Goal: Information Seeking & Learning: Learn about a topic

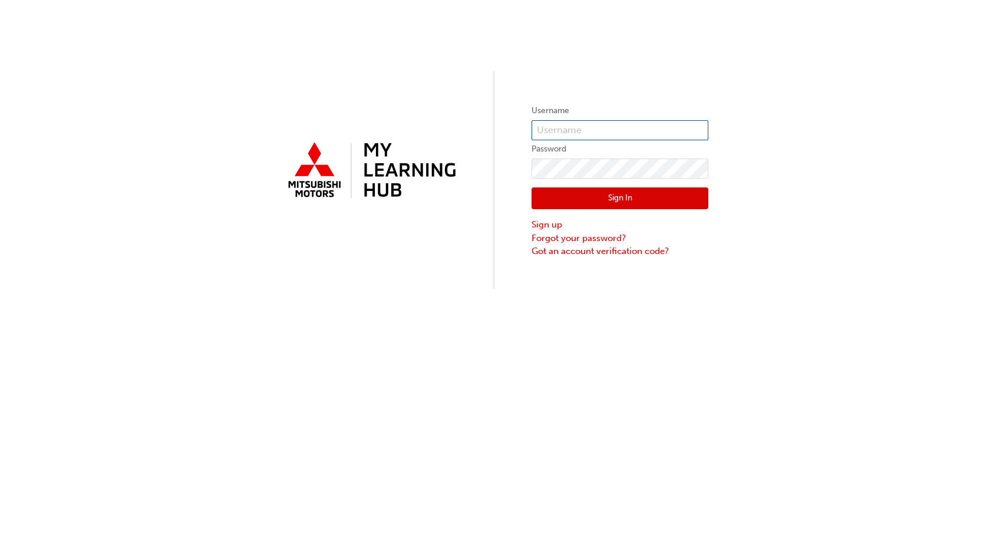
type input "0005861677"
click at [596, 194] on button "Sign In" at bounding box center [620, 198] width 177 height 22
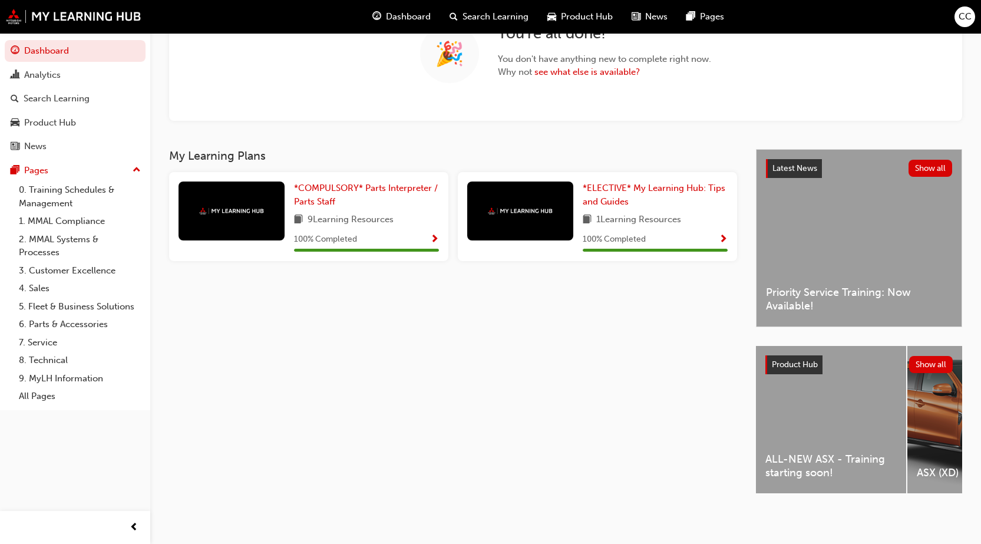
scroll to position [124, 0]
click at [812, 440] on div "ALL-NEW ASX - Training starting soon!" at bounding box center [831, 419] width 150 height 147
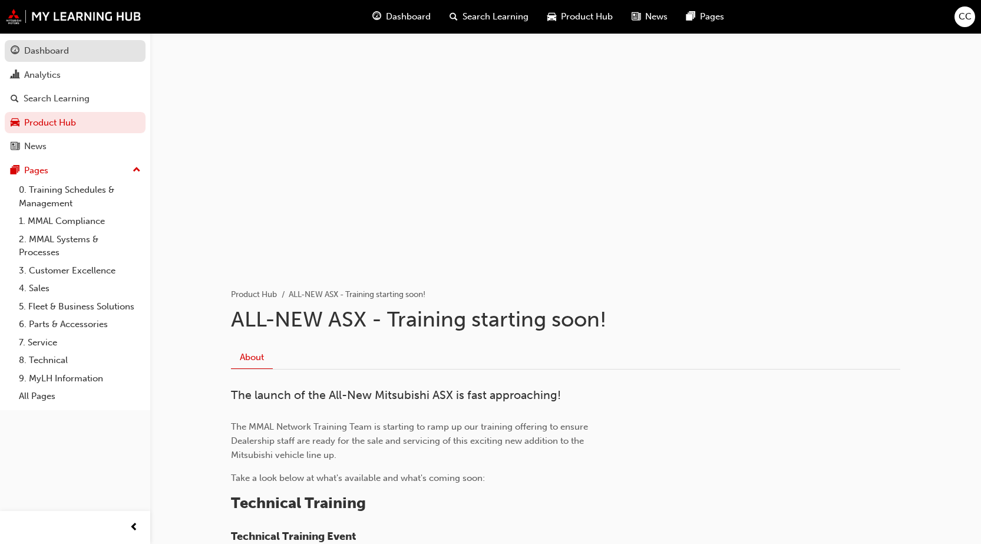
click at [88, 57] on div "Dashboard" at bounding box center [75, 51] width 129 height 15
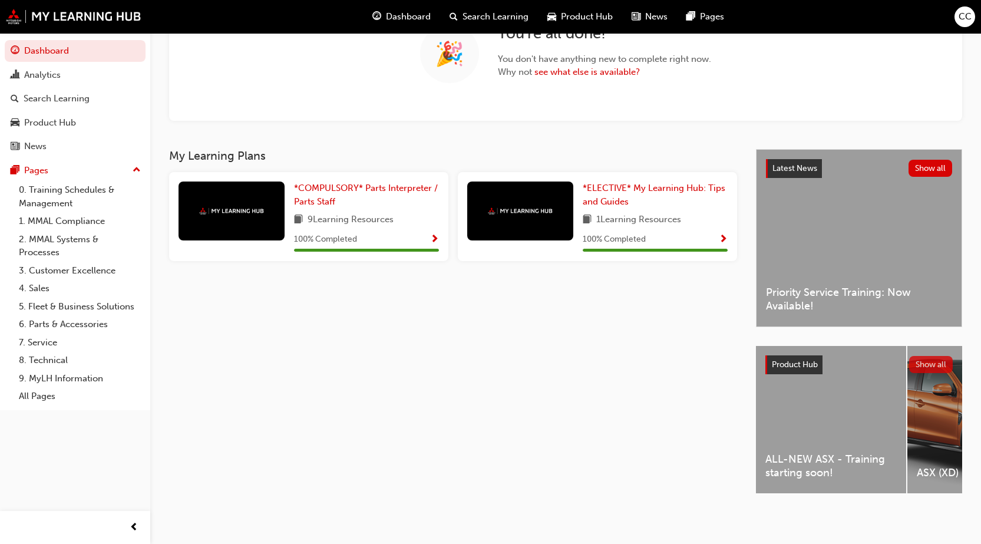
click at [915, 360] on button "Show all" at bounding box center [931, 364] width 44 height 17
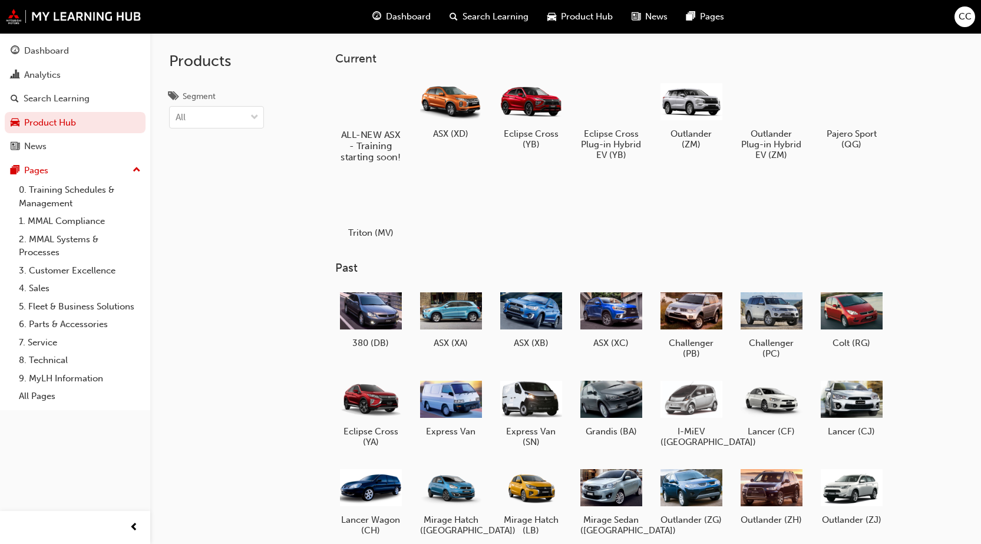
click at [366, 100] on div at bounding box center [370, 100] width 65 height 47
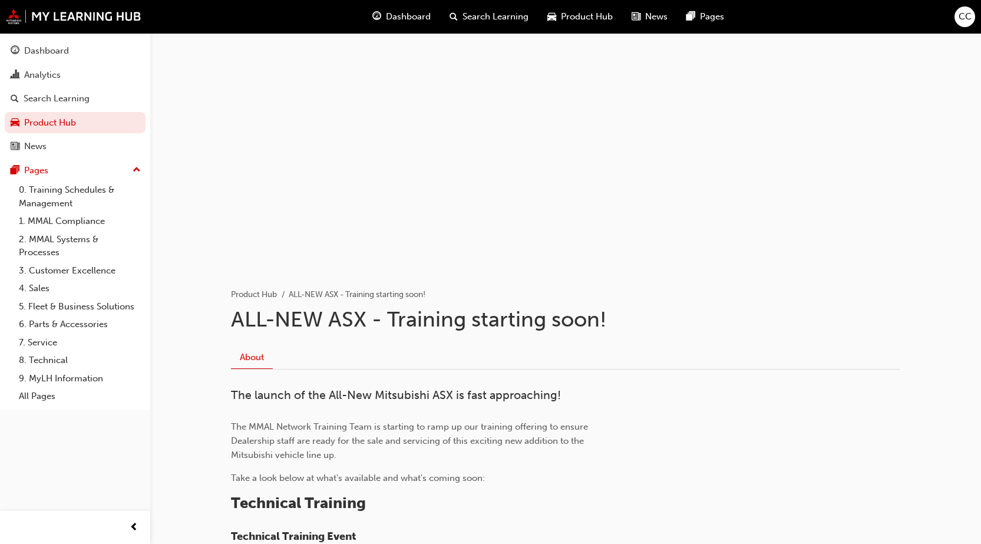
click at [574, 8] on div "Product Hub" at bounding box center [580, 17] width 84 height 24
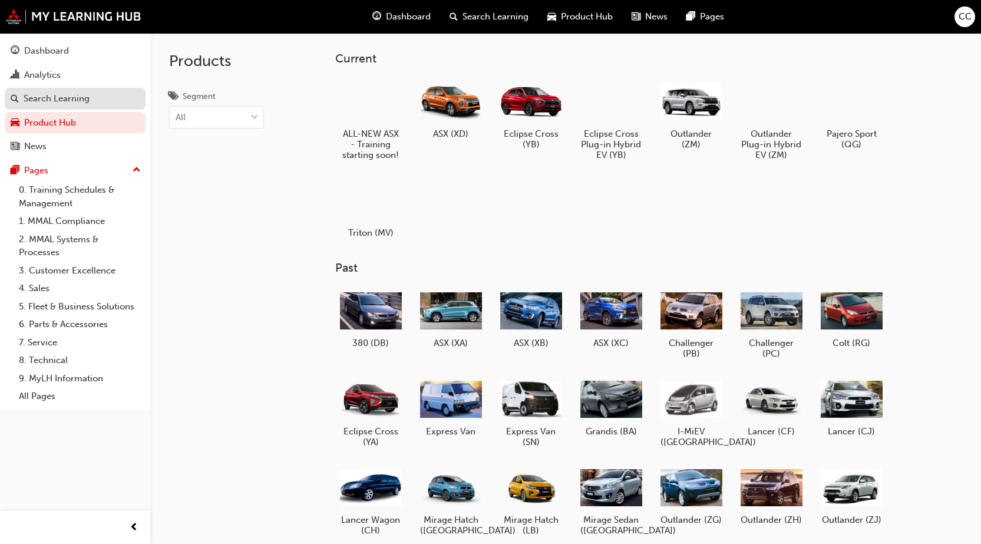
click at [89, 89] on link "Search Learning" at bounding box center [75, 99] width 141 height 22
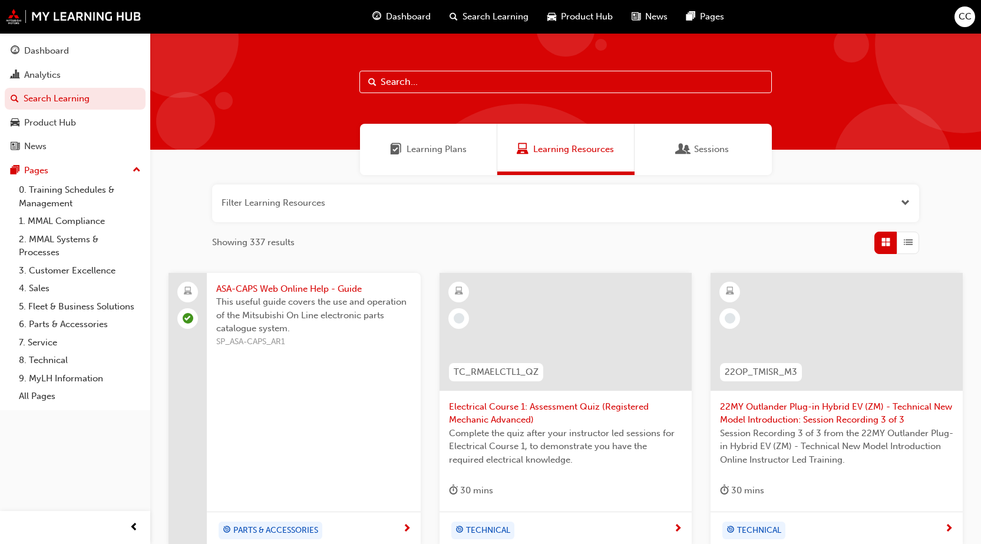
click at [443, 148] on span "Learning Plans" at bounding box center [437, 150] width 60 height 14
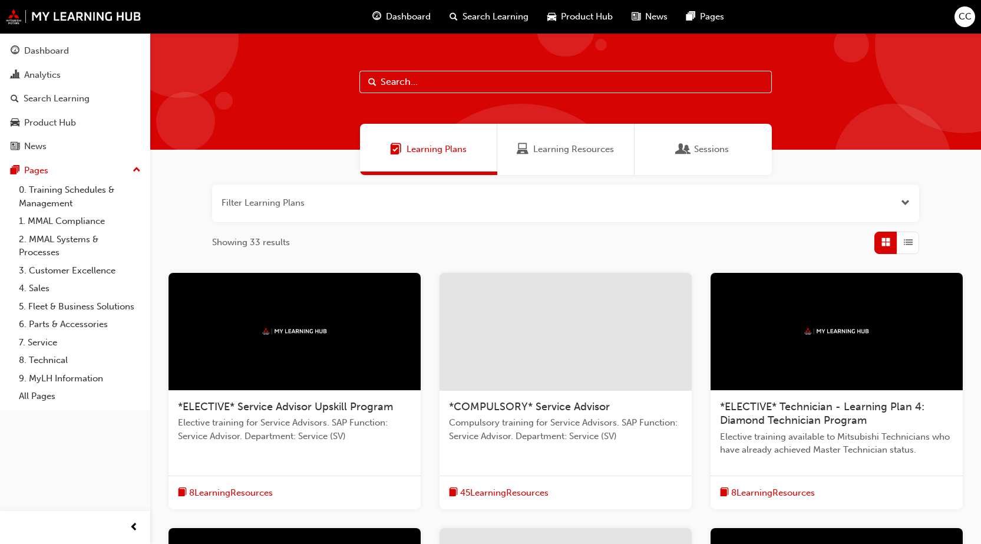
click at [651, 158] on div "Sessions" at bounding box center [703, 149] width 137 height 51
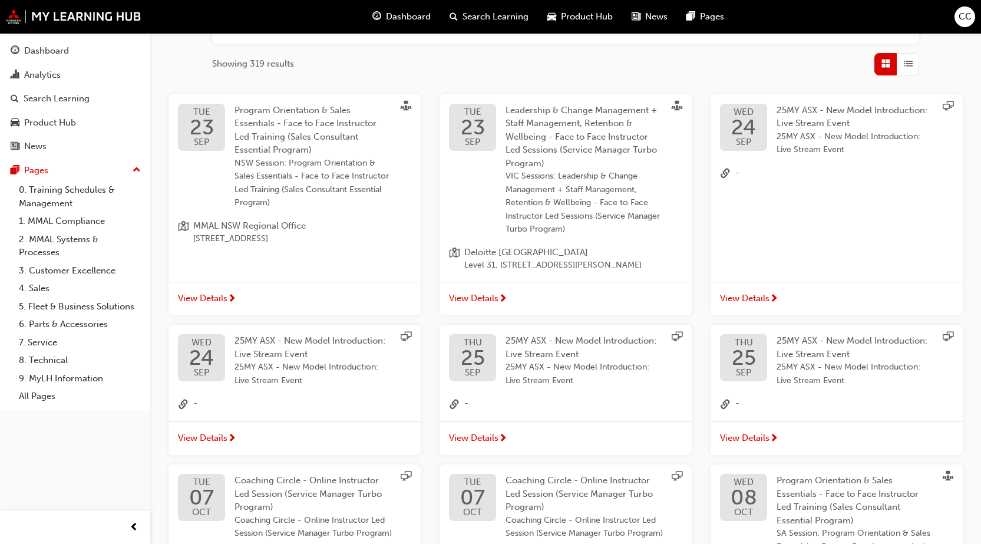
scroll to position [111, 0]
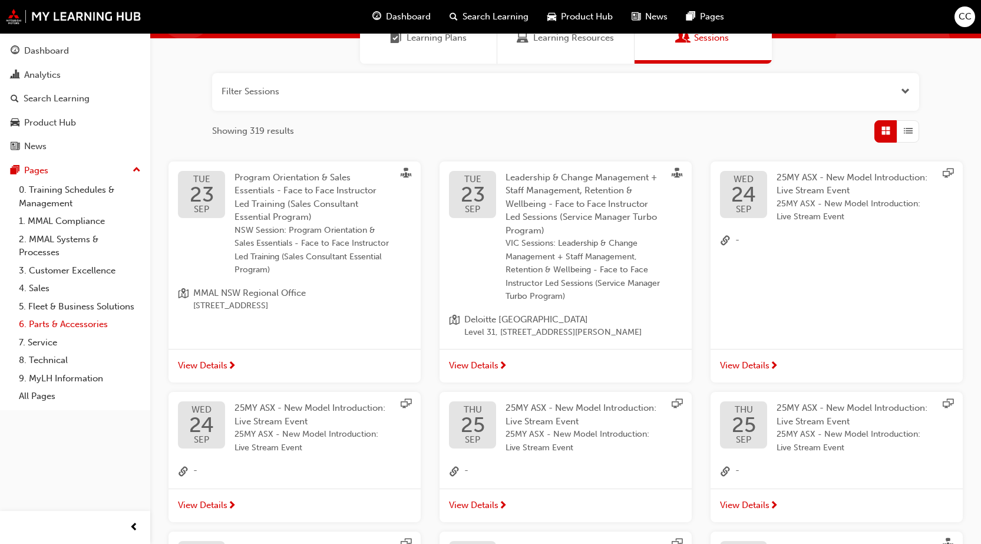
click at [102, 326] on link "6. Parts & Accessories" at bounding box center [79, 324] width 131 height 18
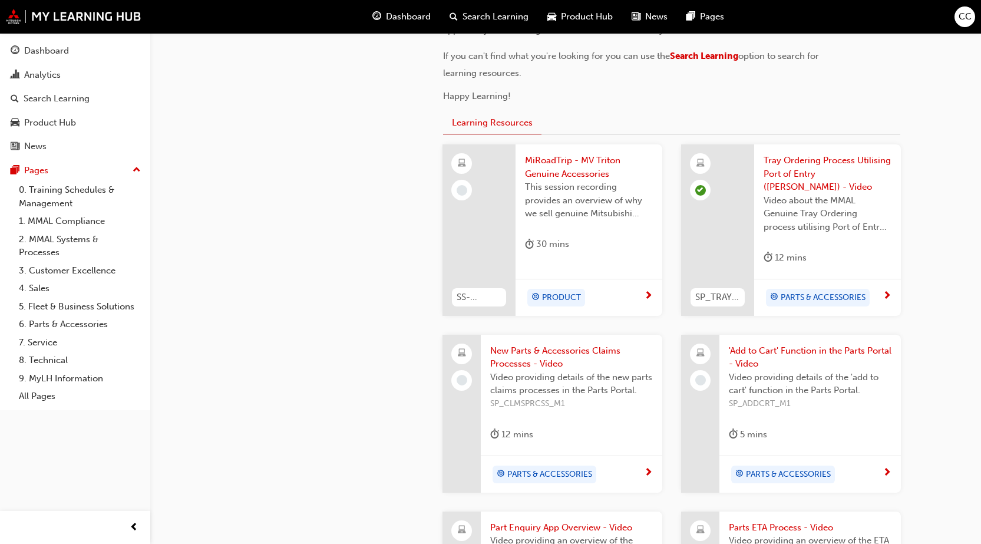
scroll to position [413, 0]
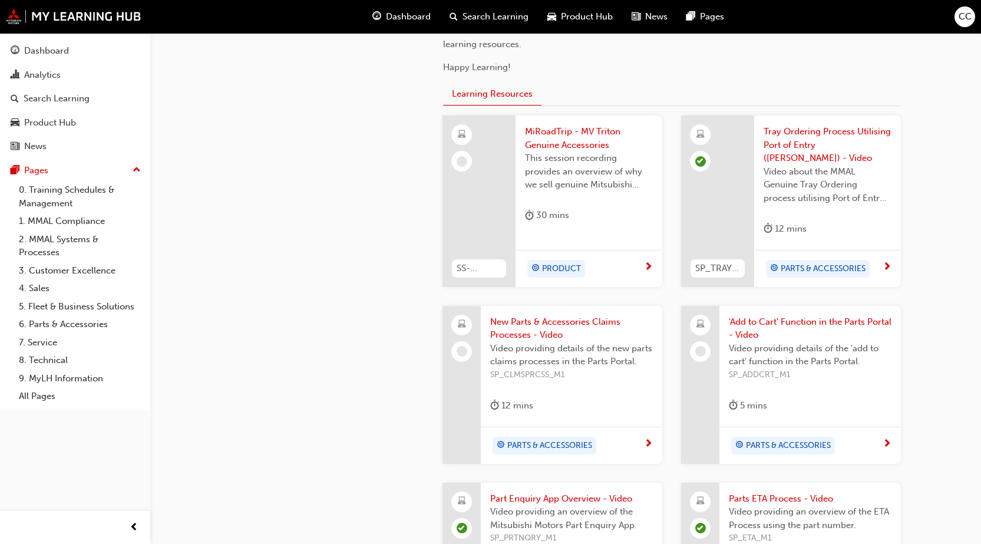
click at [605, 260] on div "PRODUCT" at bounding box center [584, 269] width 119 height 18
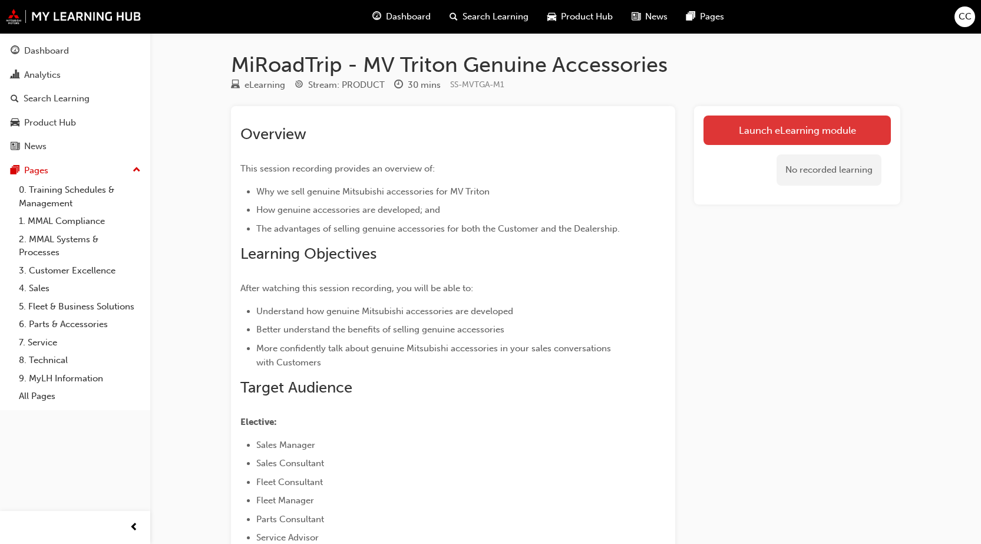
click at [740, 137] on link "Launch eLearning module" at bounding box center [797, 130] width 187 height 29
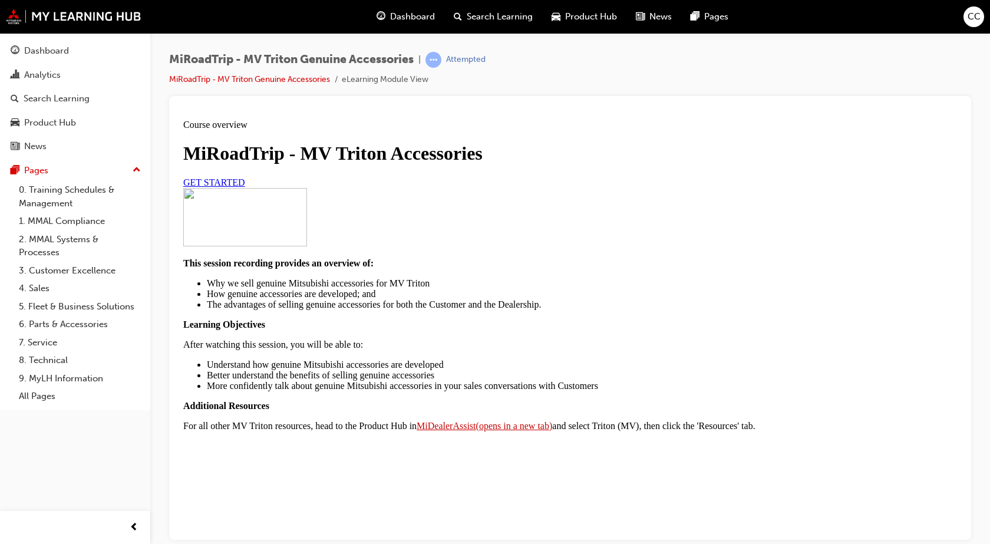
click at [245, 187] on link "GET STARTED" at bounding box center [214, 182] width 62 height 10
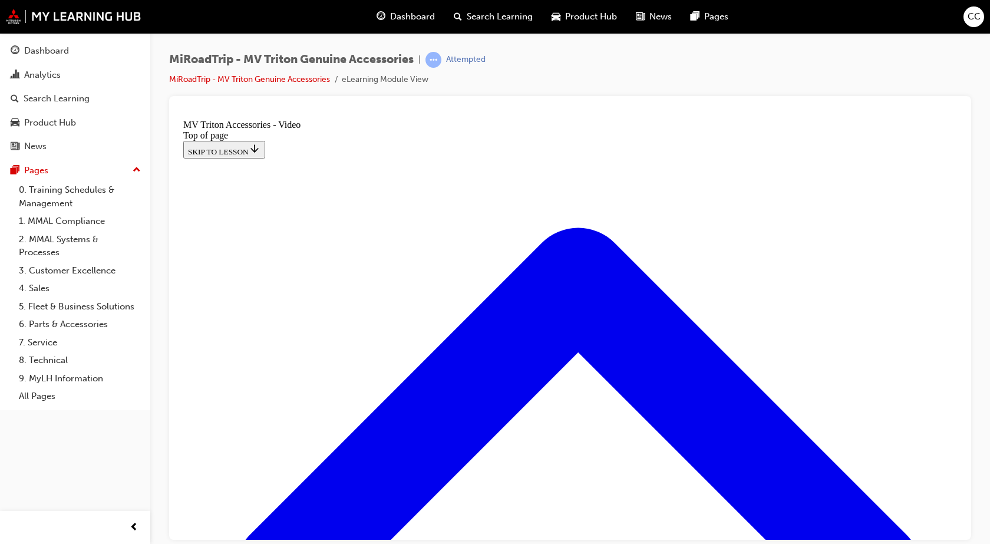
scroll to position [154, 0]
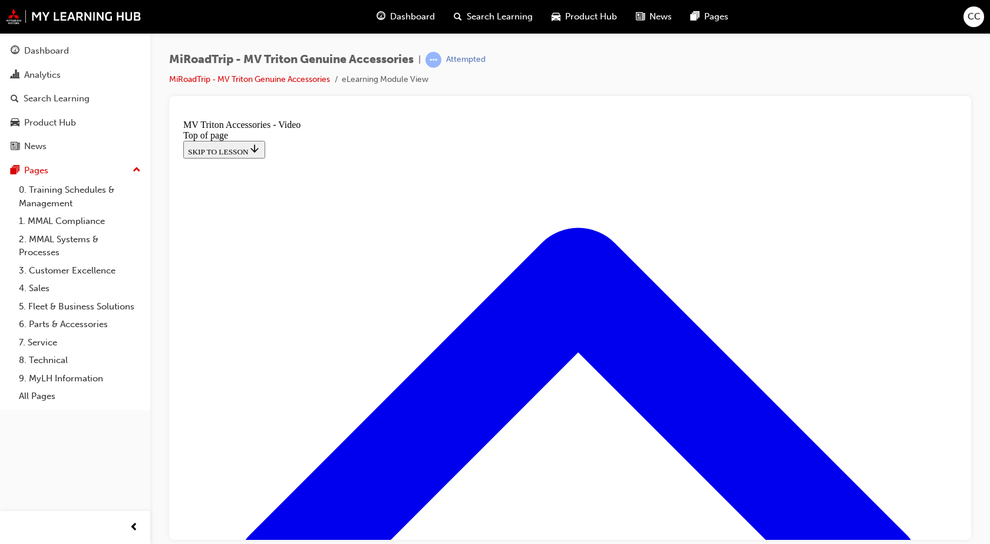
drag, startPoint x: 394, startPoint y: 466, endPoint x: 401, endPoint y: 466, distance: 7.1
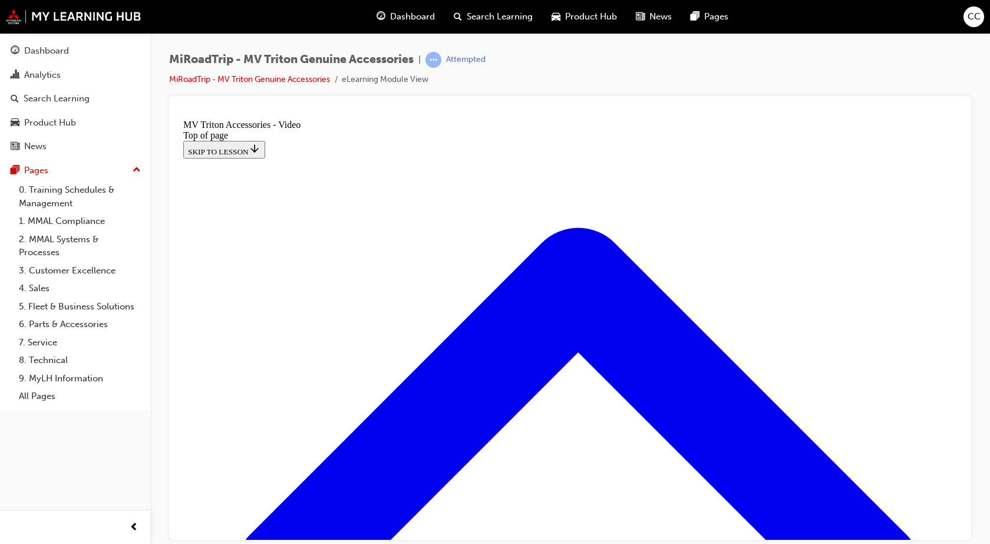
scroll to position [255, 0]
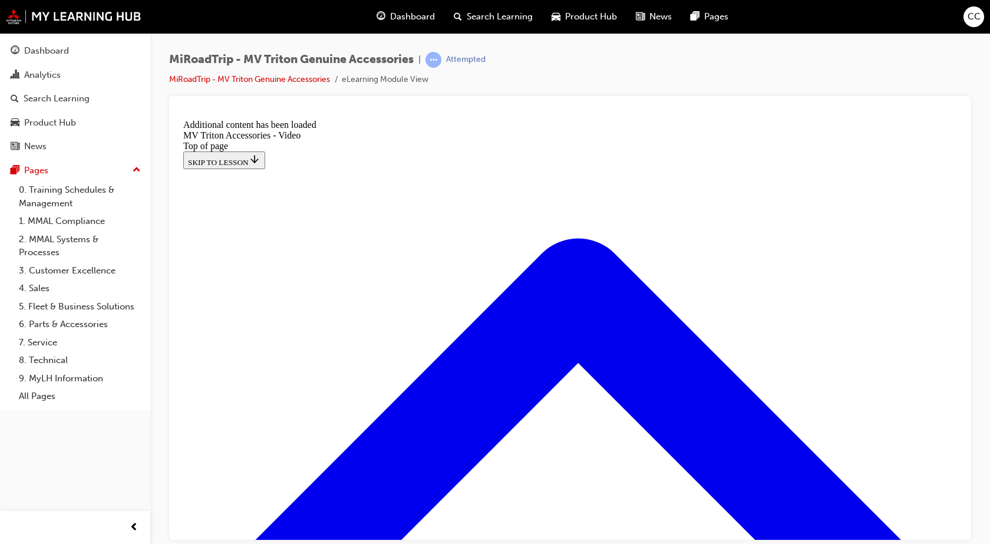
scroll to position [352, 0]
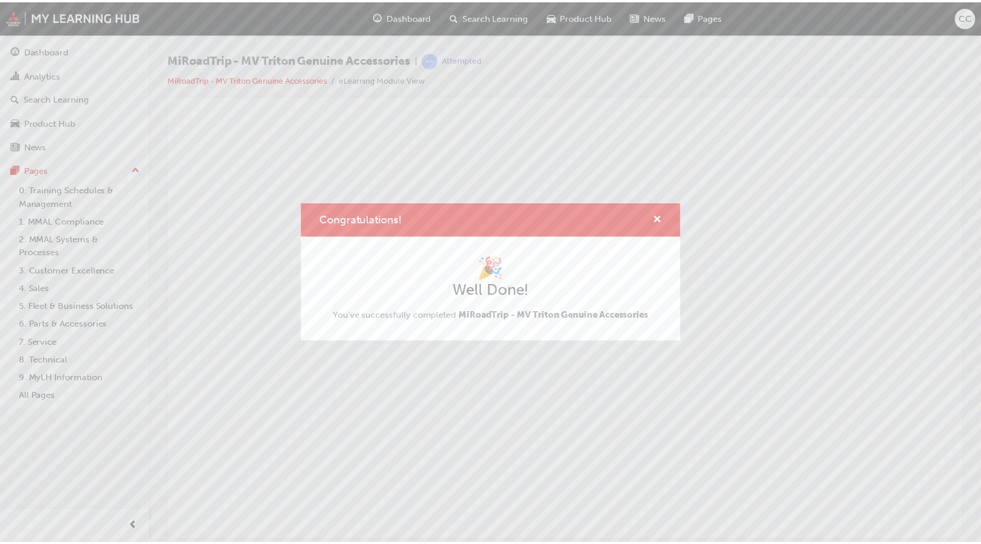
scroll to position [0, 0]
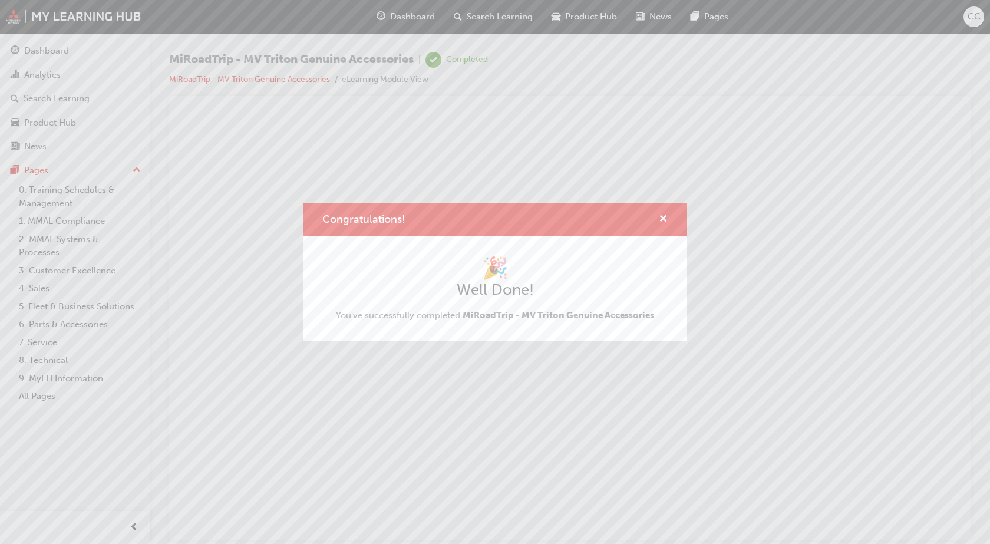
click at [669, 213] on div "Congratulations!" at bounding box center [495, 220] width 383 height 34
click at [665, 224] on span "cross-icon" at bounding box center [663, 220] width 9 height 11
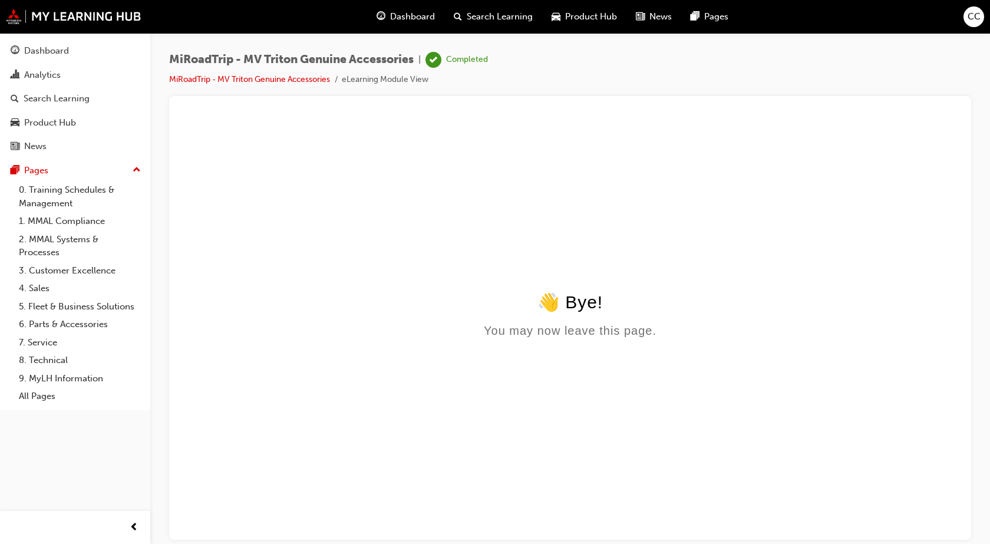
click at [608, 315] on div "👋 Bye! You may now leave this page." at bounding box center [570, 314] width 774 height 46
click at [50, 116] on div "Product Hub" at bounding box center [50, 123] width 52 height 14
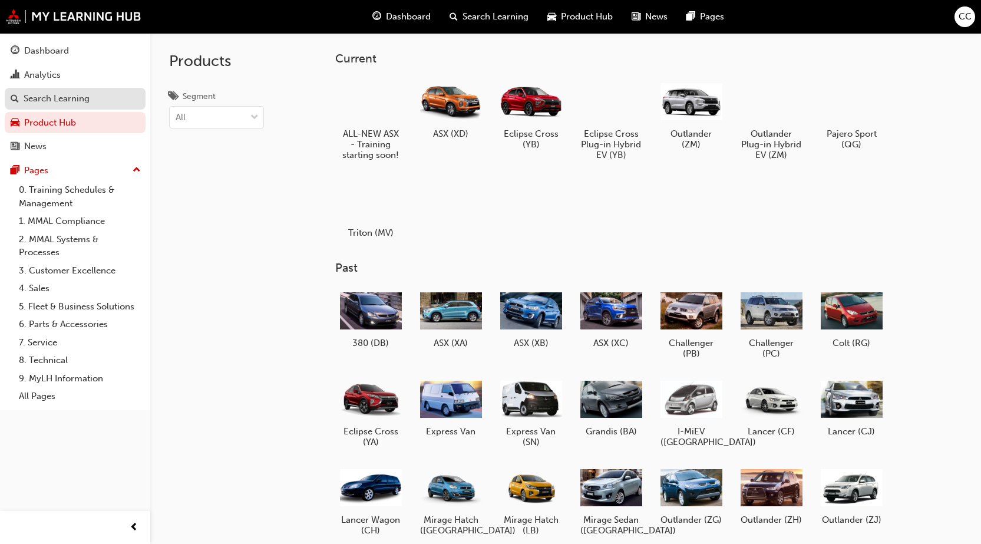
click at [67, 107] on link "Search Learning" at bounding box center [75, 99] width 141 height 22
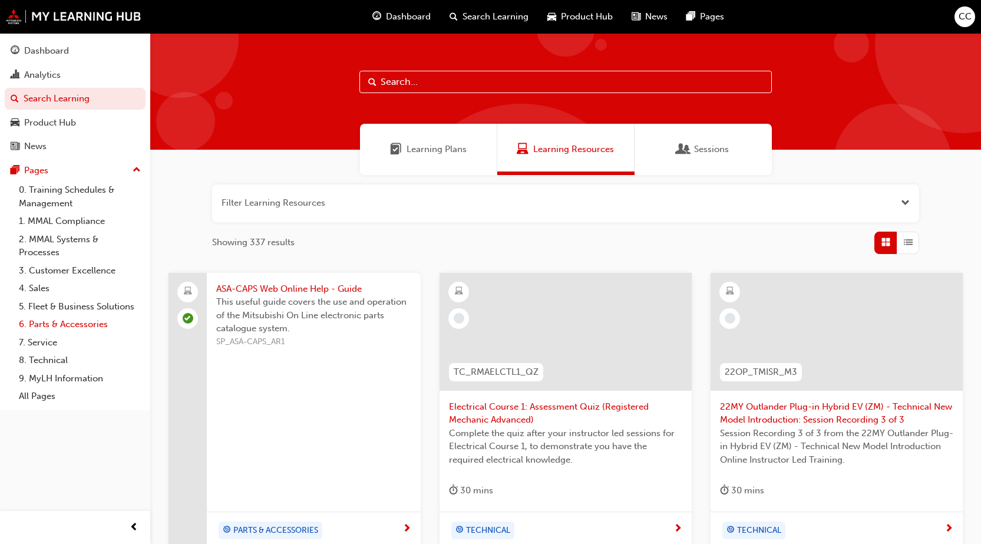
click at [63, 328] on link "6. Parts & Accessories" at bounding box center [79, 324] width 131 height 18
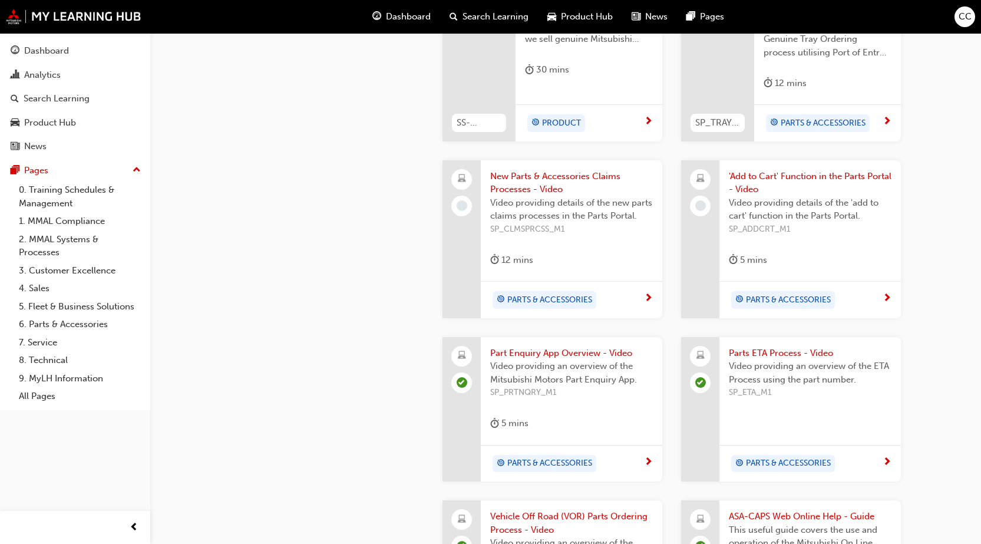
scroll to position [530, 0]
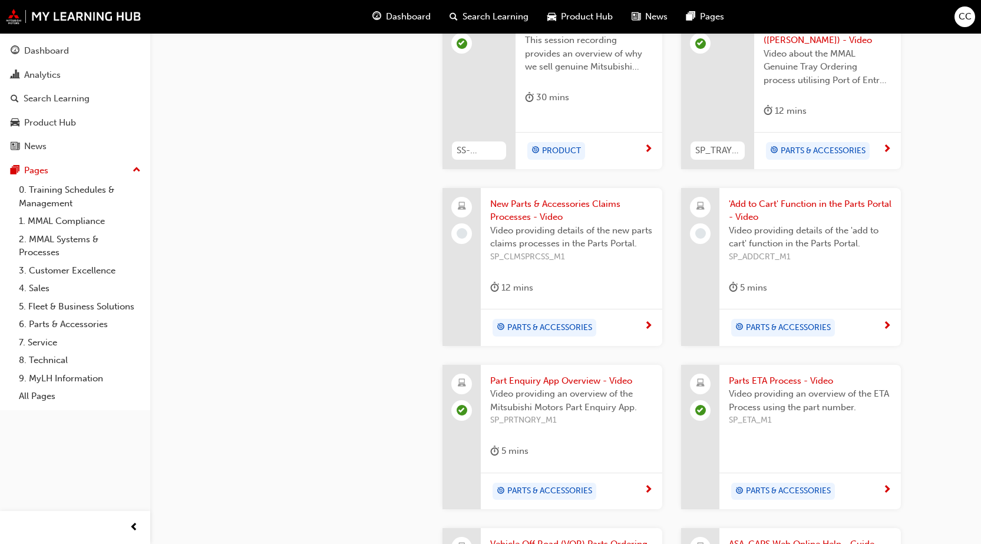
click at [828, 323] on div "PARTS & ACCESSORIES" at bounding box center [811, 327] width 182 height 37
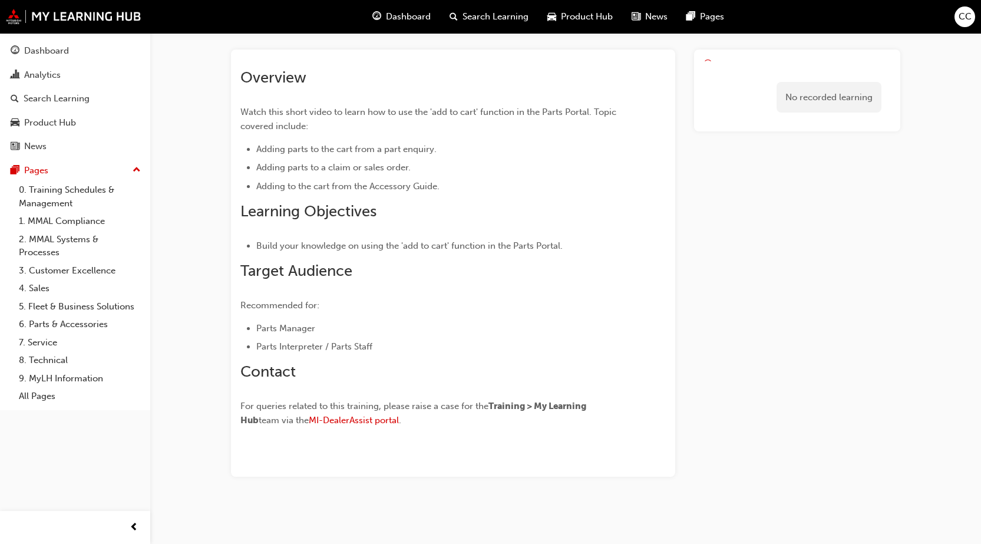
scroll to position [57, 0]
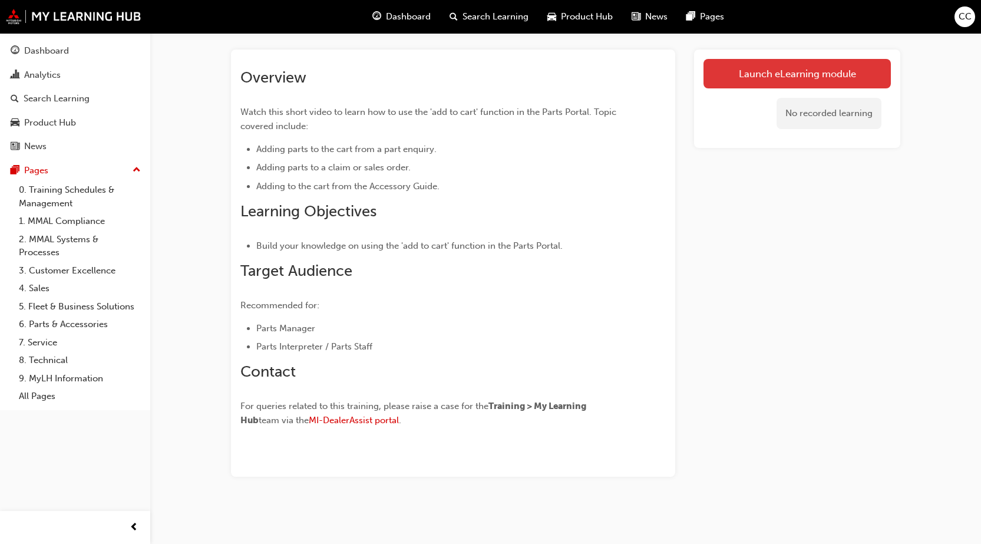
click at [800, 81] on link "Launch eLearning module" at bounding box center [797, 73] width 187 height 29
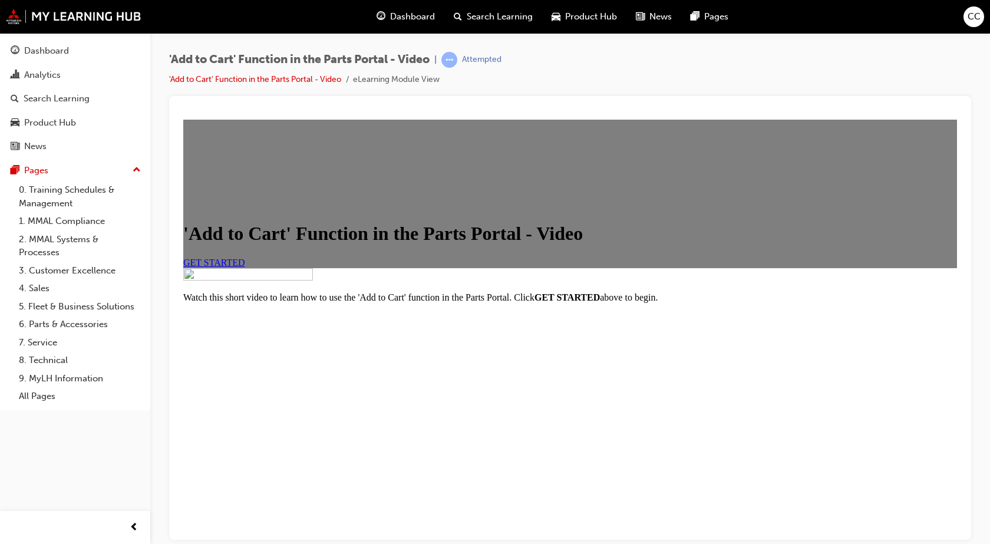
scroll to position [118, 0]
click at [314, 268] on div "'Add to Cart' Function in the Parts Portal - Video GET STARTED" at bounding box center [570, 193] width 774 height 149
click at [319, 268] on div "GET STARTED" at bounding box center [570, 262] width 774 height 11
drag, startPoint x: 319, startPoint y: 268, endPoint x: 317, endPoint y: 254, distance: 13.7
click at [319, 263] on div "GET STARTED" at bounding box center [570, 262] width 774 height 11
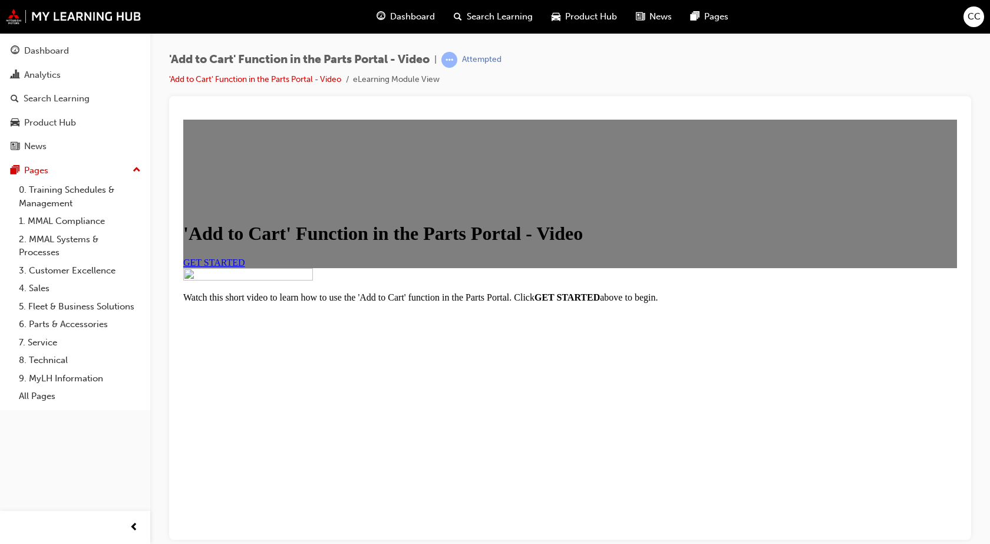
click at [245, 257] on link "GET STARTED" at bounding box center [214, 262] width 62 height 10
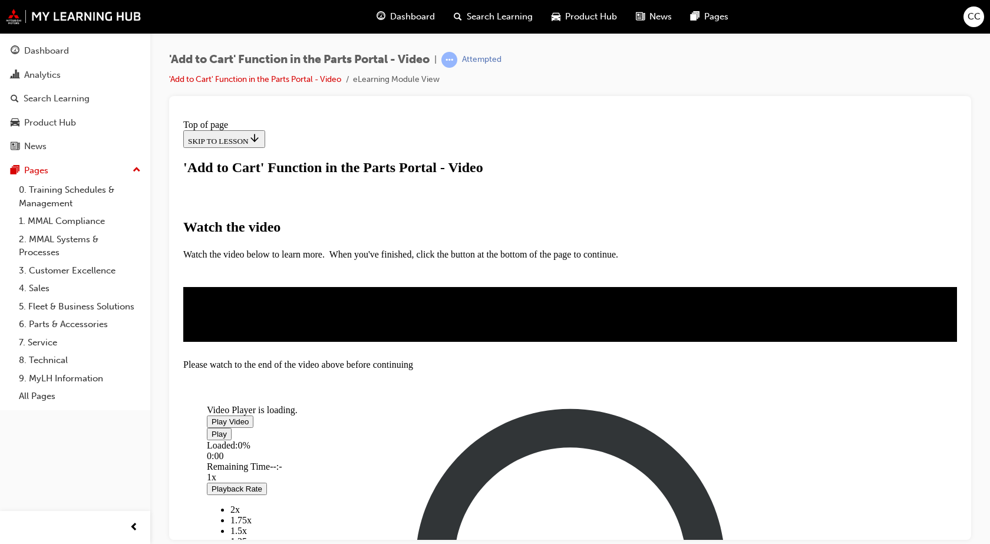
scroll to position [59, 0]
click at [212, 417] on span "Video player" at bounding box center [212, 421] width 0 height 9
click at [767, 515] on li "2x" at bounding box center [595, 520] width 731 height 11
click at [538, 454] on div "Loaded : 63.27% 3:13 3:04" at bounding box center [584, 456] width 754 height 32
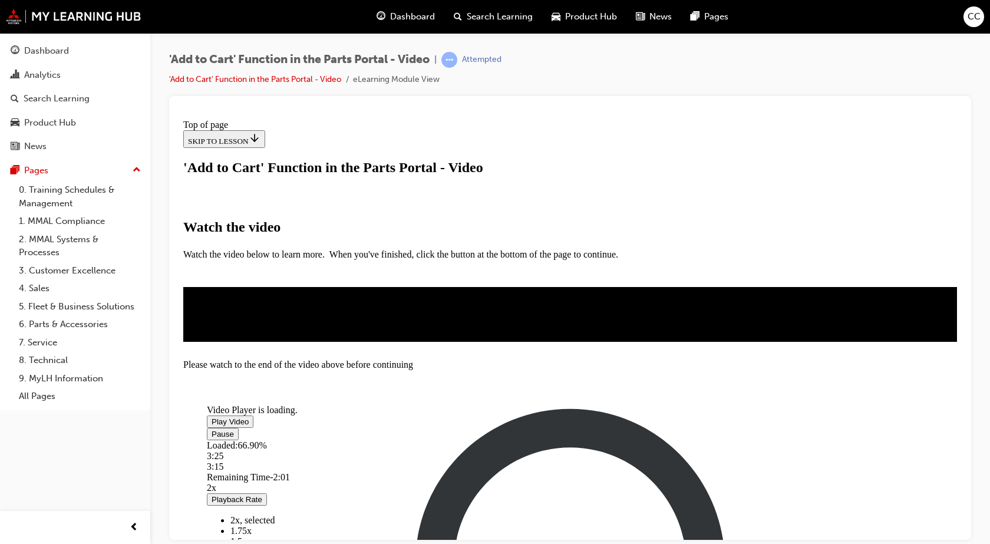
click at [552, 459] on div "Loaded : 66.90% 3:25 3:15" at bounding box center [584, 456] width 754 height 32
click at [565, 458] on div "Loaded : 70.12% 3:34 3:26" at bounding box center [584, 456] width 754 height 32
click at [578, 459] on div "Loaded : 72.54% 3:43 3:35" at bounding box center [584, 456] width 754 height 32
click at [592, 459] on div "Loaded : 75.77% 3:55 3:47" at bounding box center [584, 456] width 754 height 32
click at [603, 463] on div "Loaded : 78.19% 4:04 4:04" at bounding box center [584, 456] width 754 height 32
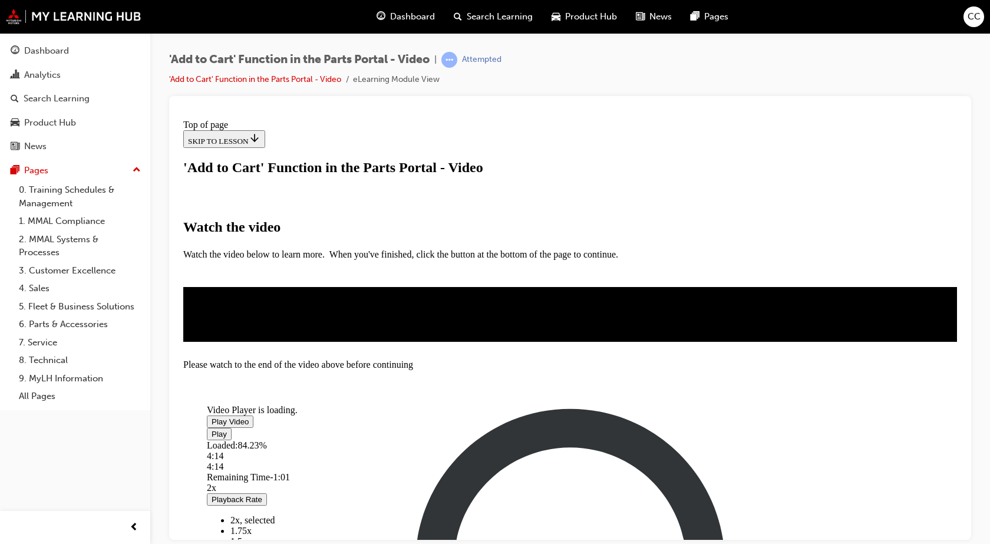
click at [617, 458] on div "Loaded : 84.23% 4:14 4:14" at bounding box center [584, 456] width 754 height 32
click at [631, 457] on div "Loaded : 85.04% 4:25 4:16" at bounding box center [584, 456] width 754 height 32
click at [647, 471] on div "Loaded : 90.68% 4:37 4:37" at bounding box center [584, 456] width 754 height 32
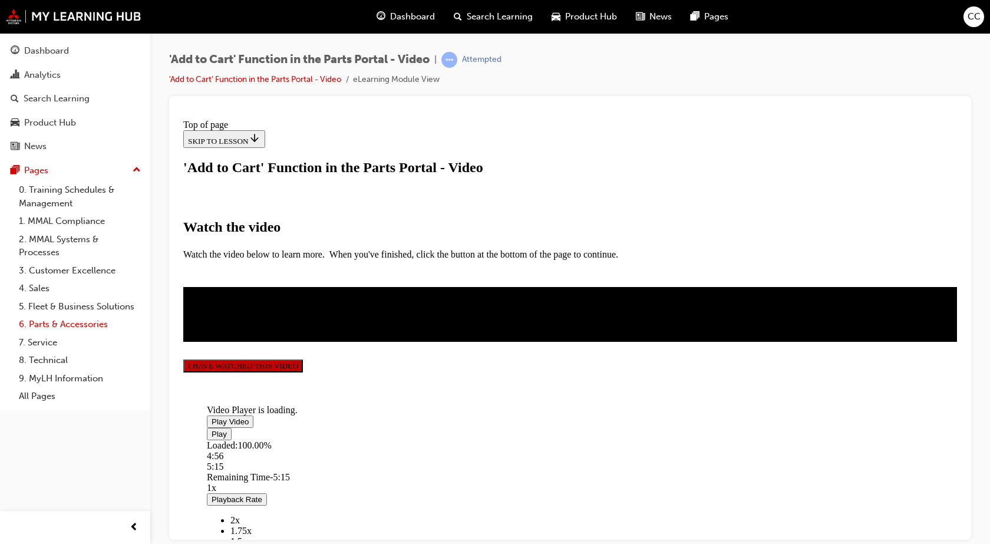
click at [52, 322] on link "6. Parts & Accessories" at bounding box center [79, 324] width 131 height 18
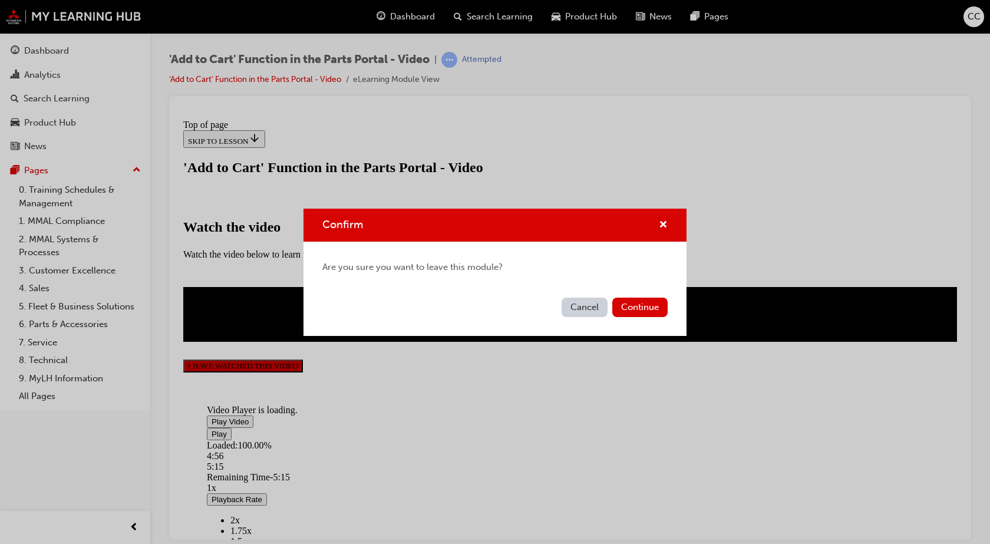
drag, startPoint x: 578, startPoint y: 311, endPoint x: 402, endPoint y: 307, distance: 176.3
click at [578, 311] on button "Cancel" at bounding box center [585, 307] width 46 height 19
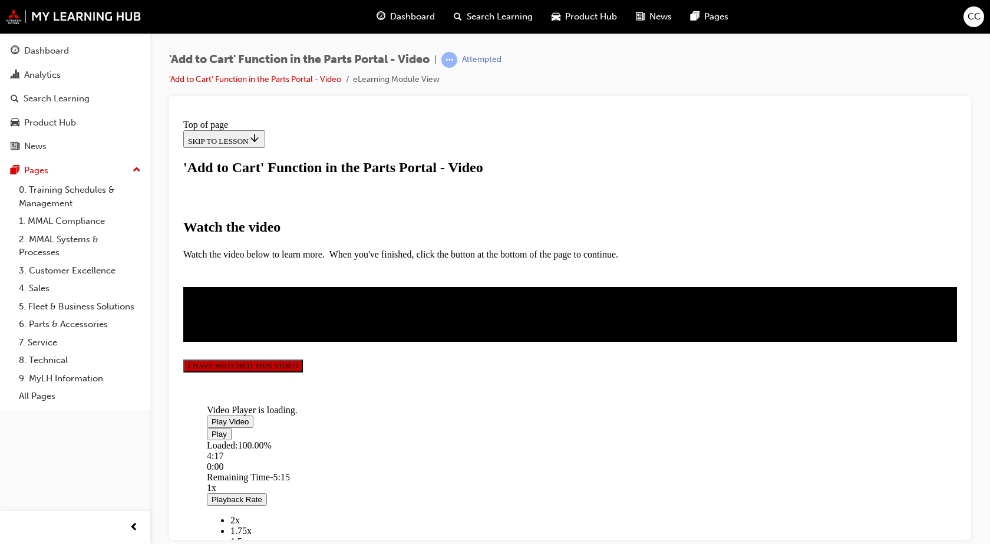
click at [303, 372] on button "I HAVE WATCHED THIS VIDEO" at bounding box center [243, 365] width 120 height 13
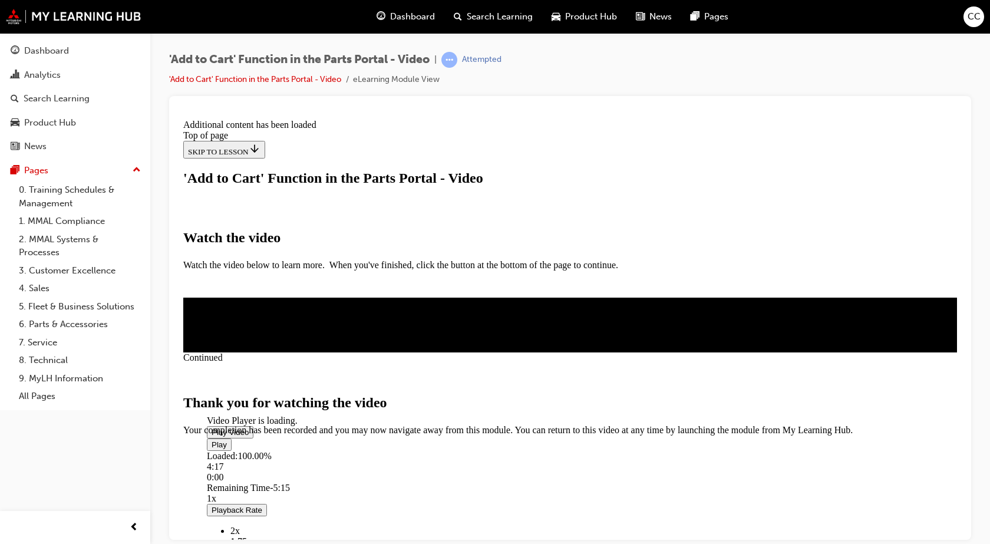
scroll to position [367, 0]
click at [256, 480] on span "CLOSE MODULE" at bounding box center [219, 485] width 72 height 10
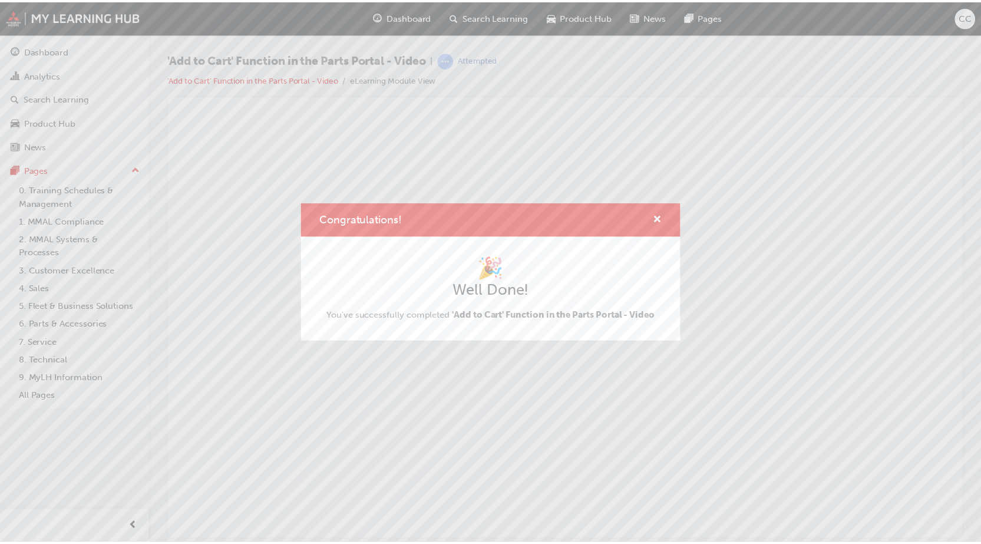
scroll to position [0, 0]
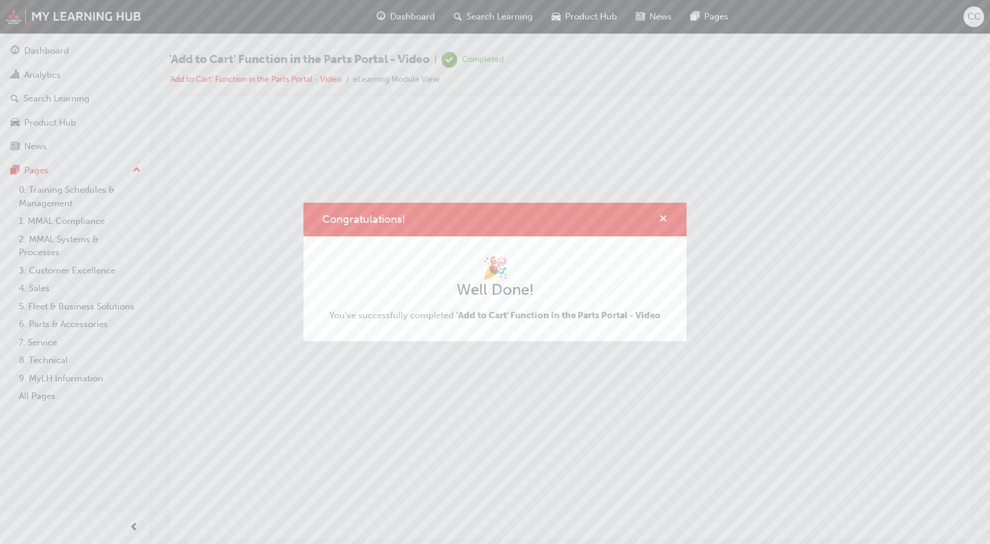
click at [666, 221] on span "cross-icon" at bounding box center [663, 220] width 9 height 11
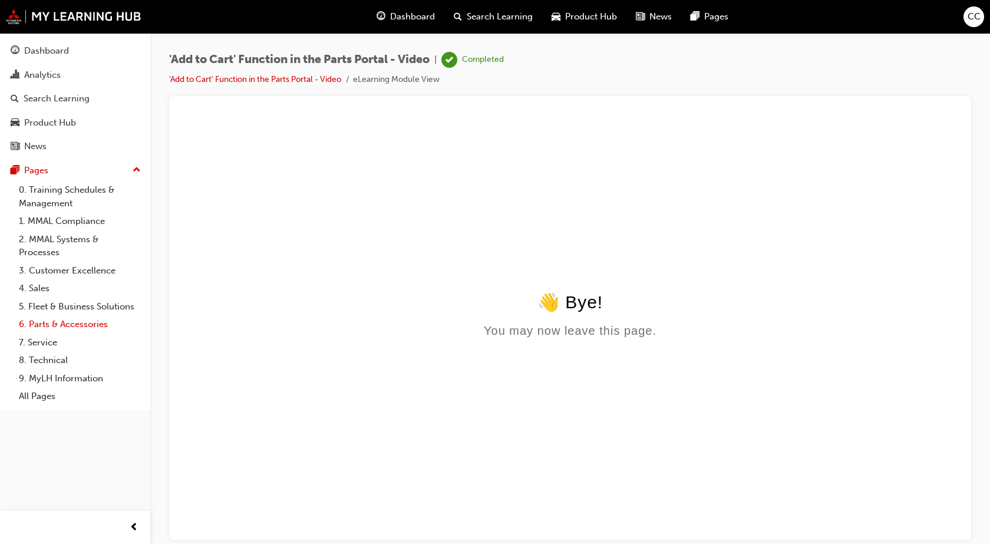
click at [49, 322] on link "6. Parts & Accessories" at bounding box center [79, 324] width 131 height 18
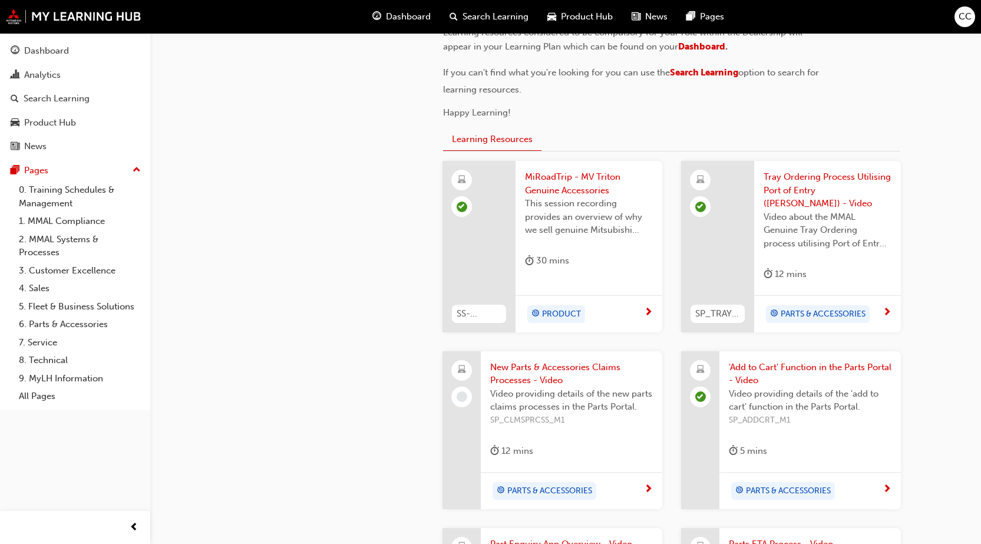
scroll to position [471, 0]
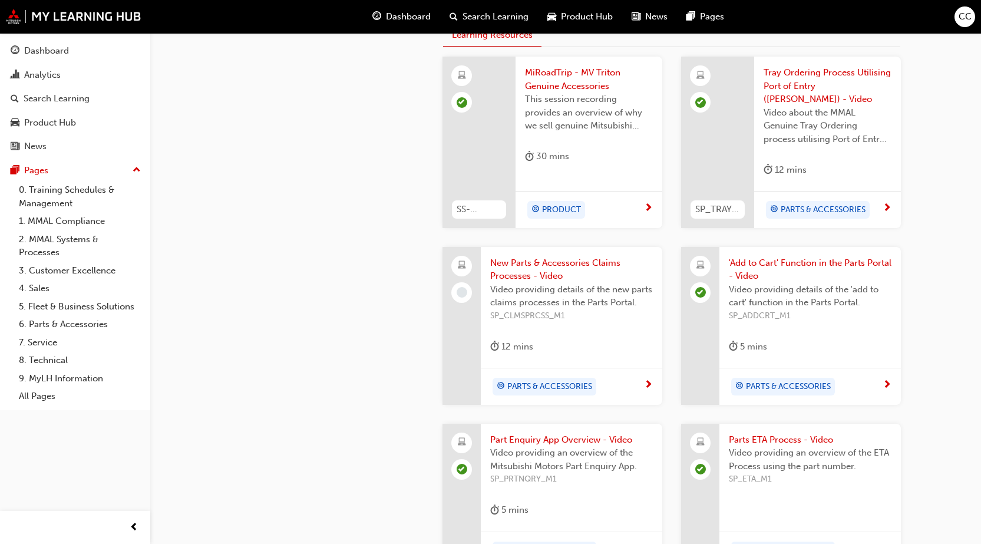
click at [569, 322] on div "New Parts & Accessories Claims Processes - Video Video providing details of the…" at bounding box center [572, 307] width 182 height 121
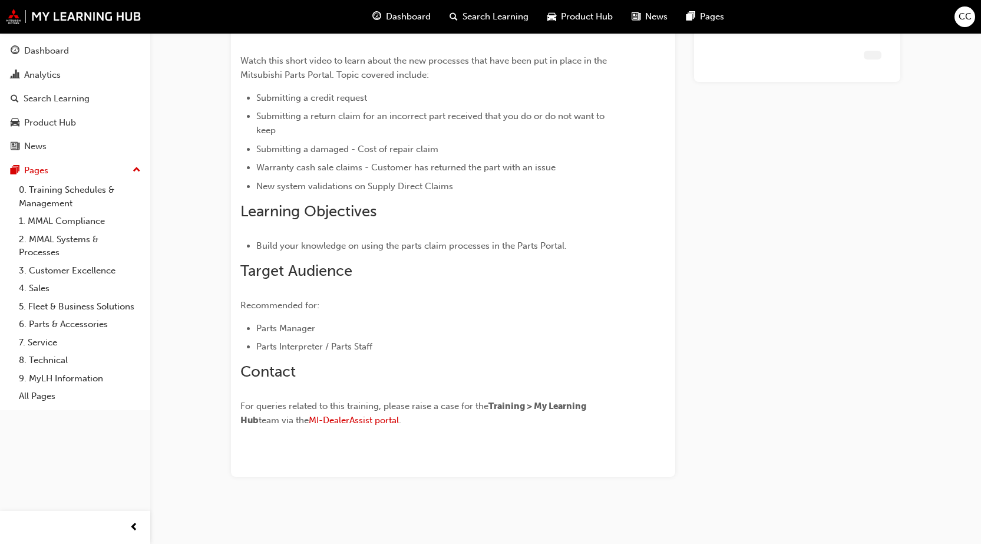
scroll to position [108, 0]
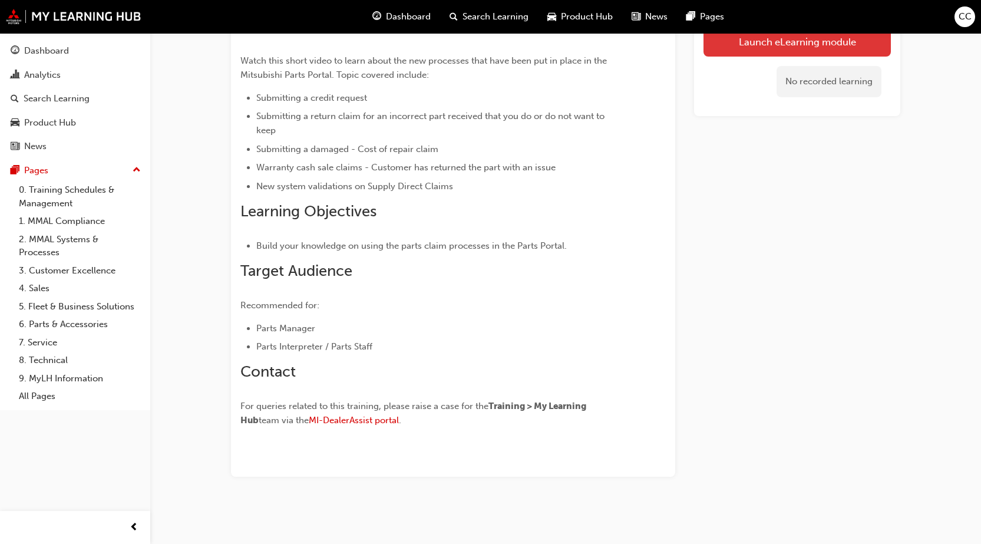
click at [776, 44] on link "Launch eLearning module" at bounding box center [797, 41] width 187 height 29
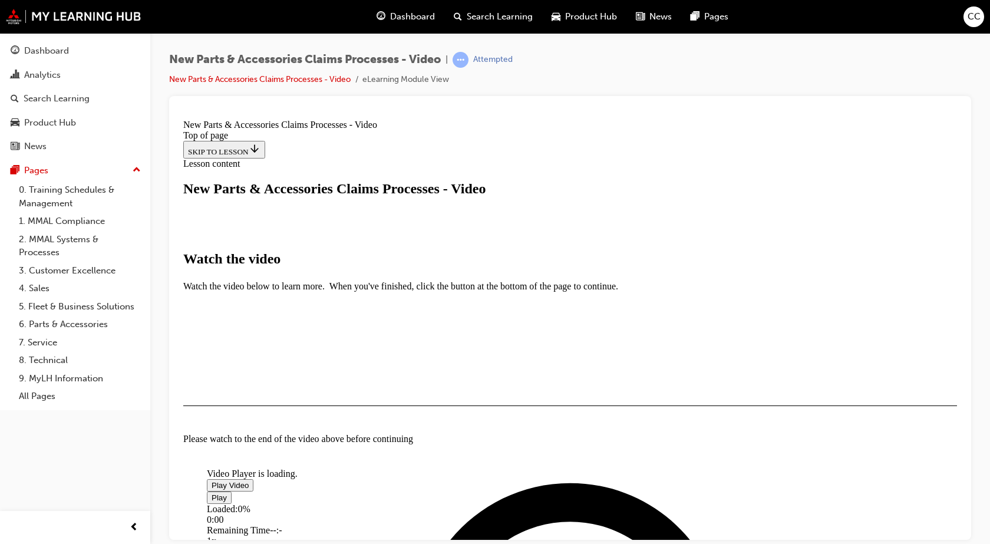
click at [207, 466] on img "Video player" at bounding box center [207, 466] width 0 height 0
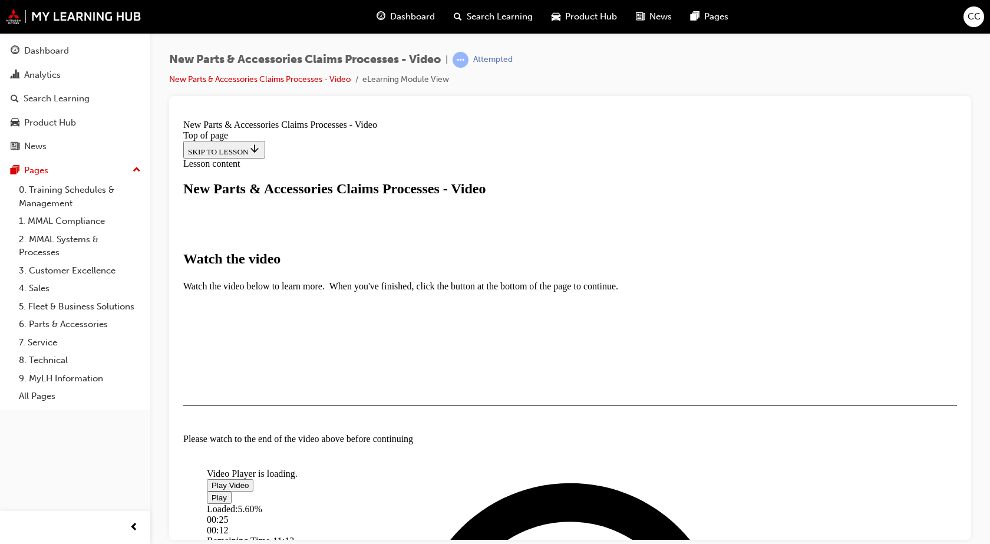
click at [301, 514] on div "00:25" at bounding box center [584, 519] width 754 height 11
click at [316, 503] on div "Loaded : 8.51% 00:51 00:28" at bounding box center [584, 519] width 754 height 32
click at [338, 503] on div "Loaded : 13.36% 01:29 01:29" at bounding box center [584, 519] width 754 height 32
click at [349, 503] on div "Loaded : 19.07% 01:48 01:48" at bounding box center [584, 519] width 754 height 32
click at [362, 503] on div "Loaded : 19.28% 02:09 01:49" at bounding box center [584, 519] width 754 height 32
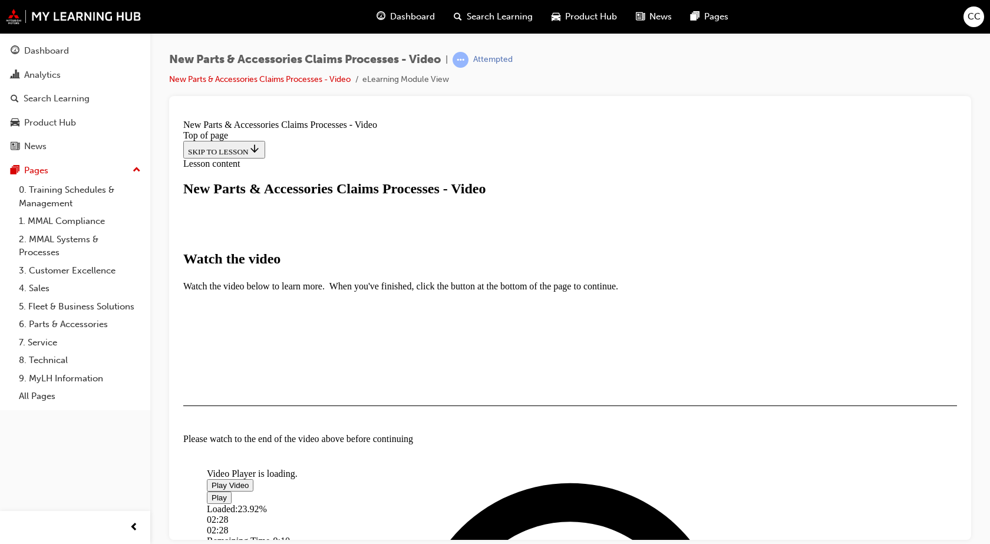
click at [373, 503] on div "Loaded : 23.92% 02:28 02:28" at bounding box center [584, 519] width 754 height 32
click at [383, 503] on div "Loaded : 24.78% 02:43 02:30" at bounding box center [584, 519] width 754 height 32
click at [395, 503] on div "Loaded : 30.16% 03:06 03:06" at bounding box center [584, 519] width 754 height 32
click at [405, 503] on div "Loaded : 30.38% 03:23 03:07" at bounding box center [584, 519] width 754 height 32
click at [414, 503] on div "Loaded : 34.04% 03:38 03:38" at bounding box center [584, 519] width 754 height 32
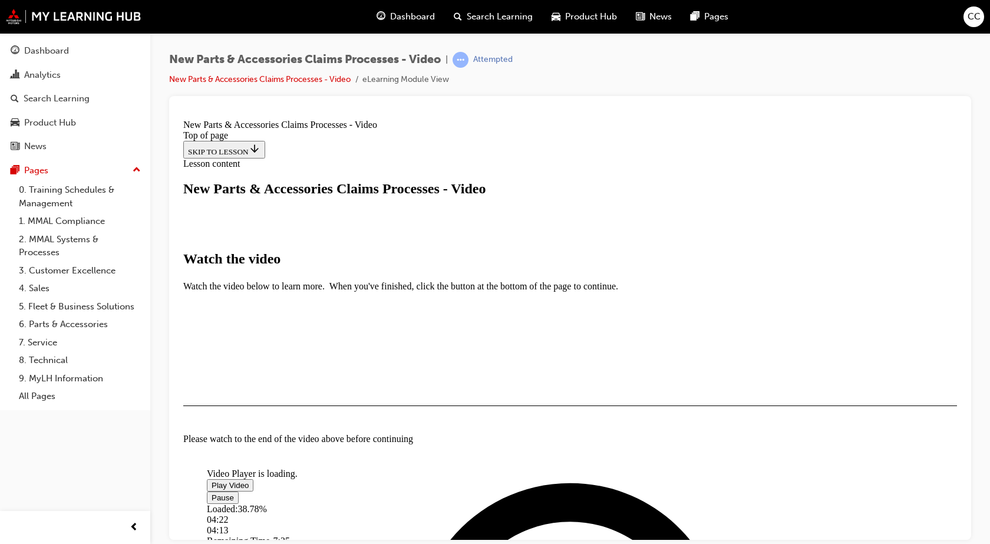
click at [440, 503] on div "Loaded : 38.78% 04:22 04:13" at bounding box center [584, 519] width 754 height 32
click at [446, 503] on div "Loaded : 40.07% 04:32 04:23" at bounding box center [584, 519] width 754 height 32
click at [455, 503] on div "Loaded : 41.80% 04:47 04:34" at bounding box center [584, 519] width 754 height 32
click at [461, 503] on div "Loaded : 43.95% 04:57 04:48" at bounding box center [584, 519] width 754 height 32
click at [469, 503] on div "Loaded : 45.46% 05:11 04:58" at bounding box center [584, 519] width 754 height 32
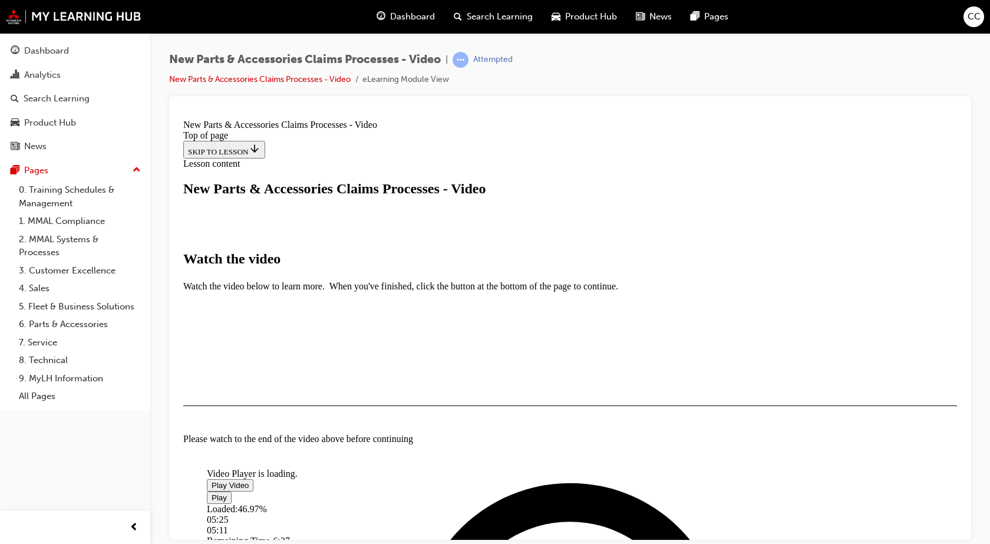
click at [477, 503] on div "Loaded : 46.97% 05:25 05:11" at bounding box center [584, 519] width 754 height 32
click at [486, 503] on div "Loaded : 49.45% 05:40 05:27" at bounding box center [584, 519] width 754 height 32
click at [492, 503] on div "Loaded : 52.14% 05:51 05:42" at bounding box center [584, 519] width 754 height 32
click at [496, 503] on div "Loaded : 53.00% 05:58 05:58" at bounding box center [584, 519] width 754 height 32
click at [501, 503] on div "Loaded : 53.86% 06:05 06:06" at bounding box center [584, 519] width 754 height 32
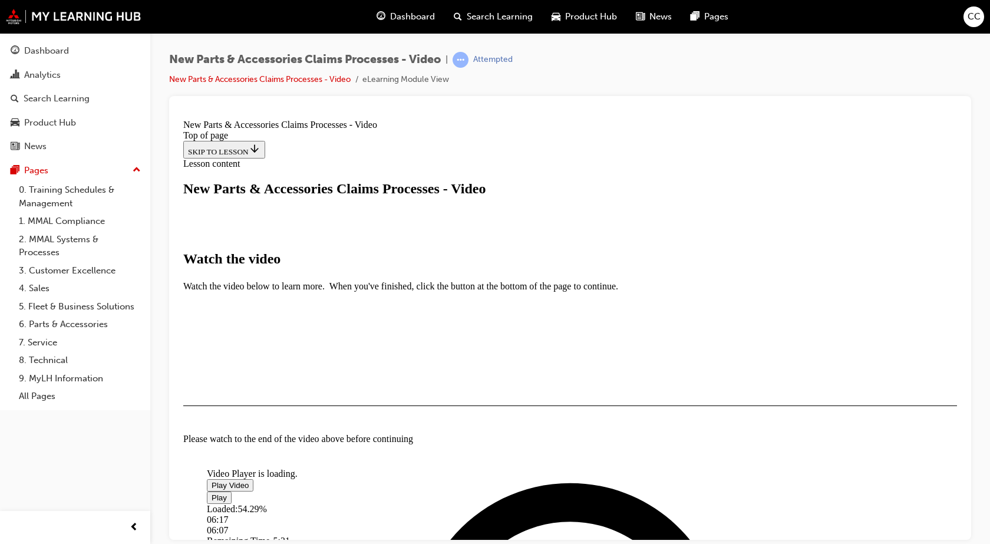
click at [507, 503] on div "Loaded : 54.29% 06:17 06:07" at bounding box center [584, 519] width 754 height 32
click at [540, 503] on div "Loaded : 62.37% 07:12 07:00" at bounding box center [584, 519] width 754 height 32
click at [545, 503] on div "Loaded : 64.10% 07:20 07:13" at bounding box center [584, 519] width 754 height 32
click at [551, 503] on div "Loaded : 65.17% 07:31 07:22" at bounding box center [584, 519] width 754 height 32
click at [555, 503] on div "Loaded : 67.11% 07:38 07:38" at bounding box center [584, 519] width 754 height 32
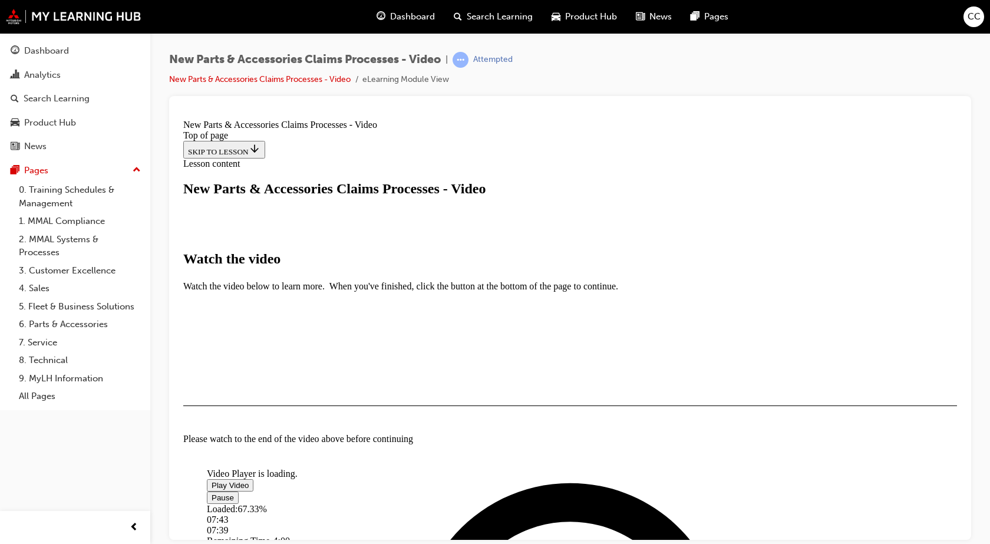
click at [558, 503] on div "Loaded : 67.33% 07:43 07:39" at bounding box center [584, 519] width 754 height 32
click at [560, 503] on div "Loaded : 67.76% 07:47 07:44" at bounding box center [584, 519] width 754 height 32
click at [212, 493] on span "Video player" at bounding box center [212, 497] width 0 height 9
click at [651, 523] on div "10:18" at bounding box center [541, 530] width 668 height 11
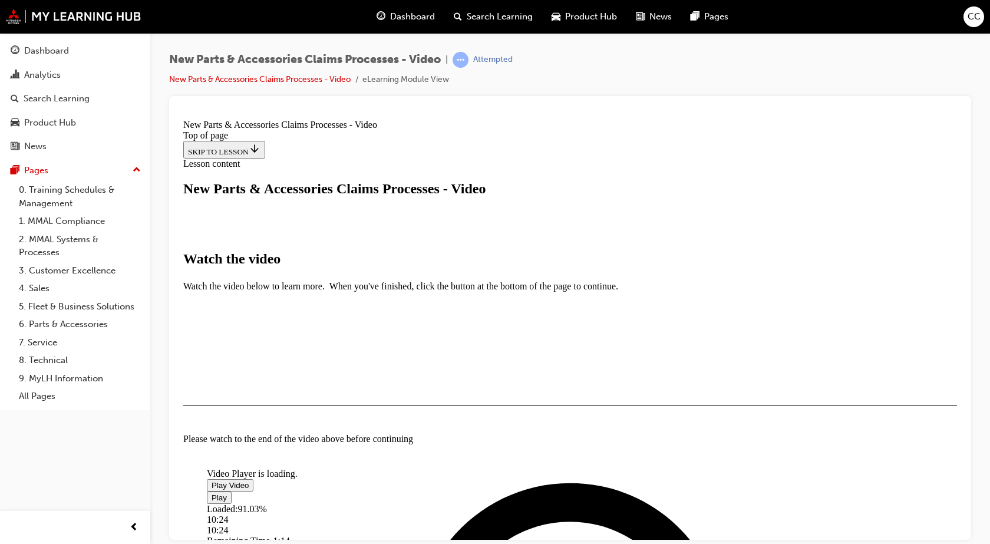
click at [652, 523] on div "10:24" at bounding box center [544, 530] width 674 height 11
click at [654, 523] on div "10:24" at bounding box center [544, 530] width 675 height 11
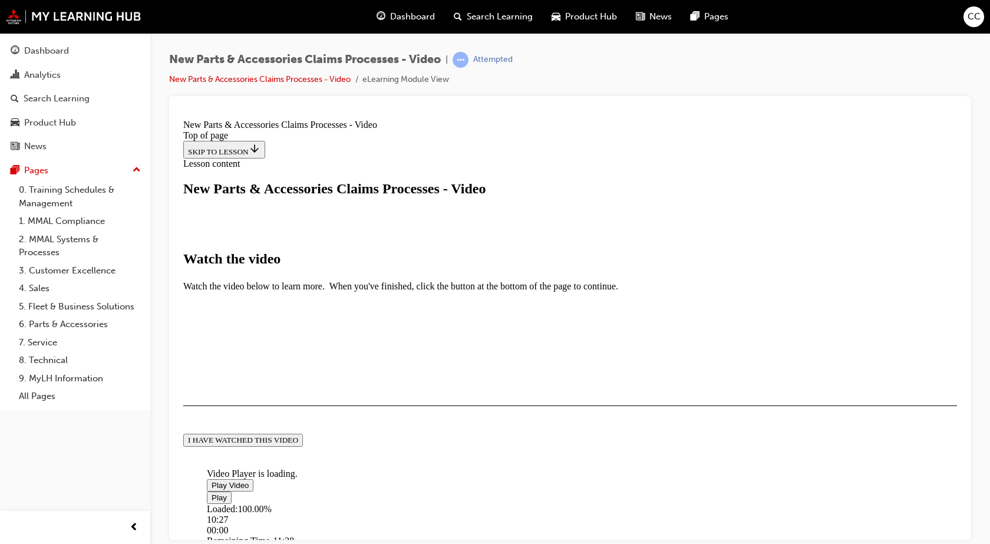
click at [303, 446] on button "I HAVE WATCHED THIS VIDEO" at bounding box center [243, 439] width 120 height 13
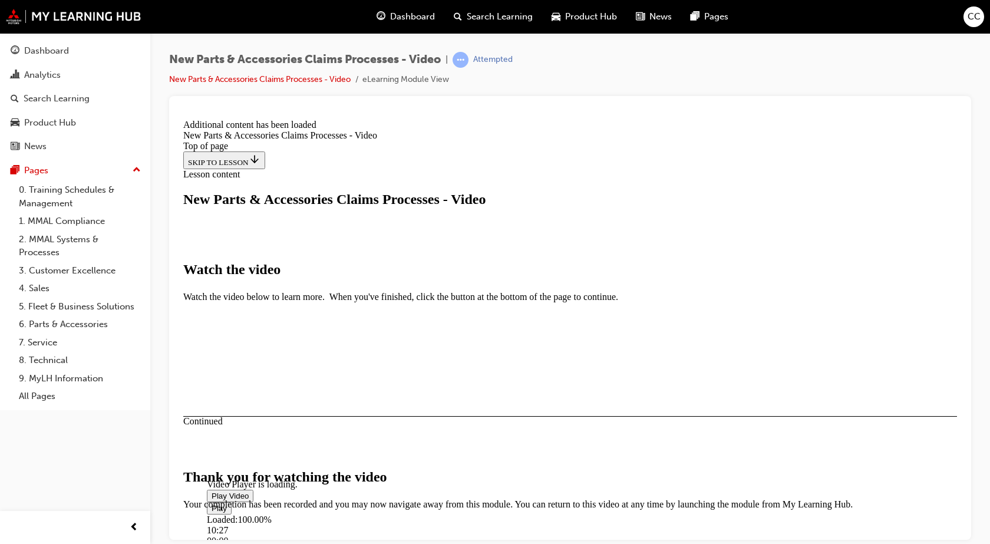
scroll to position [367, 0]
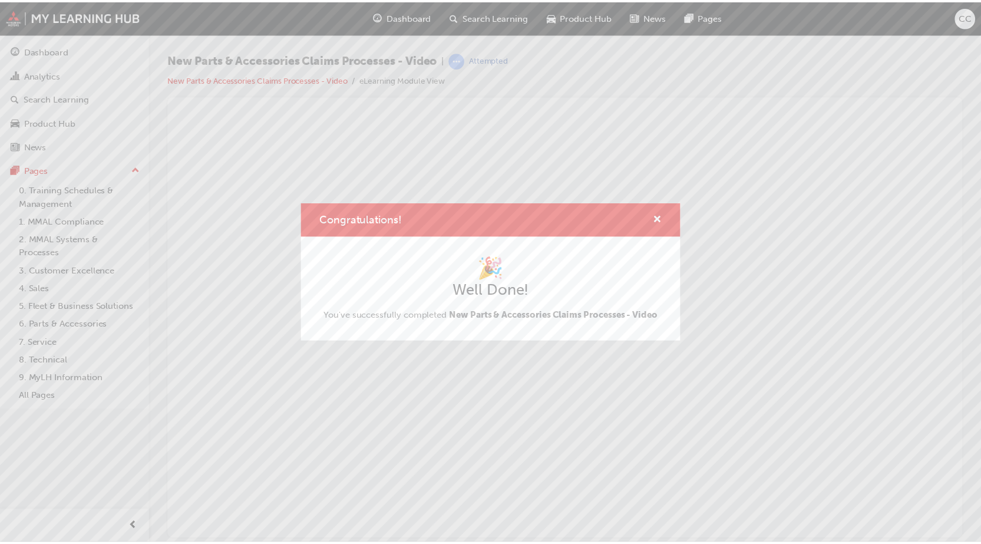
scroll to position [0, 0]
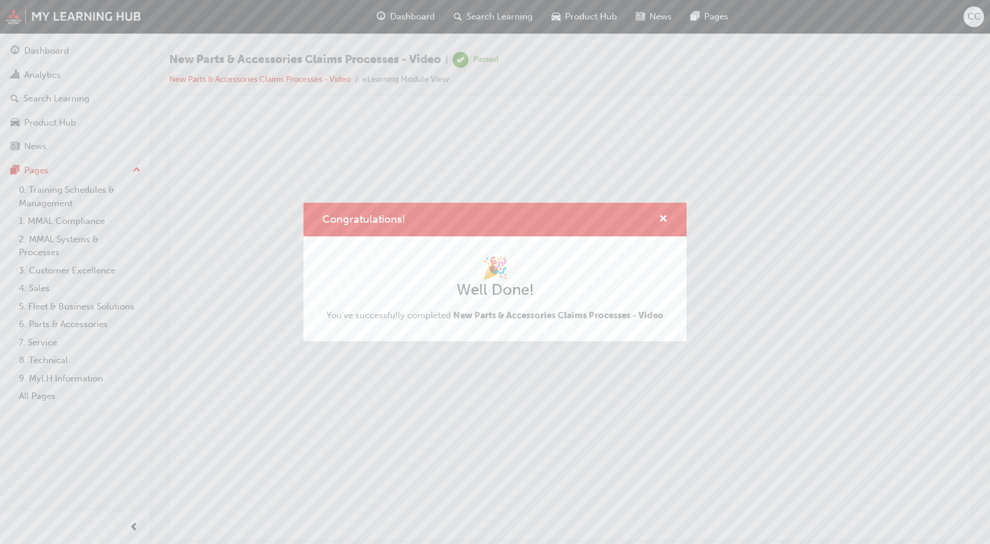
click at [658, 220] on div "Congratulations!" at bounding box center [658, 219] width 18 height 15
click at [657, 223] on div "Congratulations!" at bounding box center [658, 219] width 18 height 15
click at [661, 225] on span "cross-icon" at bounding box center [663, 220] width 9 height 11
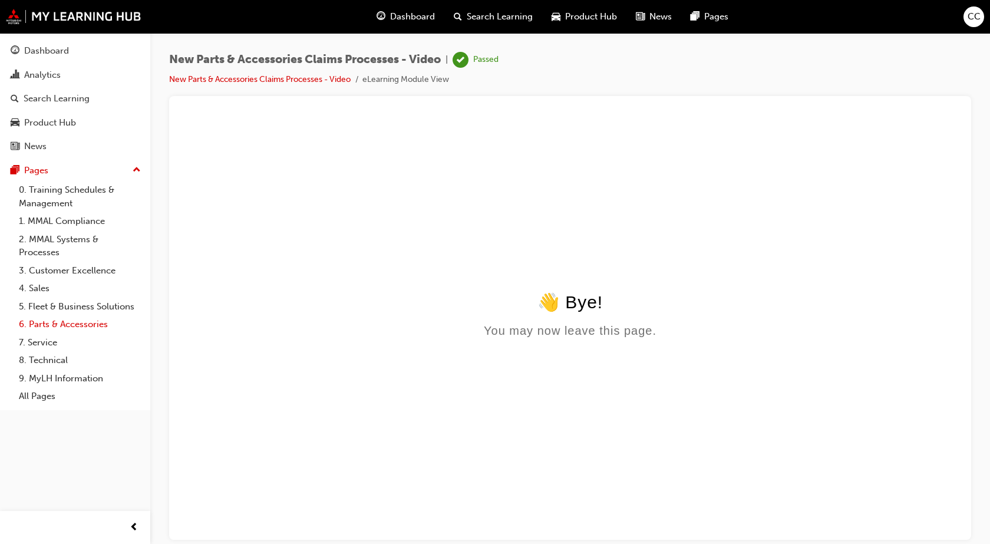
click at [99, 319] on link "6. Parts & Accessories" at bounding box center [79, 324] width 131 height 18
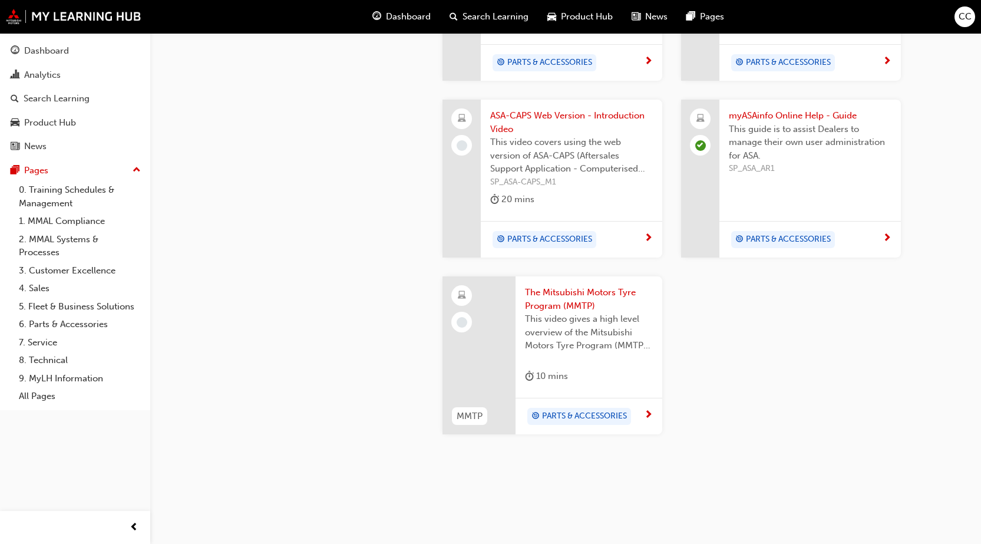
scroll to position [1137, 0]
click at [601, 230] on div "PARTS & ACCESSORIES" at bounding box center [567, 239] width 154 height 18
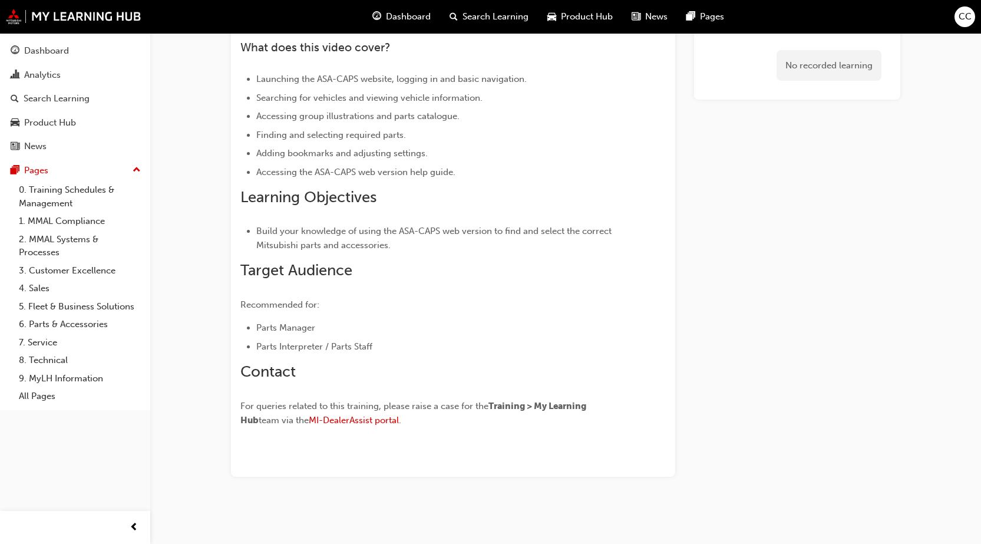
scroll to position [338, 0]
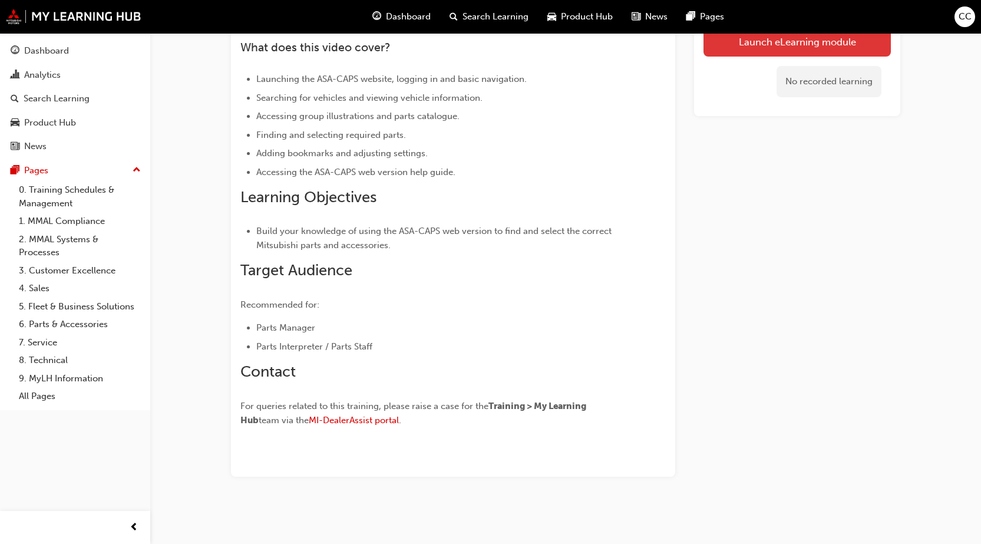
click at [788, 54] on link "Launch eLearning module" at bounding box center [797, 41] width 187 height 29
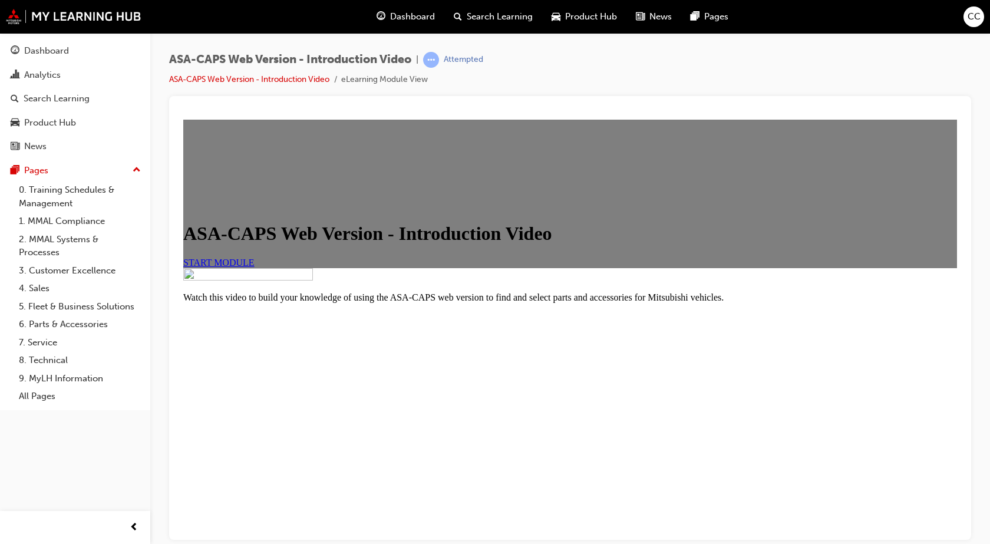
click at [255, 267] on link "START MODULE" at bounding box center [218, 262] width 71 height 10
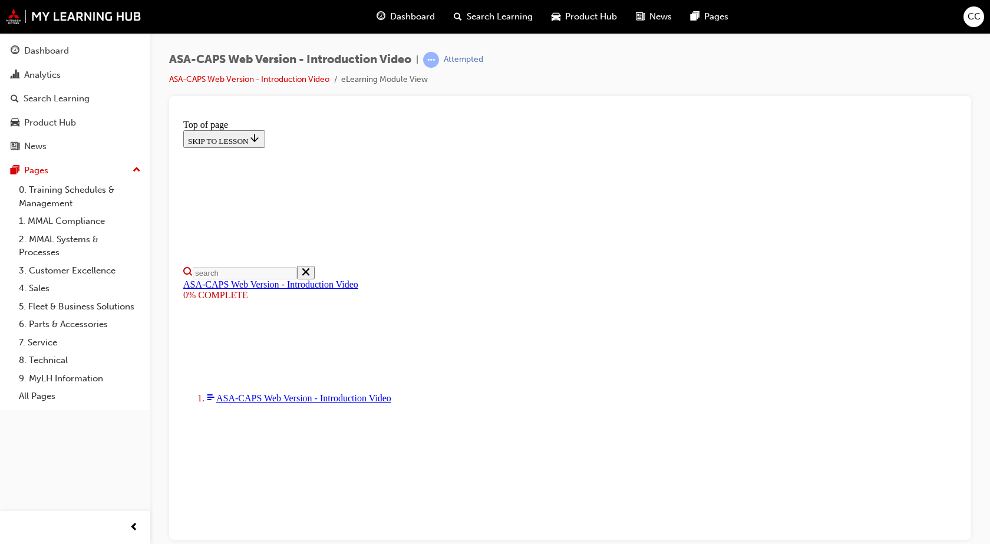
scroll to position [118, 0]
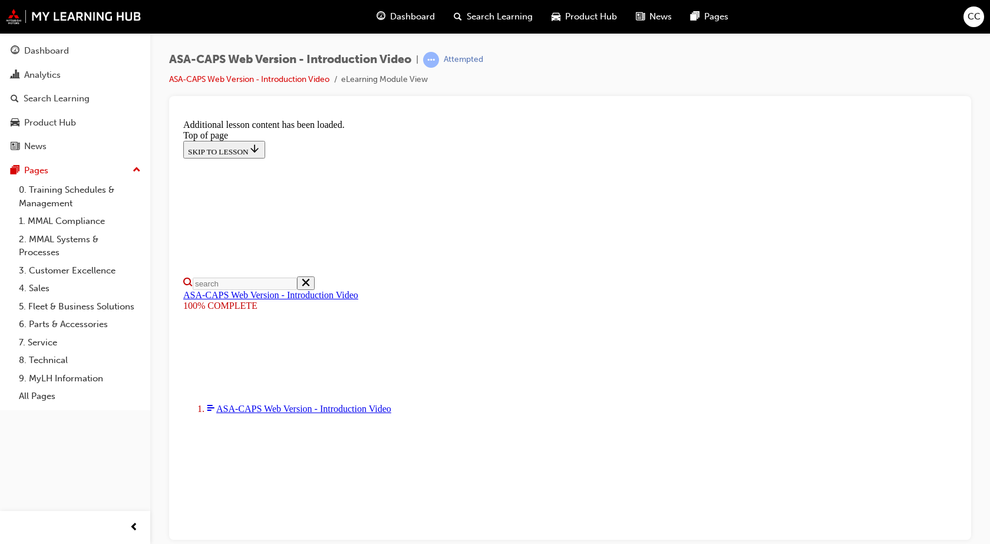
scroll to position [368, 0]
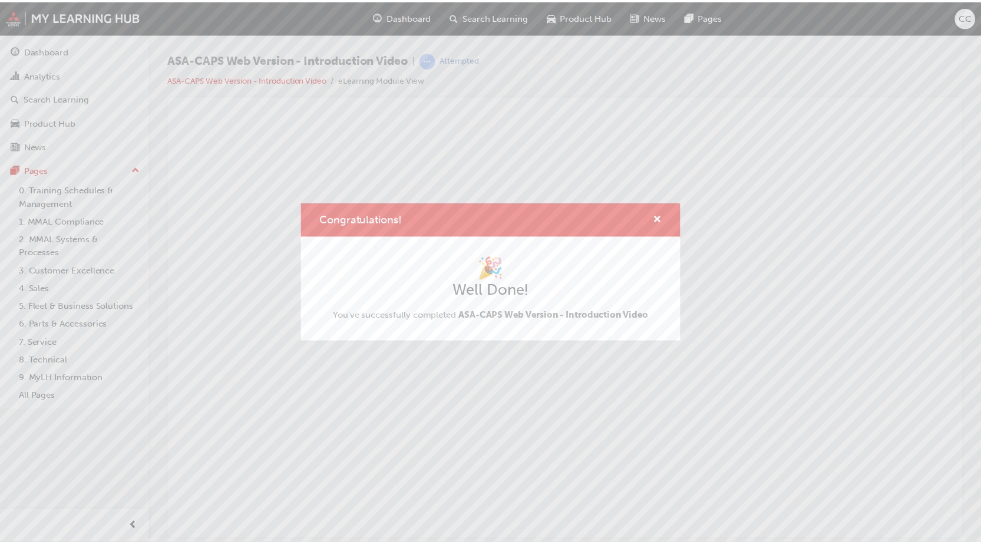
scroll to position [0, 0]
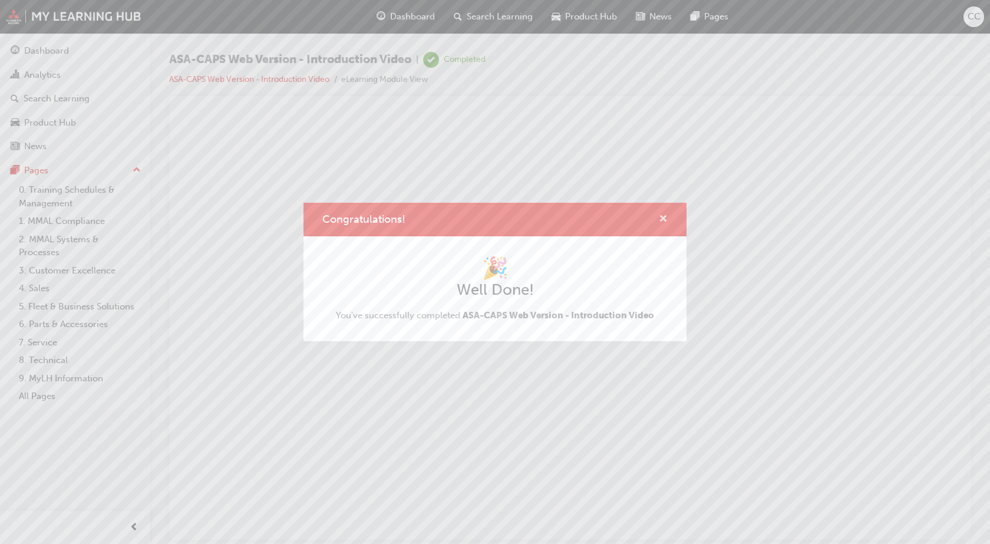
click at [659, 215] on span "cross-icon" at bounding box center [663, 220] width 9 height 11
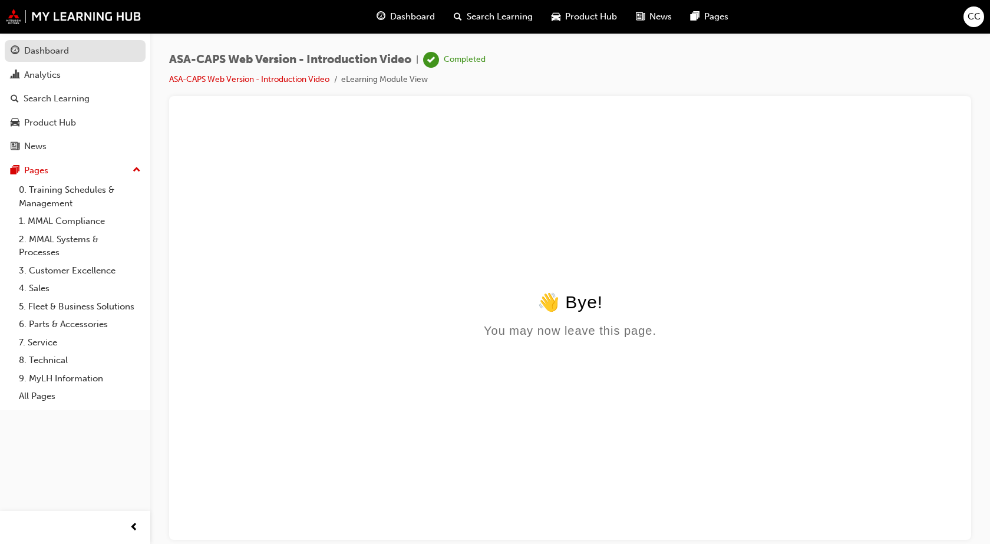
click at [88, 55] on div "Dashboard" at bounding box center [75, 51] width 129 height 15
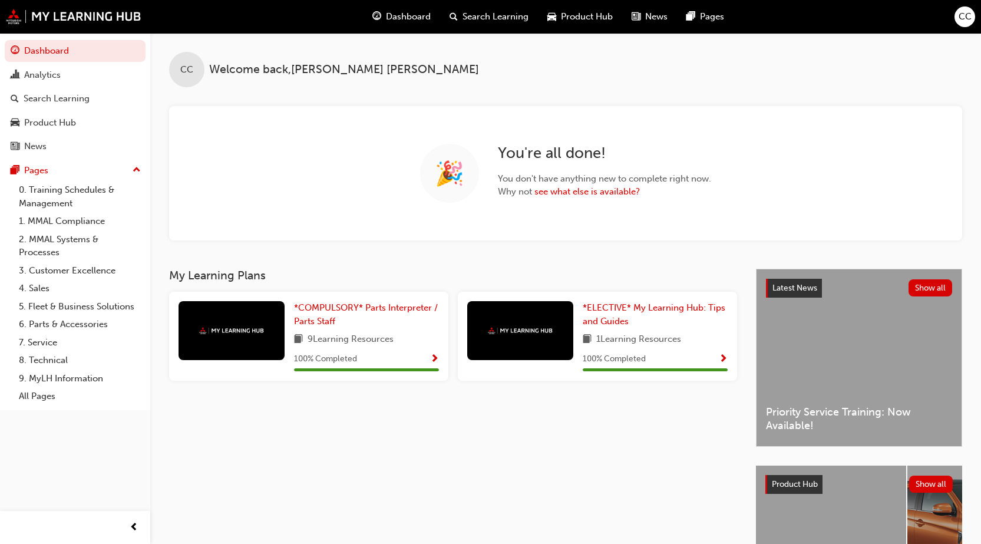
click at [248, 85] on div "CC Welcome back , [PERSON_NAME]" at bounding box center [565, 60] width 831 height 54
drag, startPoint x: 277, startPoint y: 68, endPoint x: 375, endPoint y: 59, distance: 98.8
click at [282, 68] on span "Welcome back , [PERSON_NAME]" at bounding box center [344, 70] width 270 height 14
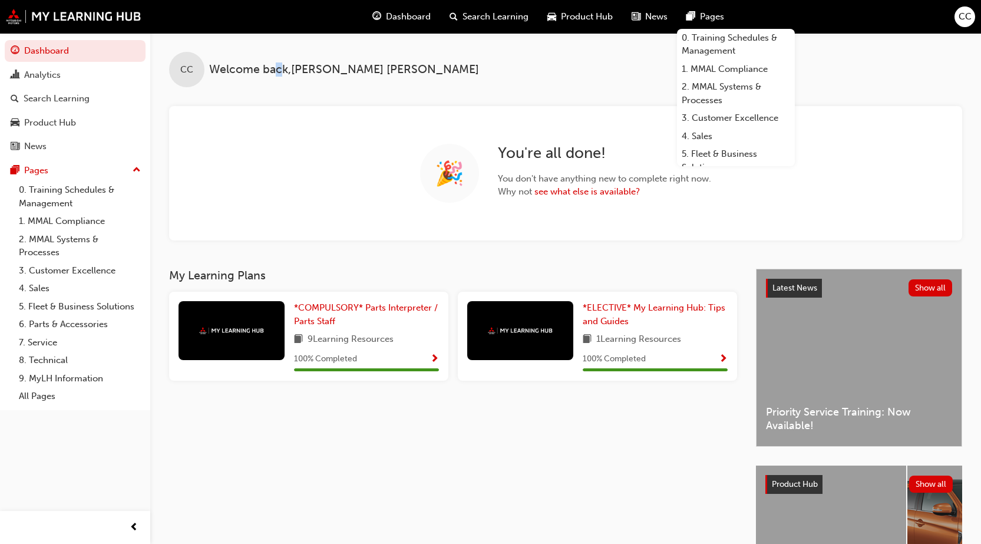
click at [971, 14] on span "CC" at bounding box center [965, 17] width 13 height 14
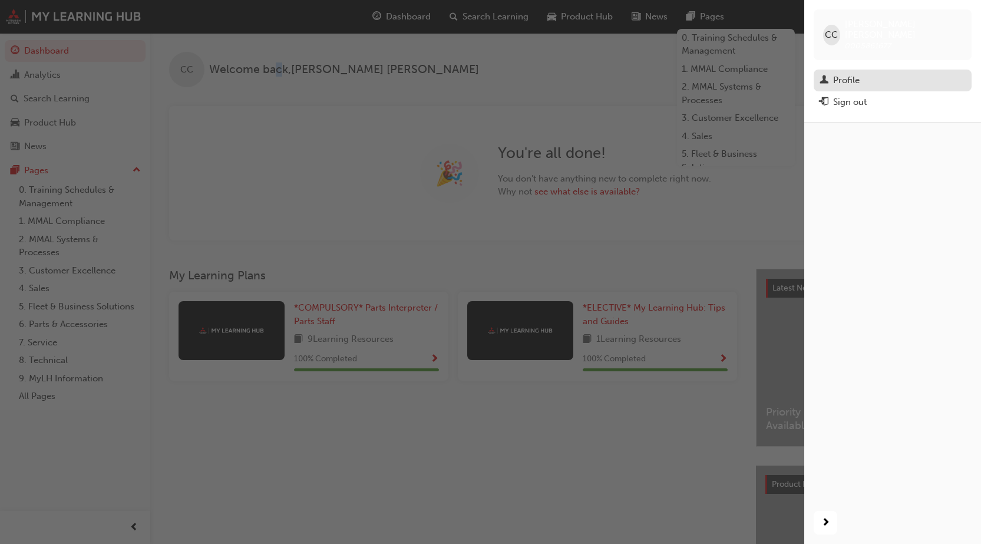
click at [852, 74] on div "Profile" at bounding box center [846, 81] width 27 height 14
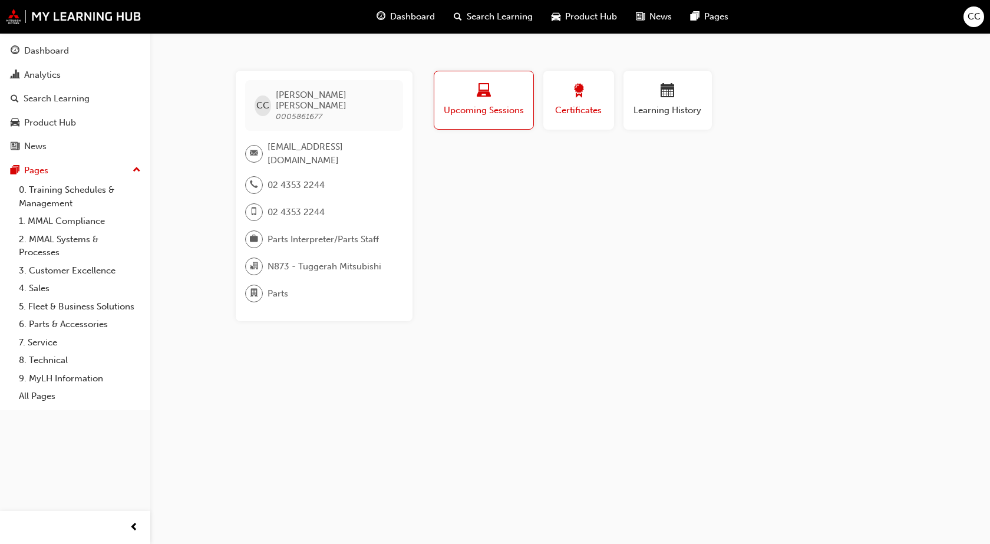
click at [565, 105] on span "Certificates" at bounding box center [578, 111] width 53 height 14
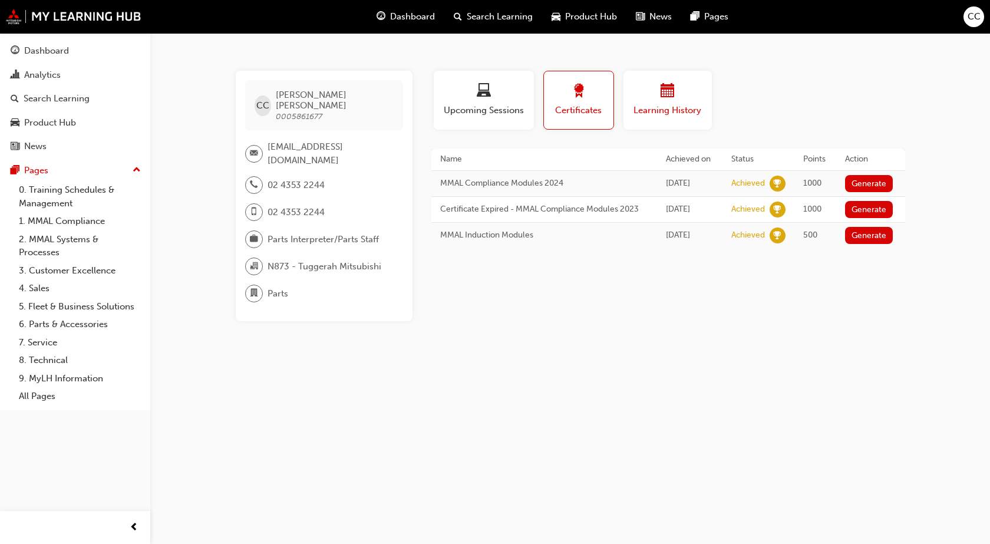
click at [638, 85] on div "button" at bounding box center [667, 93] width 71 height 18
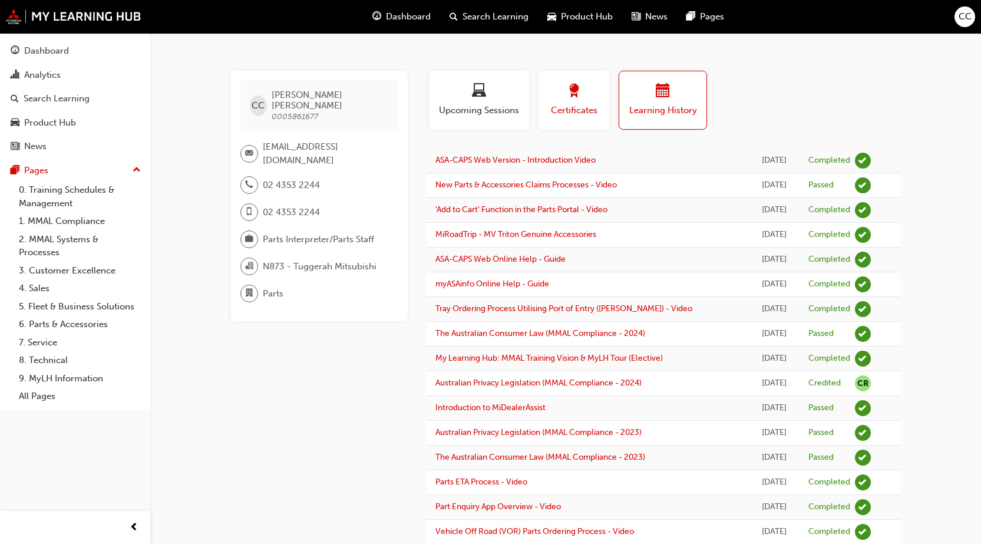
click at [568, 115] on span "Certificates" at bounding box center [574, 111] width 53 height 14
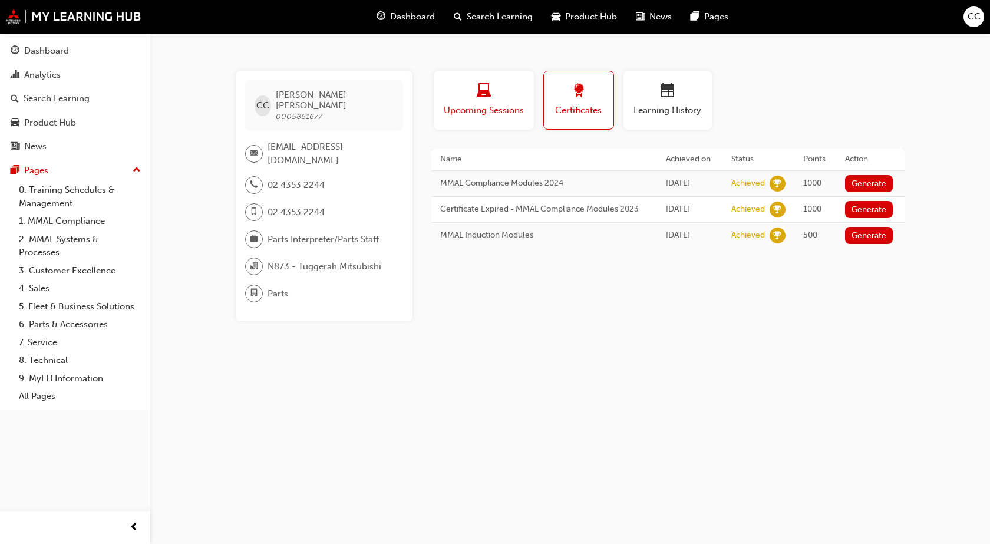
click at [491, 98] on div "button" at bounding box center [484, 93] width 83 height 18
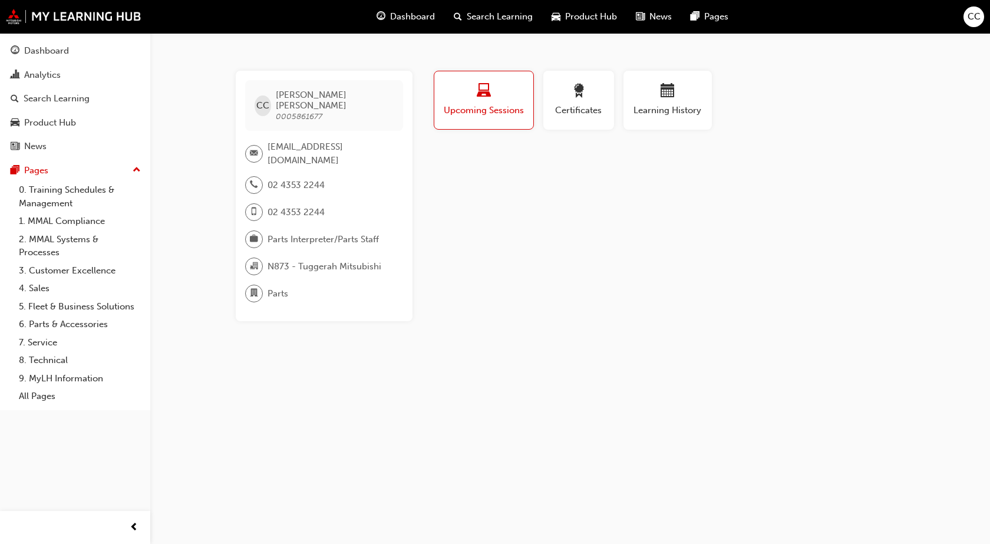
click at [360, 110] on span "[PERSON_NAME] 0005861677" at bounding box center [334, 106] width 117 height 32
click at [29, 160] on button "Pages" at bounding box center [75, 171] width 141 height 22
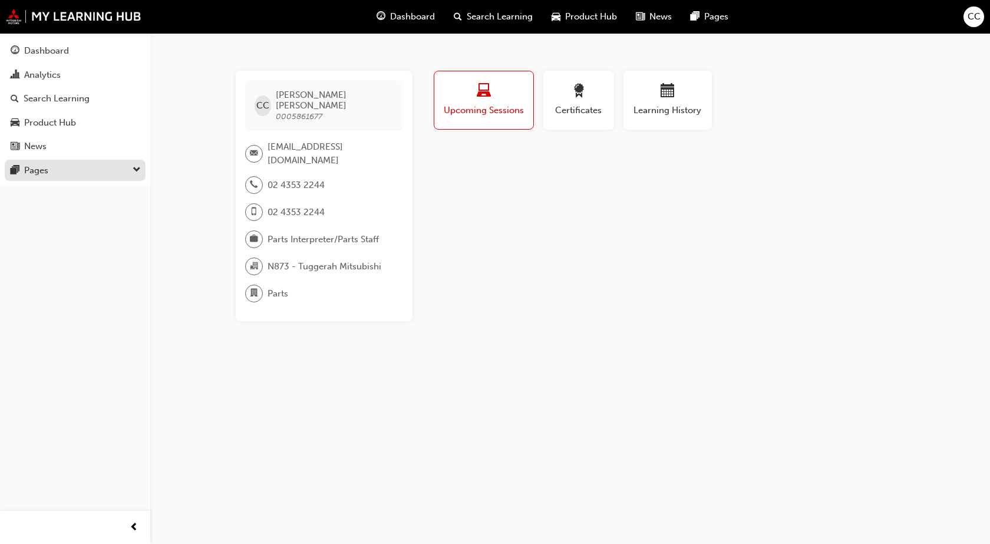
click at [29, 160] on button "Pages" at bounding box center [75, 171] width 141 height 22
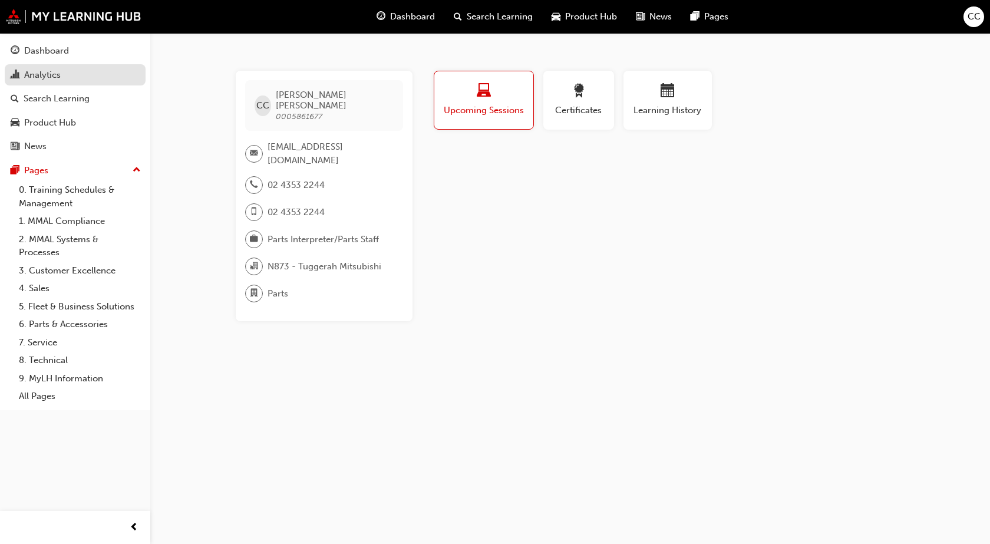
click at [78, 75] on div "Analytics" at bounding box center [75, 75] width 129 height 15
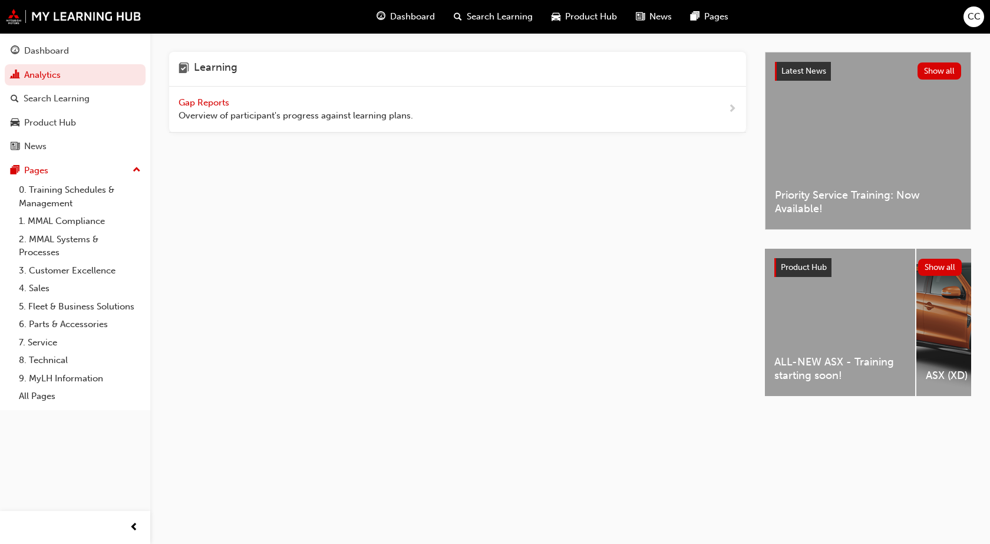
click at [91, 28] on div "Dashboard Search Learning Product Hub News Pages CC" at bounding box center [495, 17] width 990 height 34
click at [79, 39] on button "Dashboard Analytics Search Learning Product Hub News Pages" at bounding box center [75, 99] width 141 height 122
click at [76, 45] on div "Dashboard" at bounding box center [75, 51] width 129 height 15
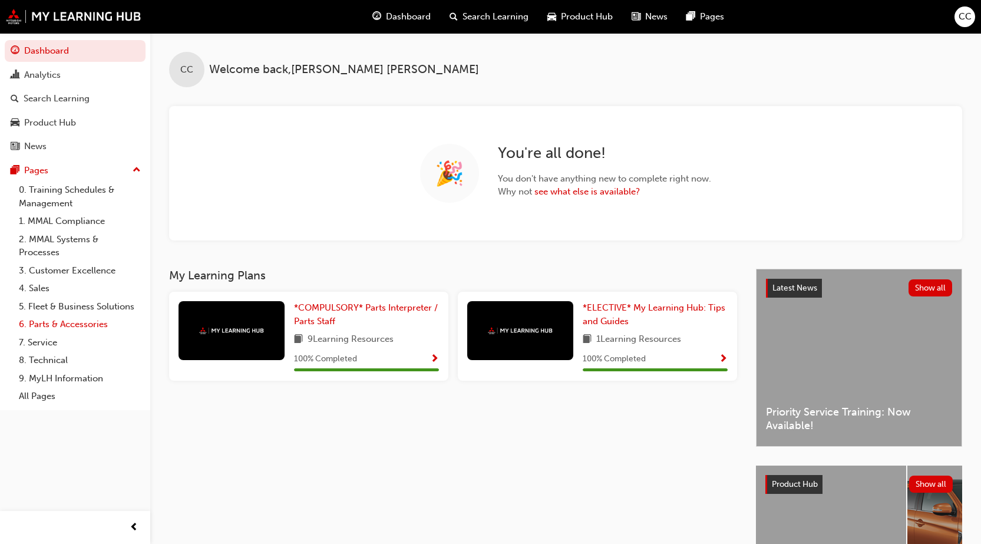
click at [78, 325] on link "6. Parts & Accessories" at bounding box center [79, 324] width 131 height 18
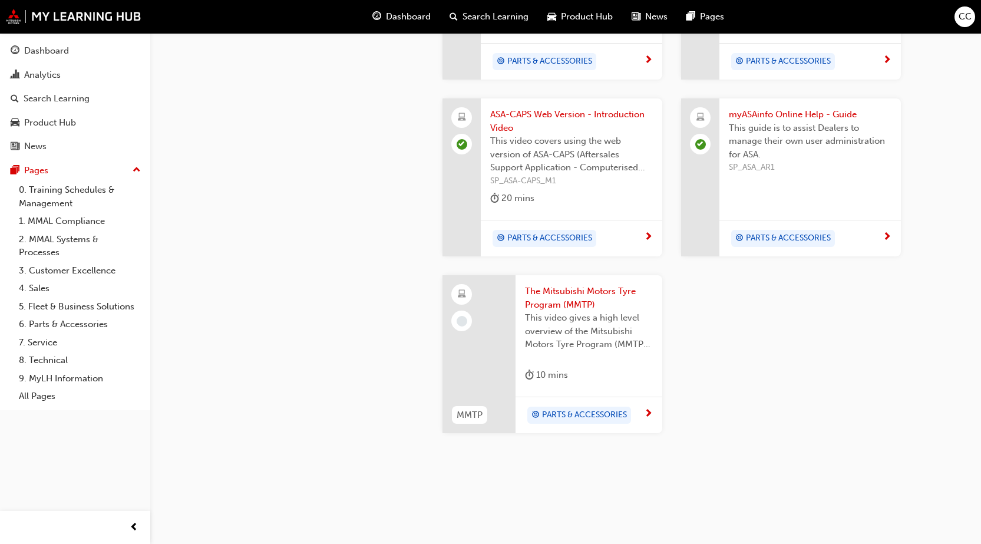
click at [569, 368] on div "10 mins" at bounding box center [589, 377] width 128 height 19
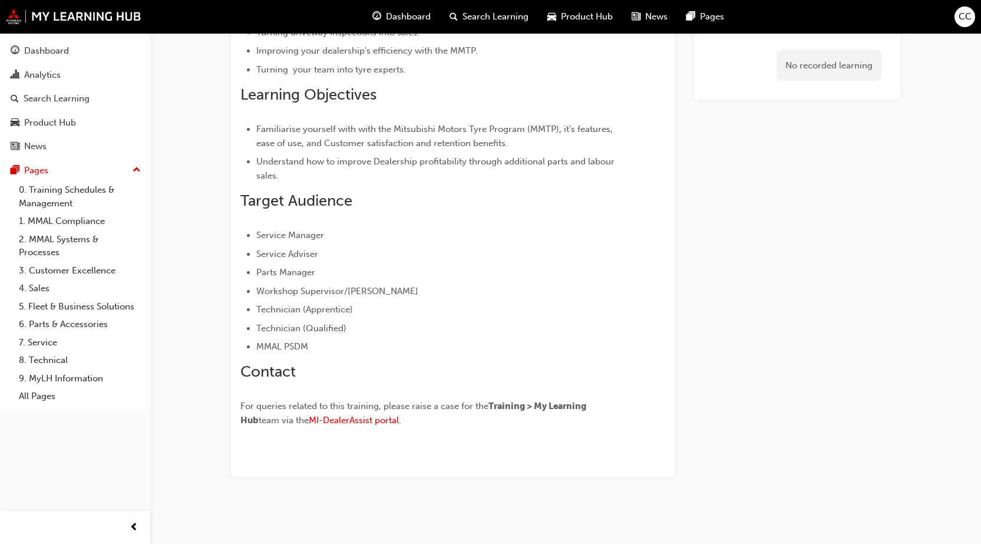
scroll to position [285, 0]
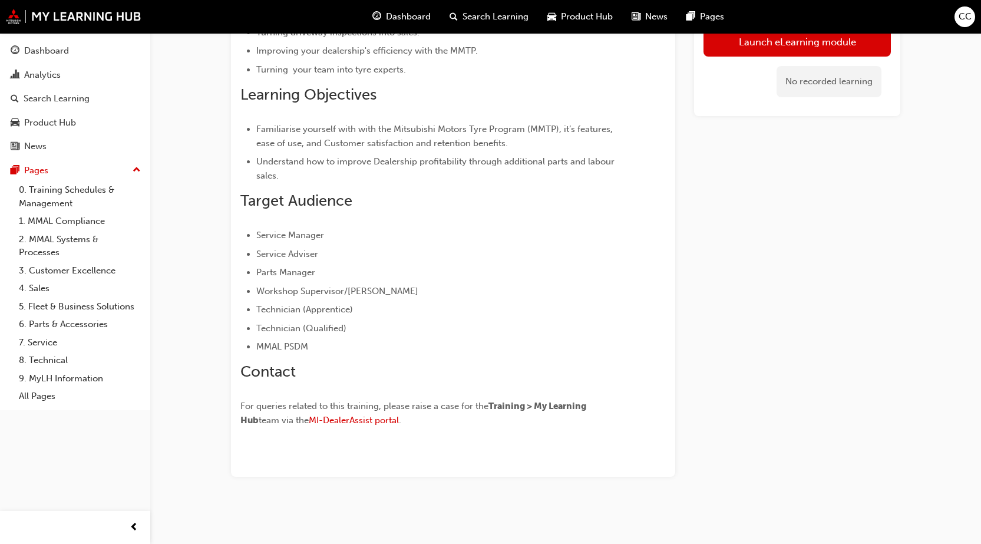
click at [722, 49] on link "Launch eLearning module" at bounding box center [797, 41] width 187 height 29
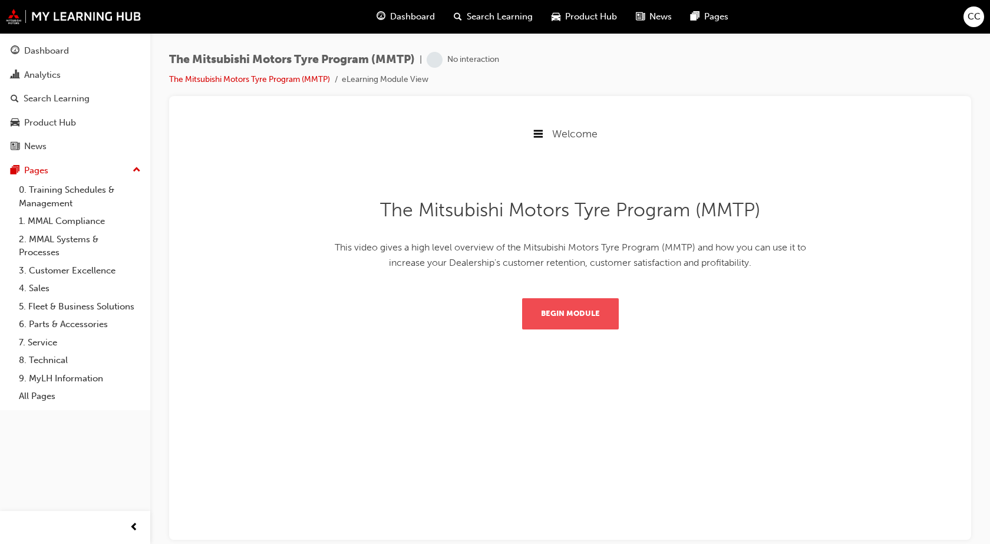
click at [553, 312] on button "Begin Module" at bounding box center [570, 313] width 97 height 31
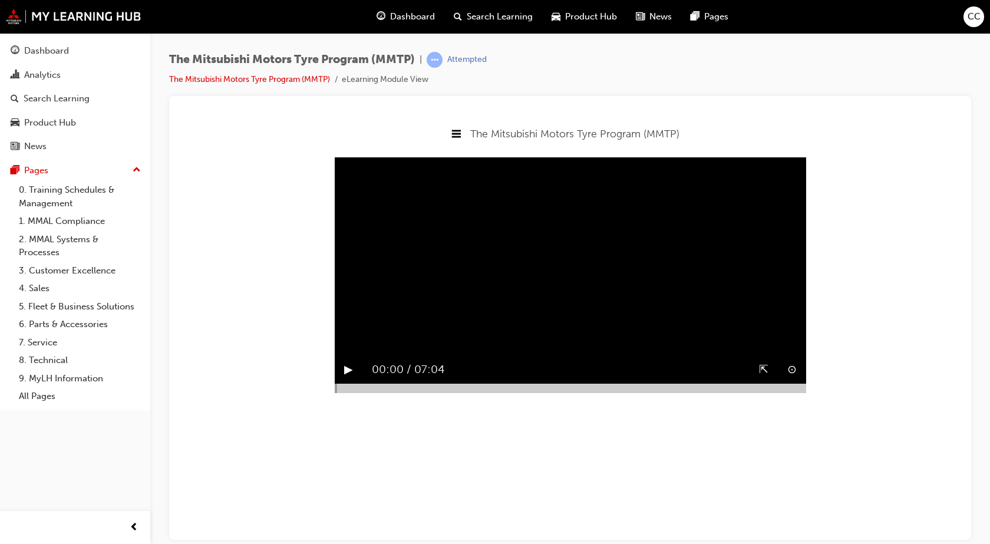
click at [345, 378] on button "▶︎" at bounding box center [348, 369] width 9 height 18
click at [380, 393] on div at bounding box center [359, 387] width 48 height 9
click at [382, 393] on div at bounding box center [360, 387] width 50 height 9
click at [351, 378] on button "▶︎" at bounding box center [348, 369] width 9 height 18
click at [757, 383] on div "⇱" at bounding box center [764, 369] width 28 height 28
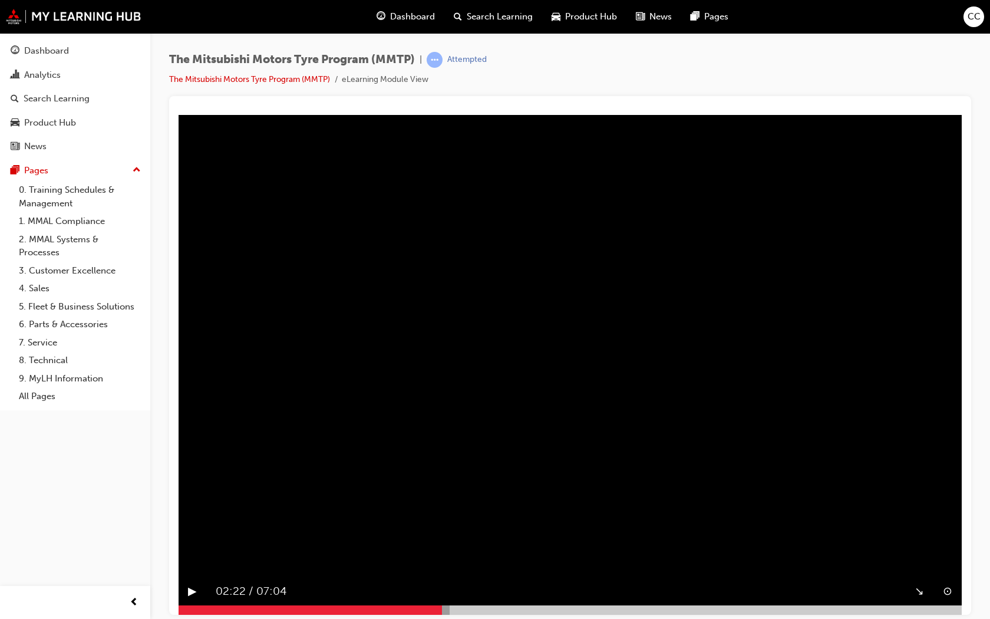
click at [934, 523] on div "↘︎" at bounding box center [919, 591] width 28 height 28
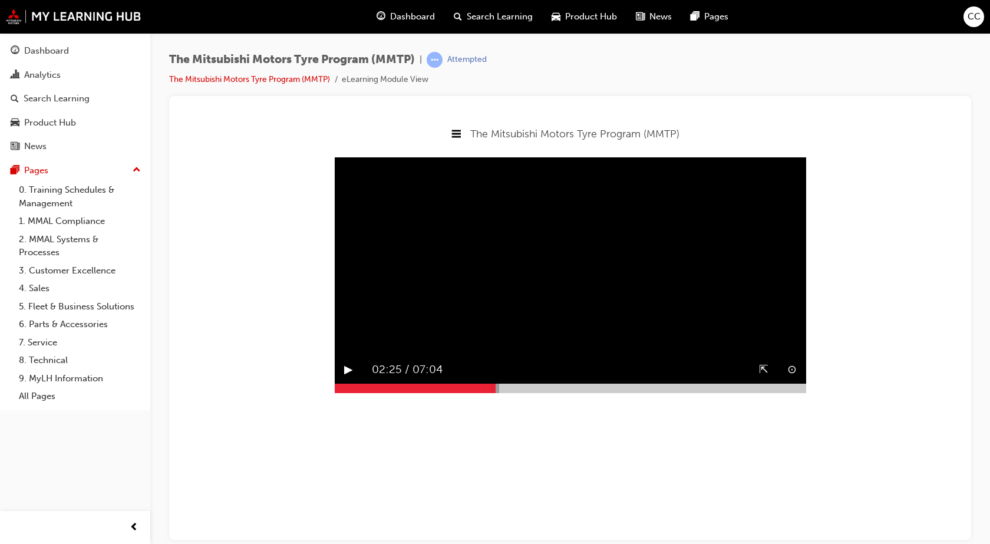
click at [795, 378] on button "⊙" at bounding box center [791, 369] width 9 height 18
click at [791, 378] on button "⊗" at bounding box center [791, 369] width 9 height 18
click at [791, 378] on button "⊙" at bounding box center [791, 369] width 9 height 18
click at [791, 378] on button "⊗" at bounding box center [791, 369] width 9 height 18
click at [349, 378] on button "▶︎" at bounding box center [348, 369] width 9 height 18
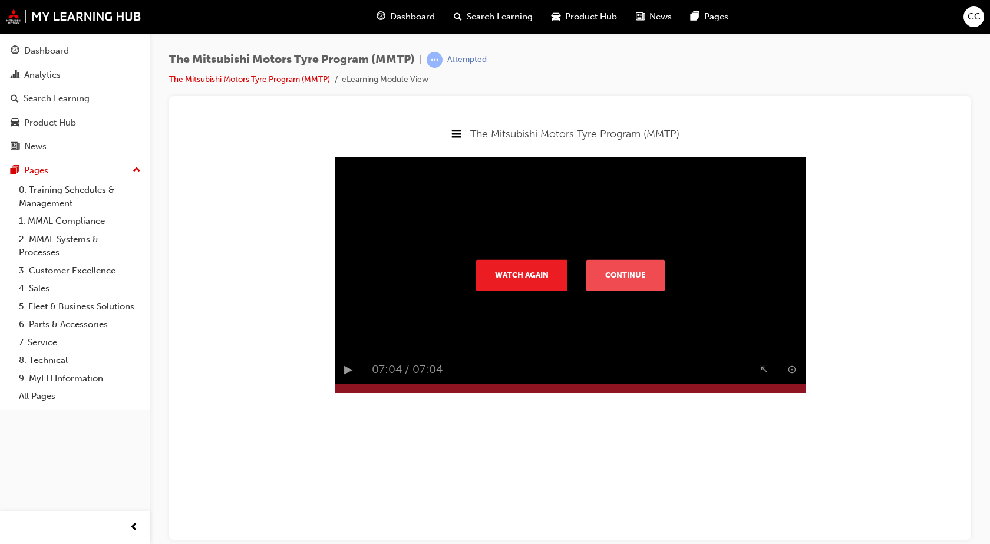
click at [621, 281] on button "Continue" at bounding box center [625, 274] width 78 height 31
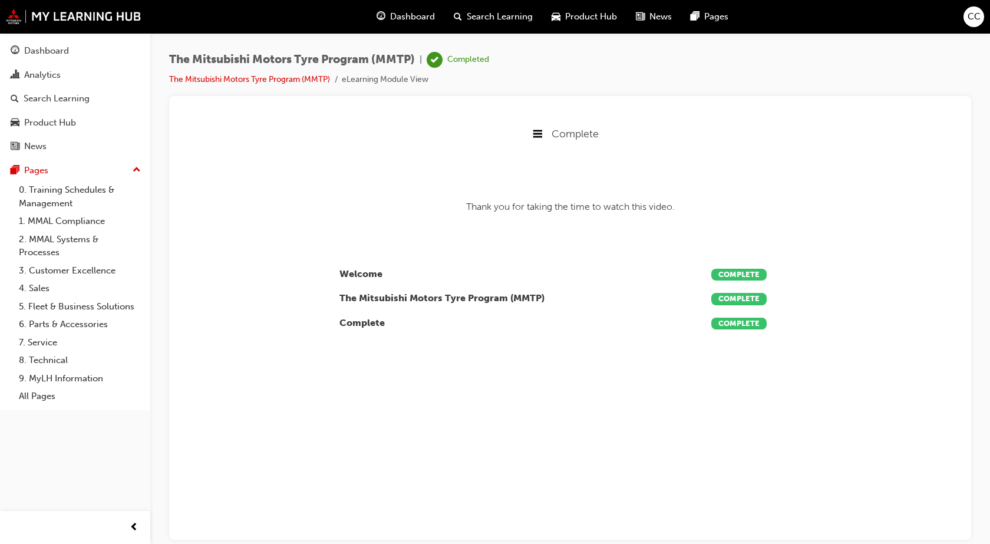
click at [531, 132] on div "Complete" at bounding box center [570, 132] width 783 height 37
click at [59, 322] on link "6. Parts & Accessories" at bounding box center [79, 324] width 131 height 18
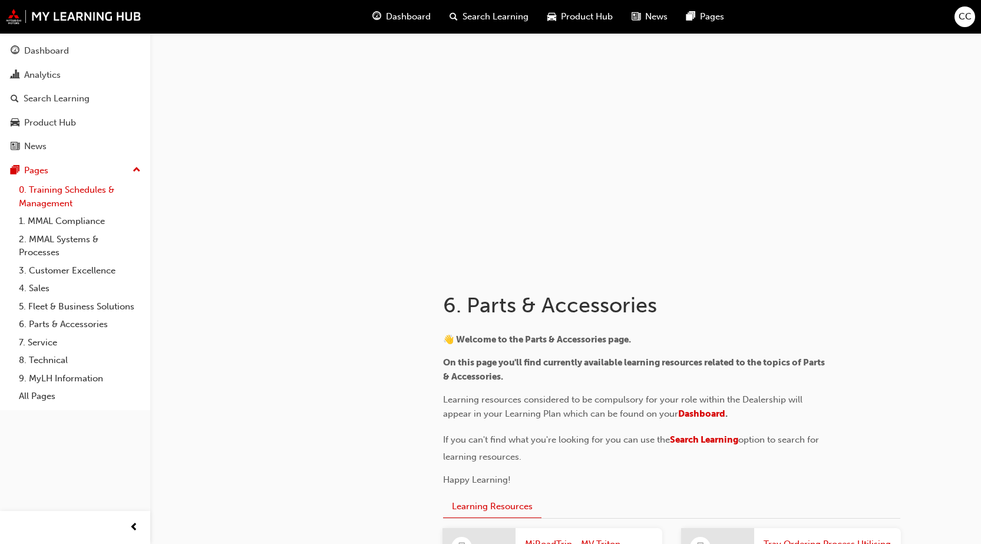
click at [90, 193] on link "0. Training Schedules & Management" at bounding box center [79, 196] width 131 height 31
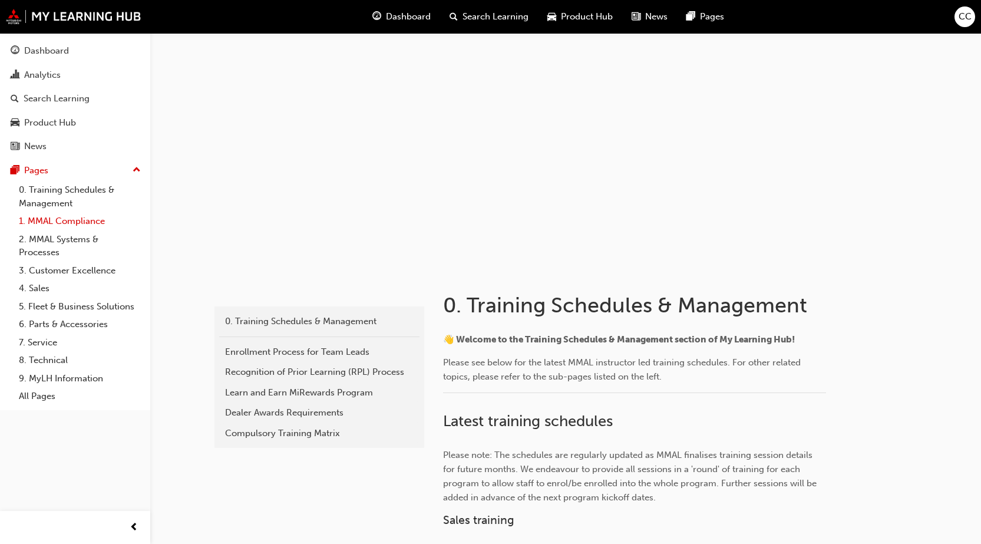
click at [64, 222] on link "1. MMAL Compliance" at bounding box center [79, 221] width 131 height 18
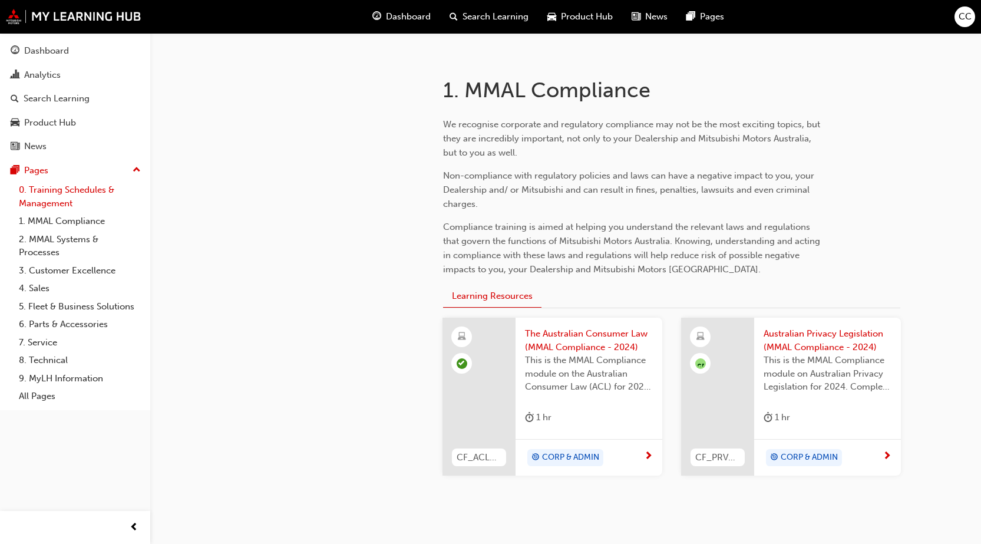
scroll to position [236, 0]
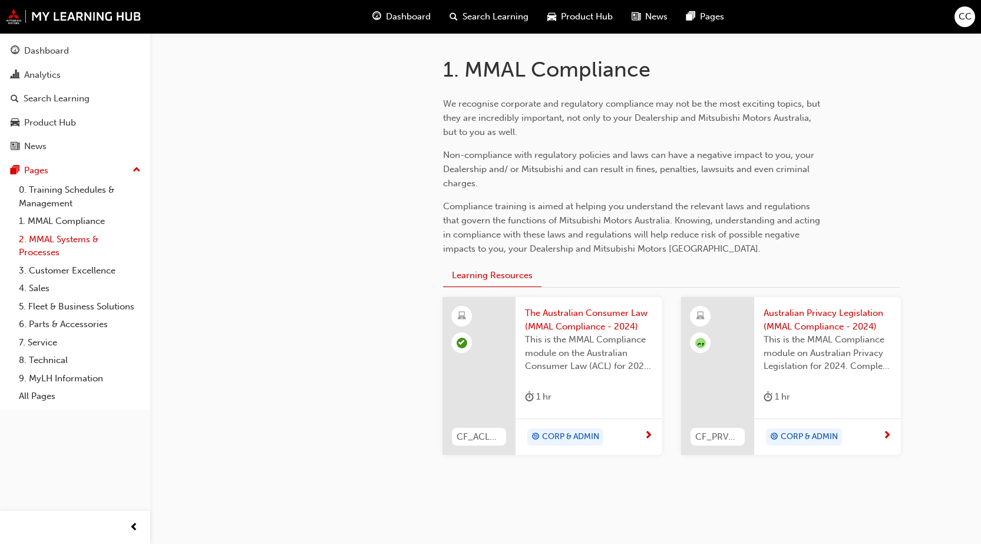
click at [62, 240] on link "2. MMAL Systems & Processes" at bounding box center [79, 245] width 131 height 31
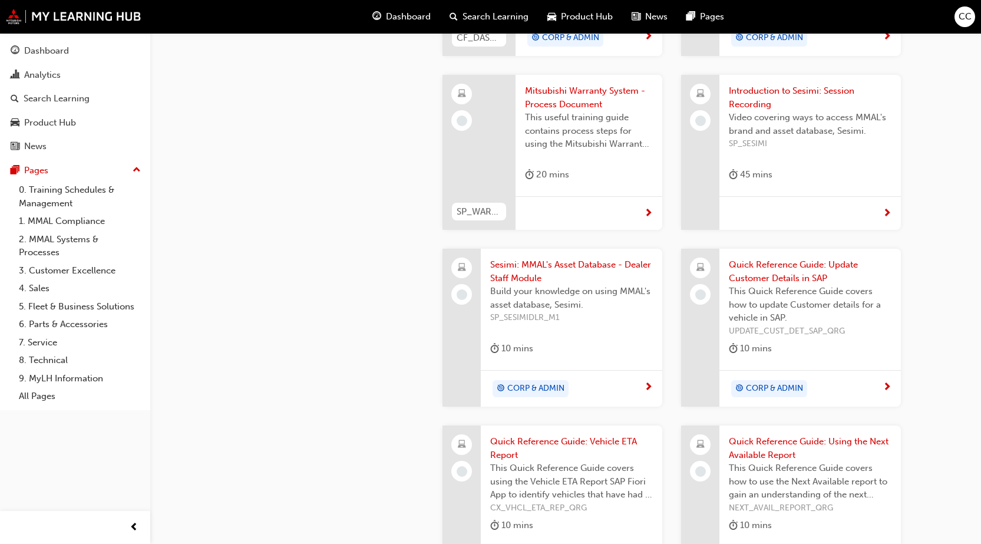
scroll to position [850, 0]
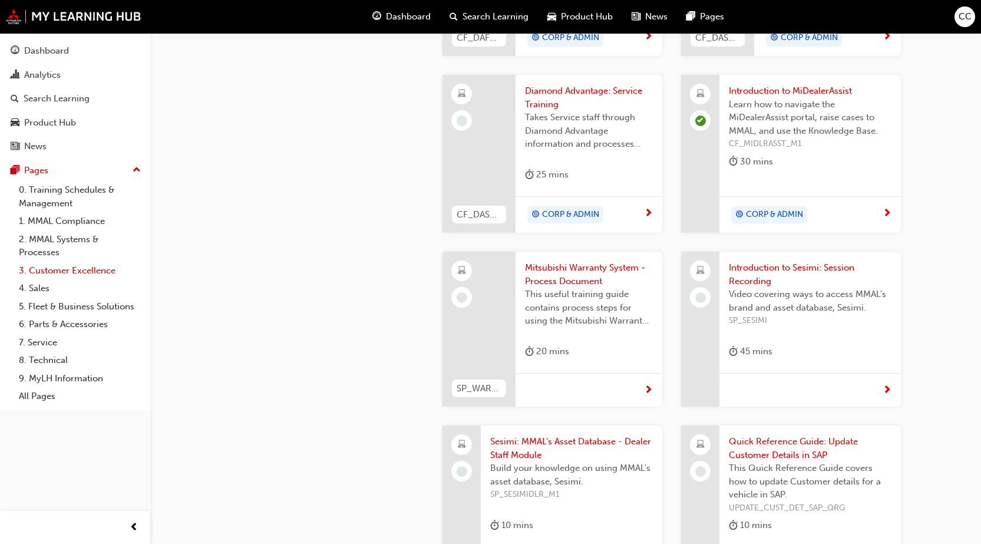
click at [92, 265] on link "3. Customer Excellence" at bounding box center [79, 271] width 131 height 18
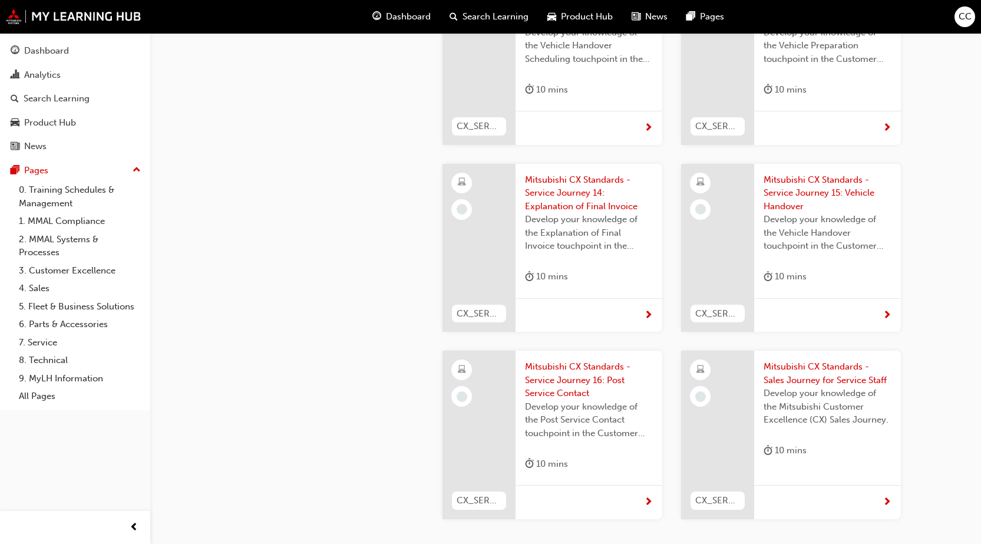
scroll to position [3183, 0]
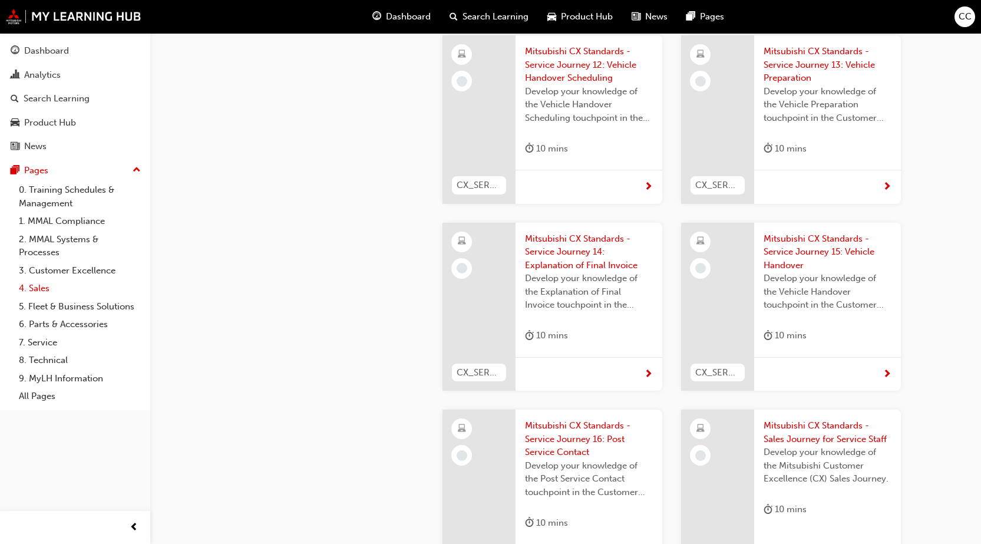
click at [45, 289] on link "4. Sales" at bounding box center [79, 288] width 131 height 18
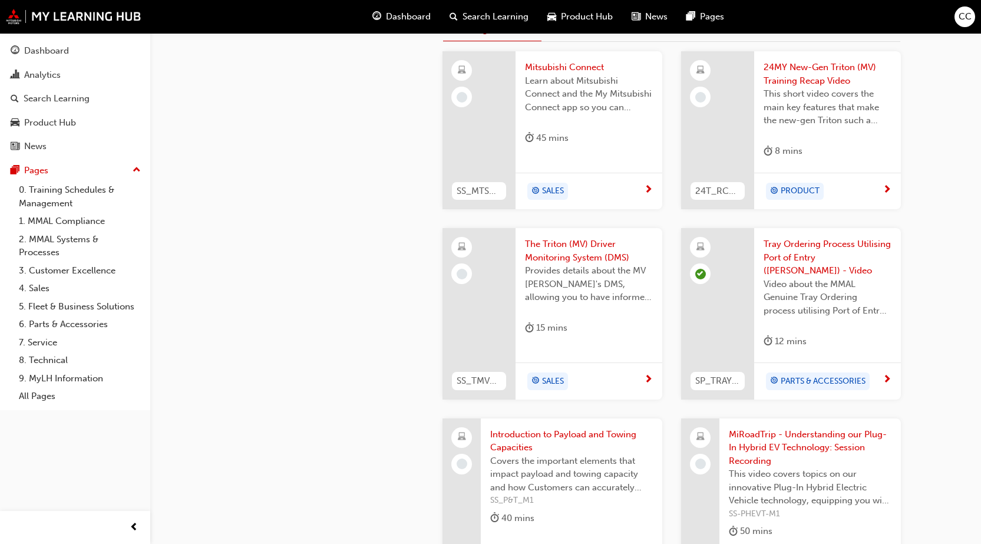
scroll to position [696, 0]
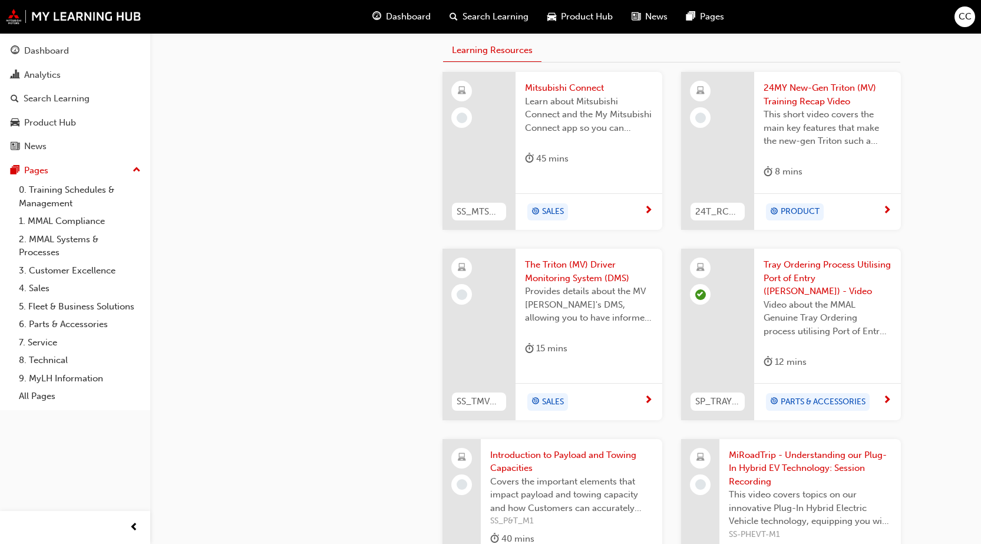
click at [525, 323] on span "Provides details about the MV [PERSON_NAME]'s DMS, allowing you to have informe…" at bounding box center [589, 305] width 128 height 40
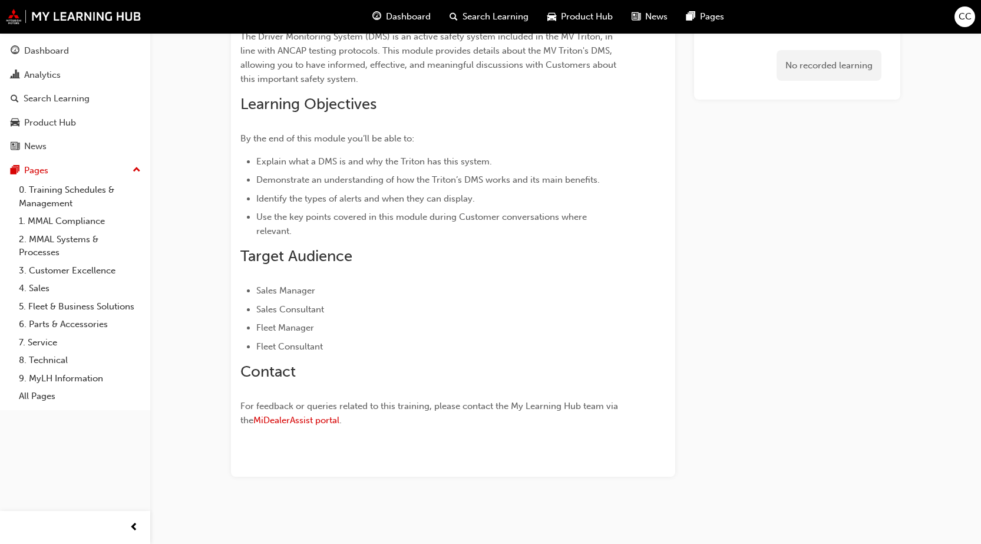
scroll to position [132, 0]
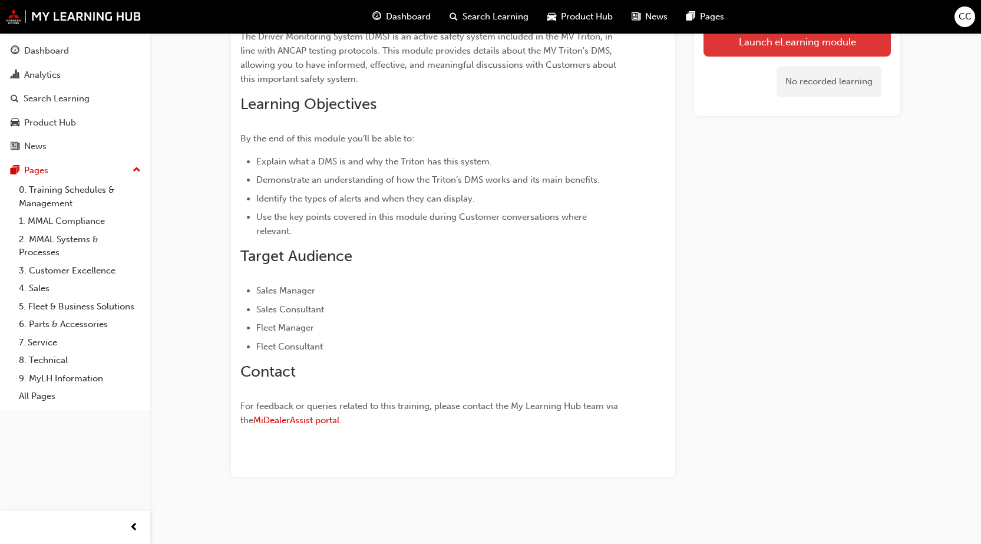
click at [754, 44] on link "Launch eLearning module" at bounding box center [797, 41] width 187 height 29
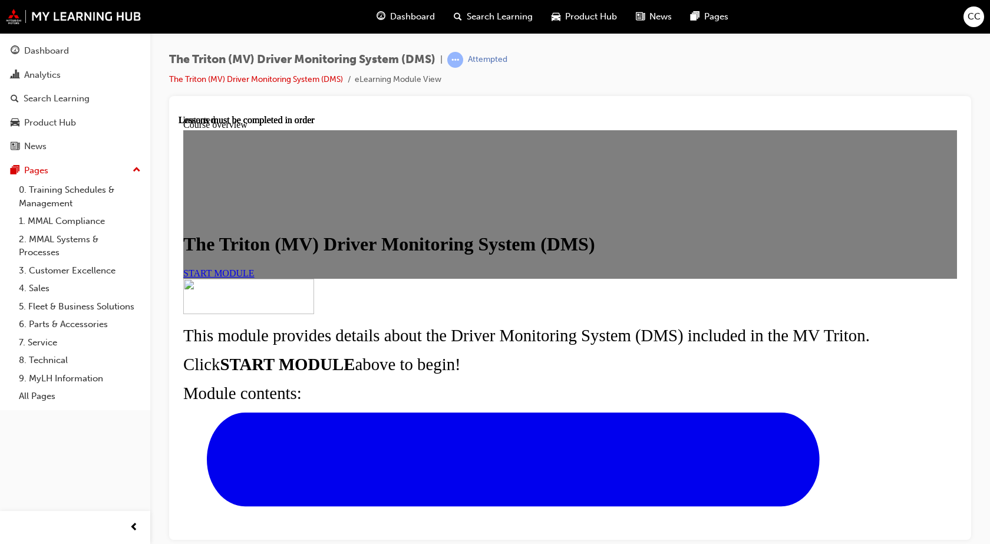
click at [255, 278] on span "START MODULE" at bounding box center [218, 273] width 71 height 10
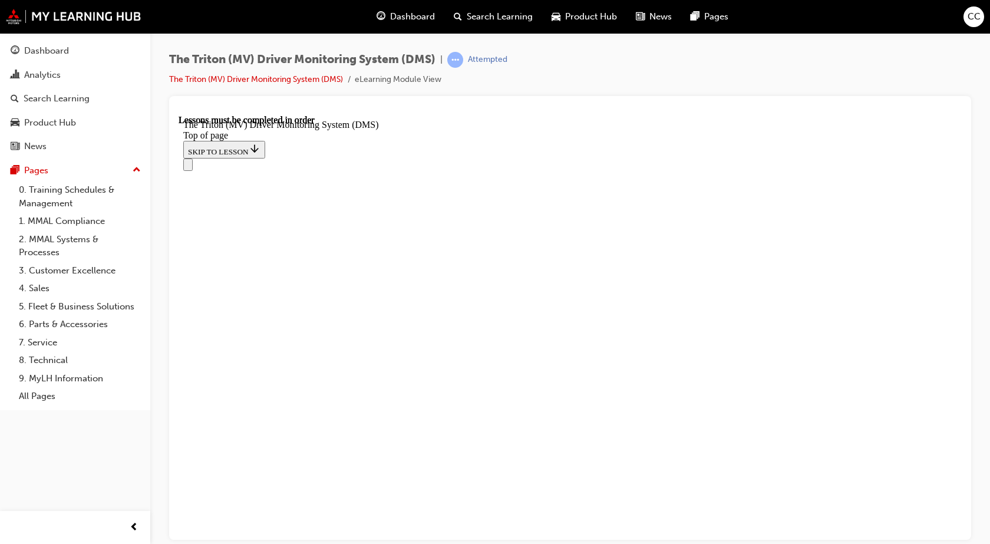
scroll to position [451, 0]
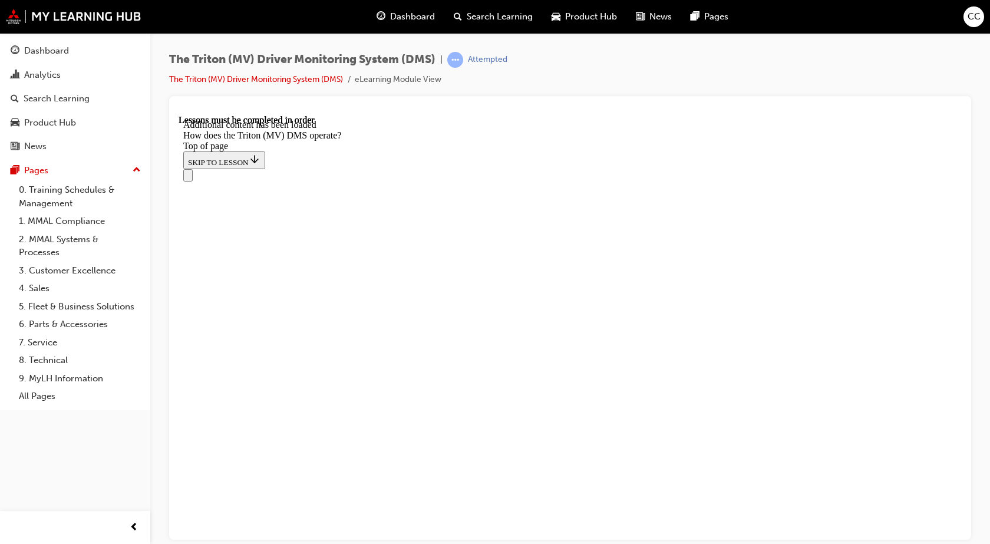
drag, startPoint x: 763, startPoint y: 255, endPoint x: 752, endPoint y: 283, distance: 31.0
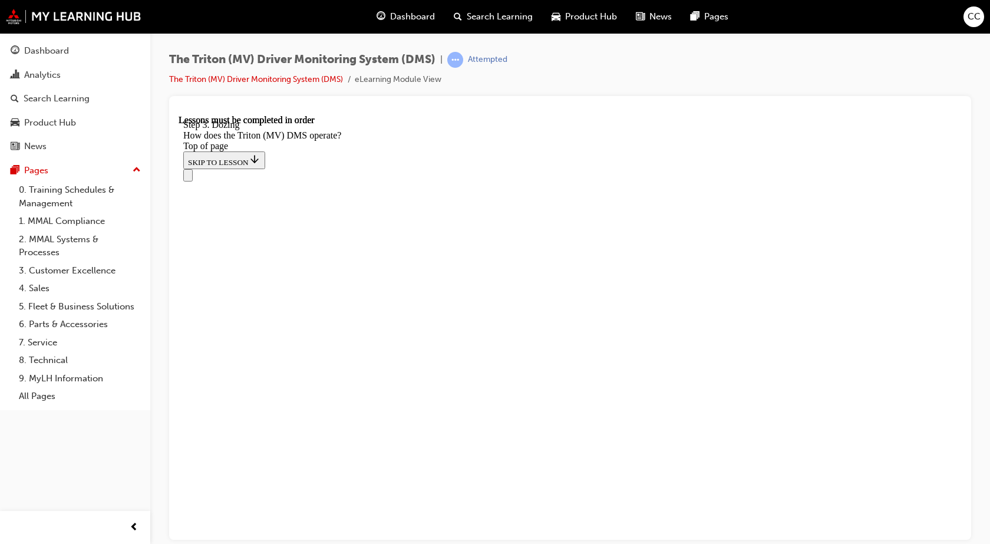
drag, startPoint x: 736, startPoint y: 113, endPoint x: 551, endPoint y: 29, distance: 202.9
click at [736, 113] on div at bounding box center [570, 109] width 783 height 9
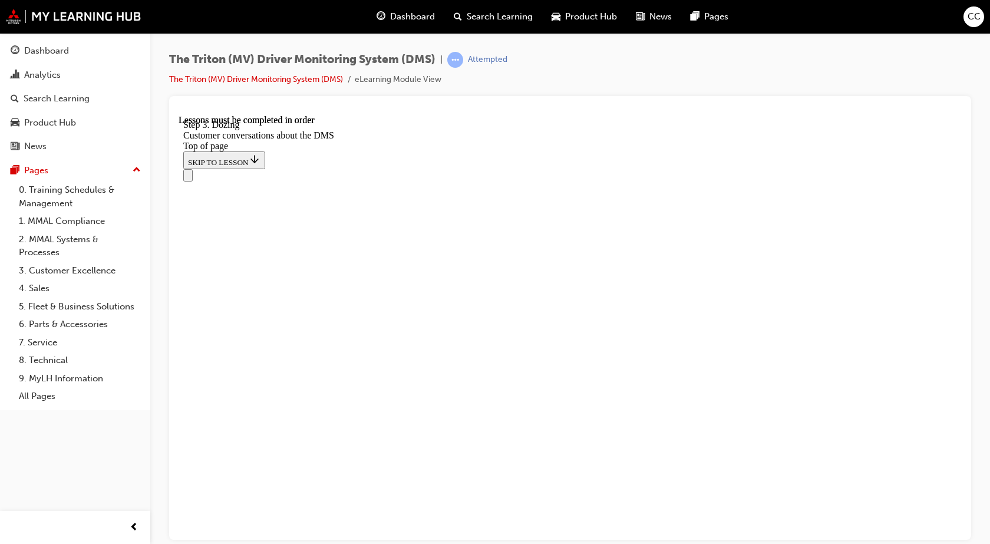
scroll to position [41, 0]
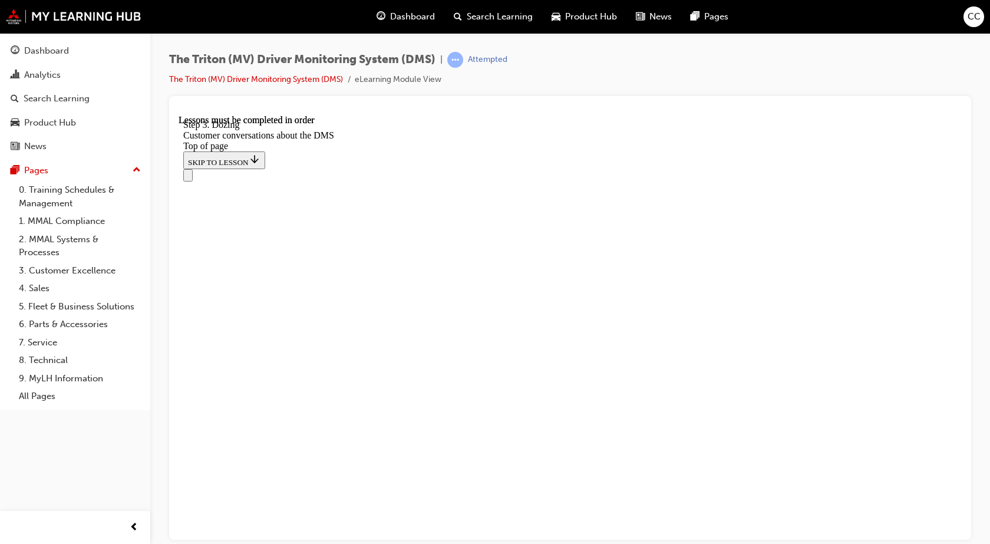
drag, startPoint x: 506, startPoint y: 387, endPoint x: 721, endPoint y: 317, distance: 226.3
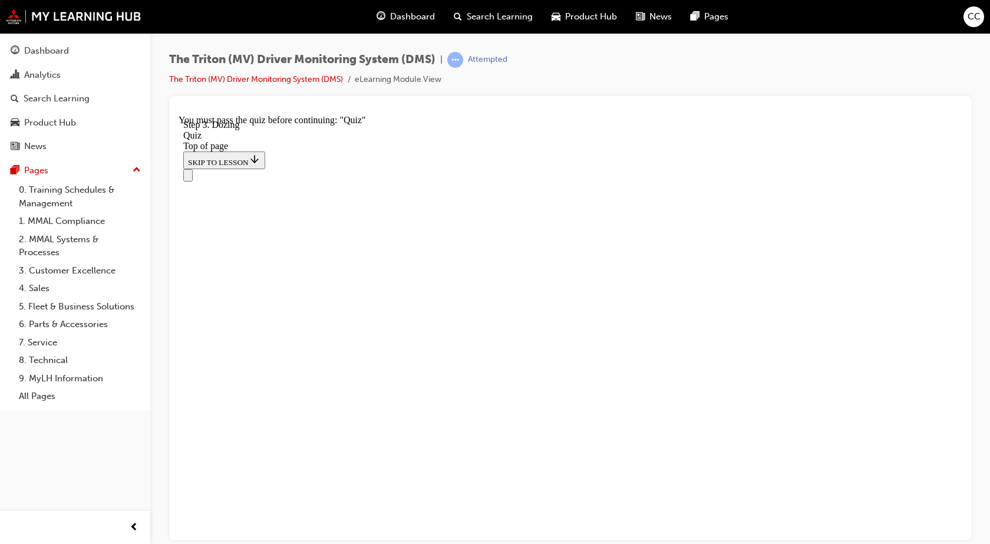
drag, startPoint x: 481, startPoint y: 382, endPoint x: 699, endPoint y: 254, distance: 252.3
drag, startPoint x: 516, startPoint y: 390, endPoint x: 578, endPoint y: 385, distance: 62.7
drag, startPoint x: 508, startPoint y: 437, endPoint x: 600, endPoint y: 447, distance: 92.5
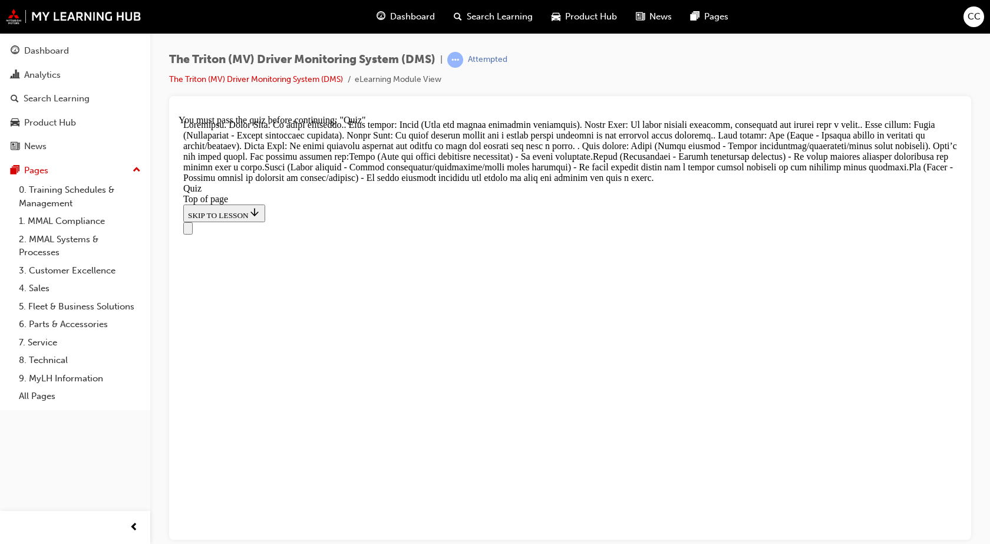
scroll to position [490, 0]
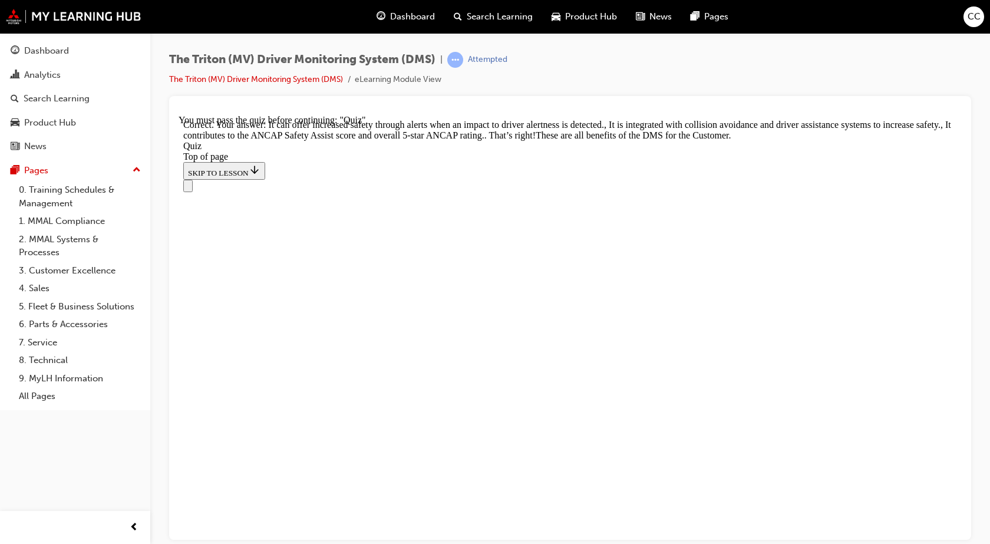
scroll to position [362, 0]
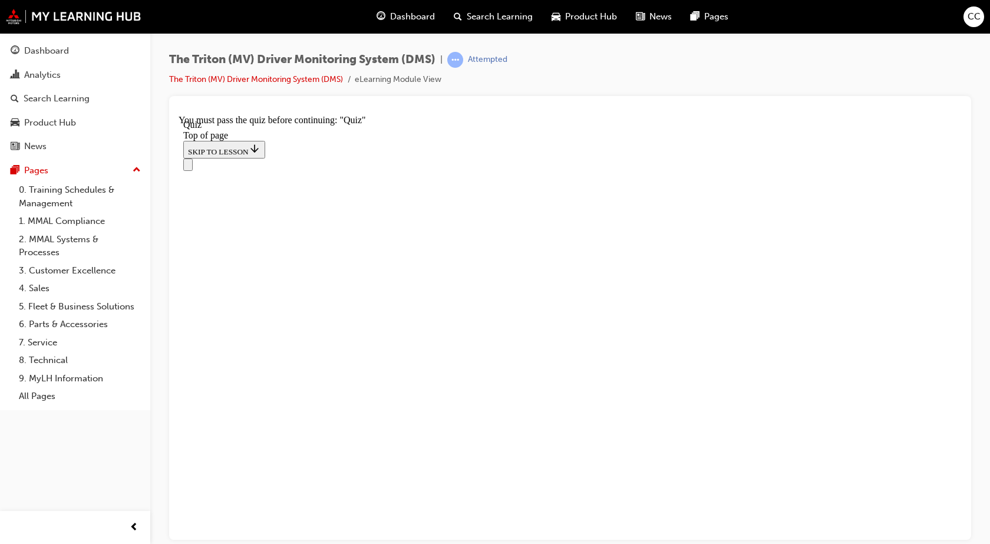
scroll to position [118, 0]
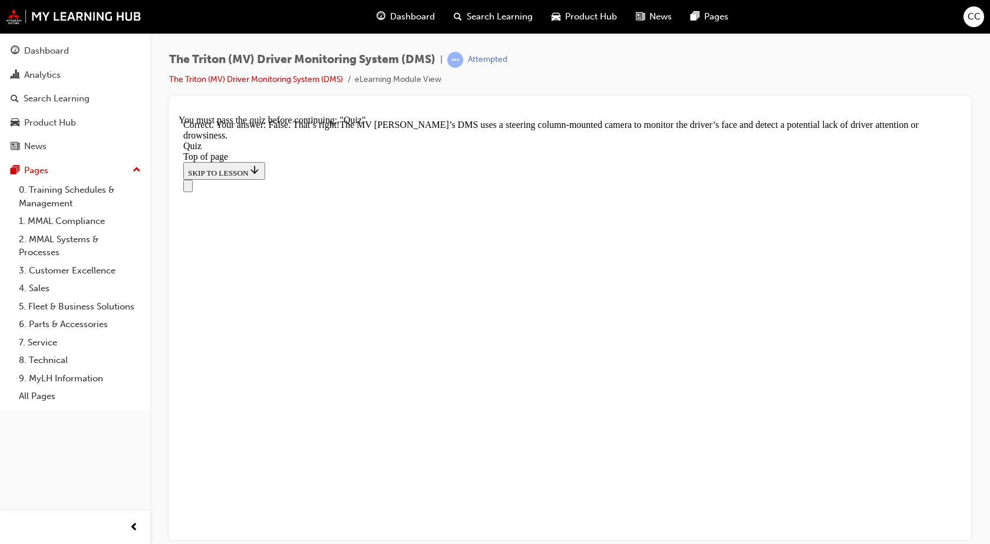
scroll to position [286, 0]
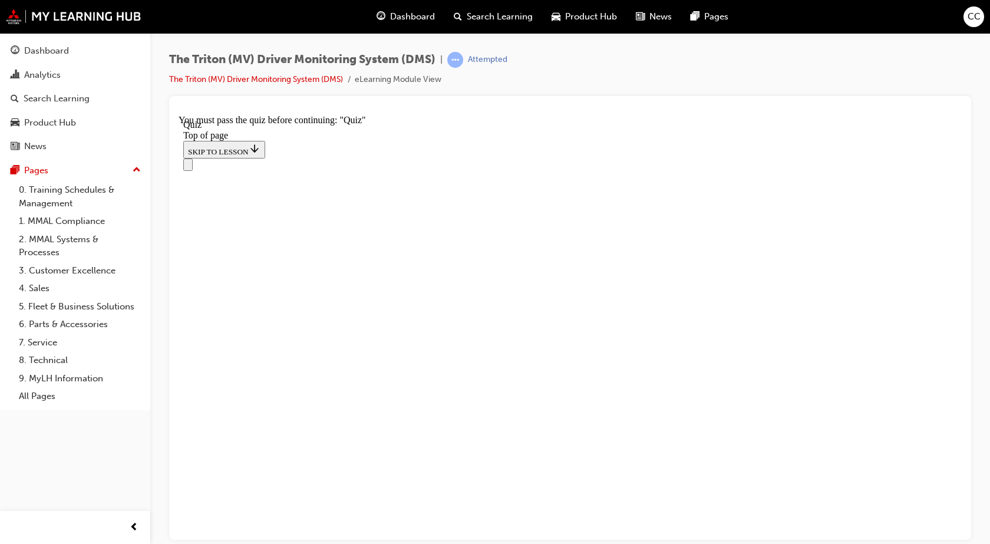
scroll to position [177, 0]
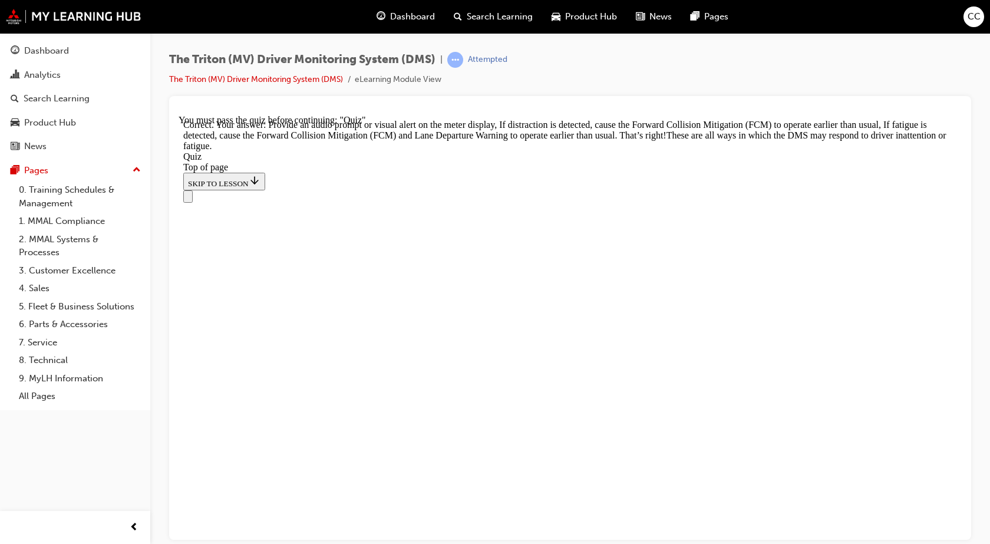
scroll to position [398, 0]
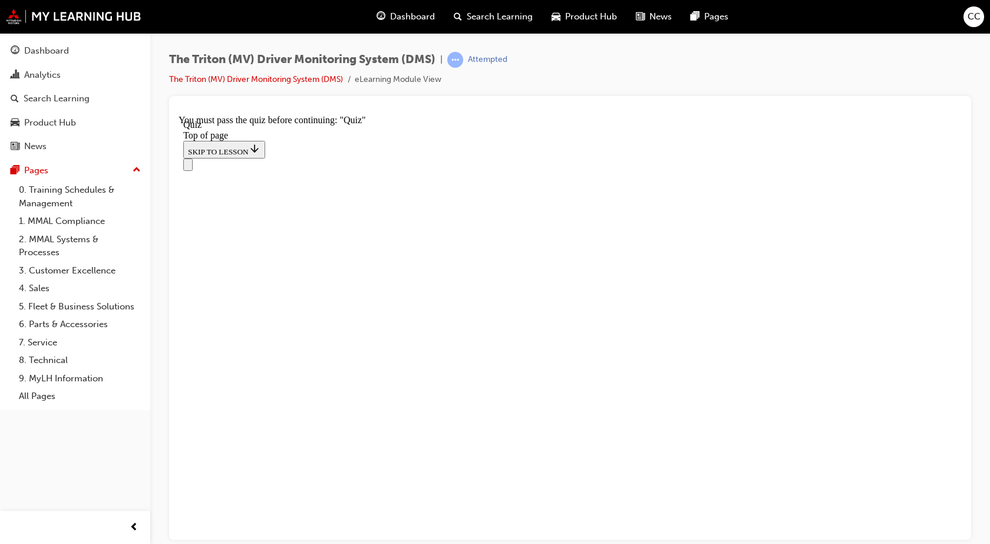
scroll to position [177, 0]
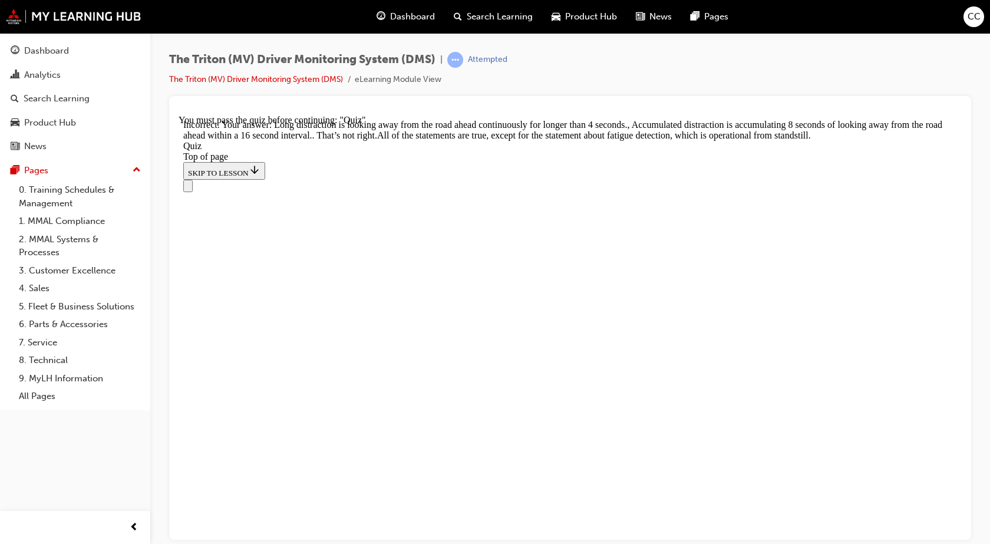
scroll to position [219, 0]
drag, startPoint x: 380, startPoint y: 401, endPoint x: 374, endPoint y: 397, distance: 7.7
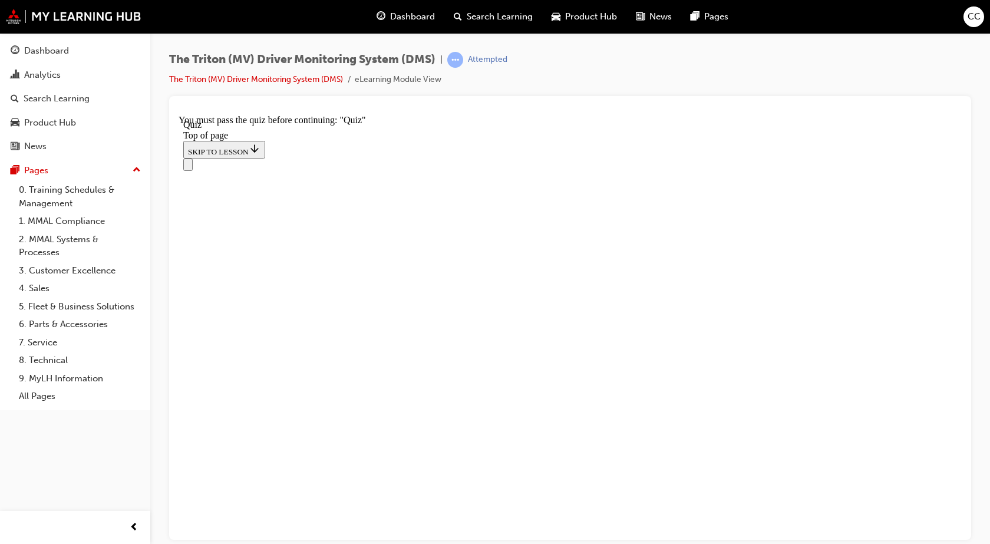
scroll to position [219, 0]
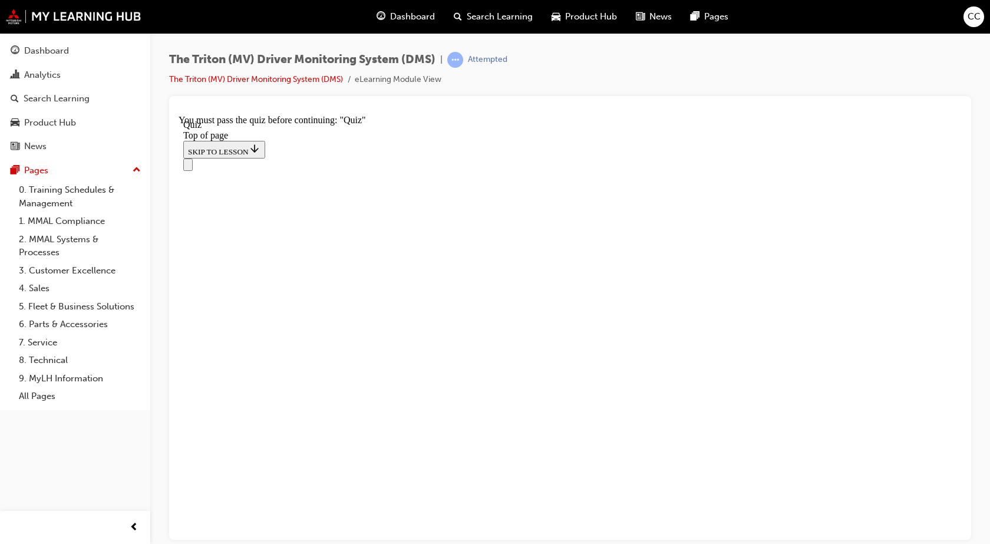
drag, startPoint x: 490, startPoint y: 205, endPoint x: 542, endPoint y: 402, distance: 204.3
drag, startPoint x: 450, startPoint y: 260, endPoint x: 479, endPoint y: 328, distance: 73.7
drag, startPoint x: 468, startPoint y: 259, endPoint x: 510, endPoint y: 190, distance: 81.0
drag, startPoint x: 451, startPoint y: 245, endPoint x: 555, endPoint y: 256, distance: 104.4
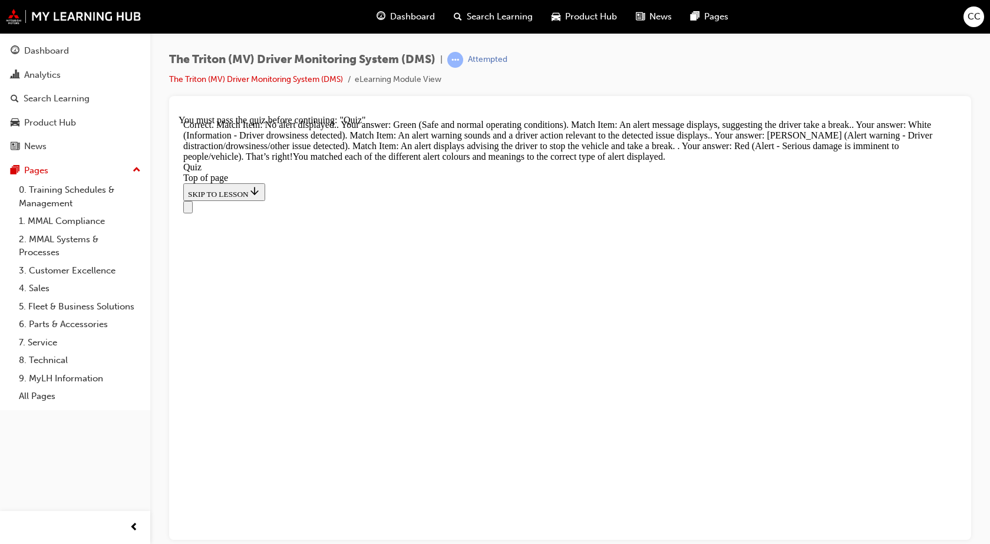
scroll to position [383, 0]
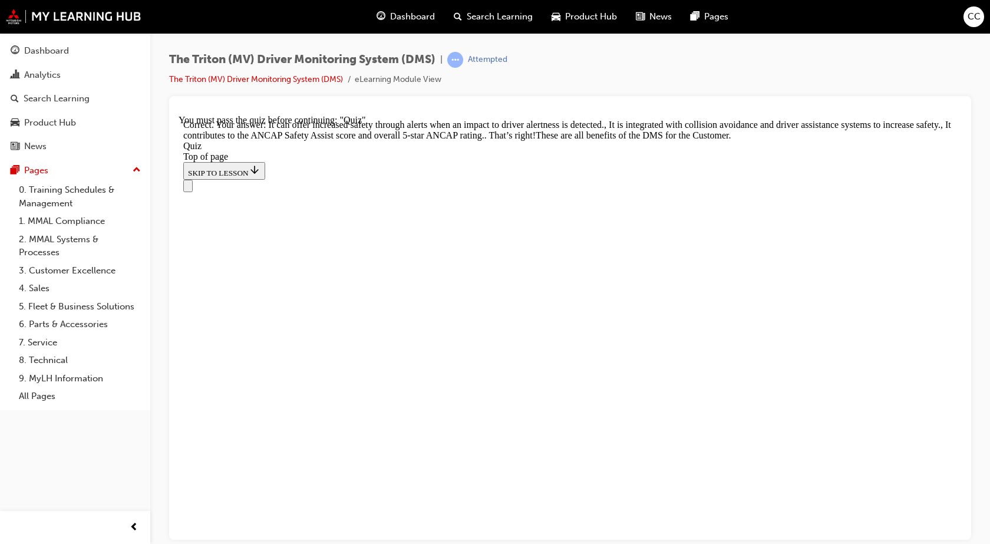
scroll to position [362, 0]
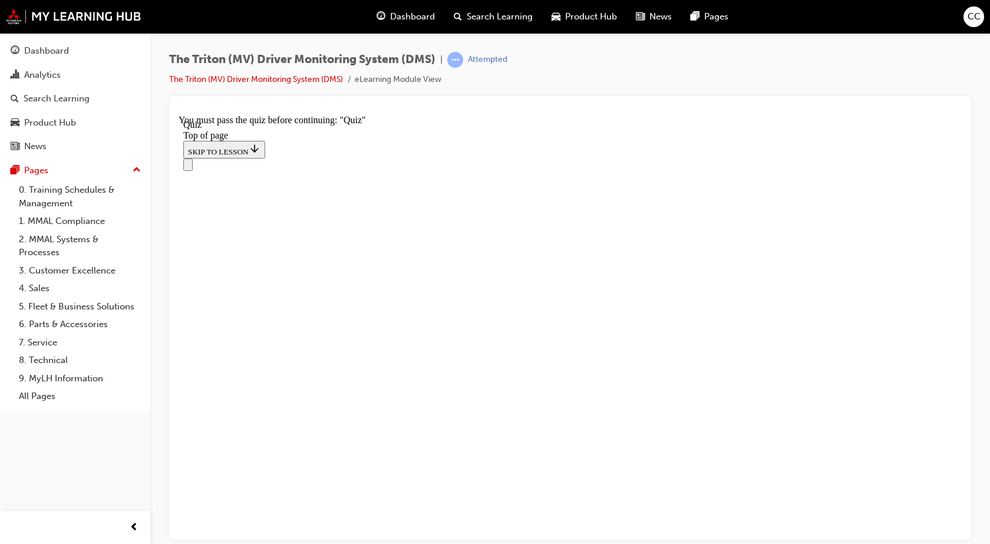
scroll to position [118, 0]
drag, startPoint x: 438, startPoint y: 369, endPoint x: 456, endPoint y: 391, distance: 28.1
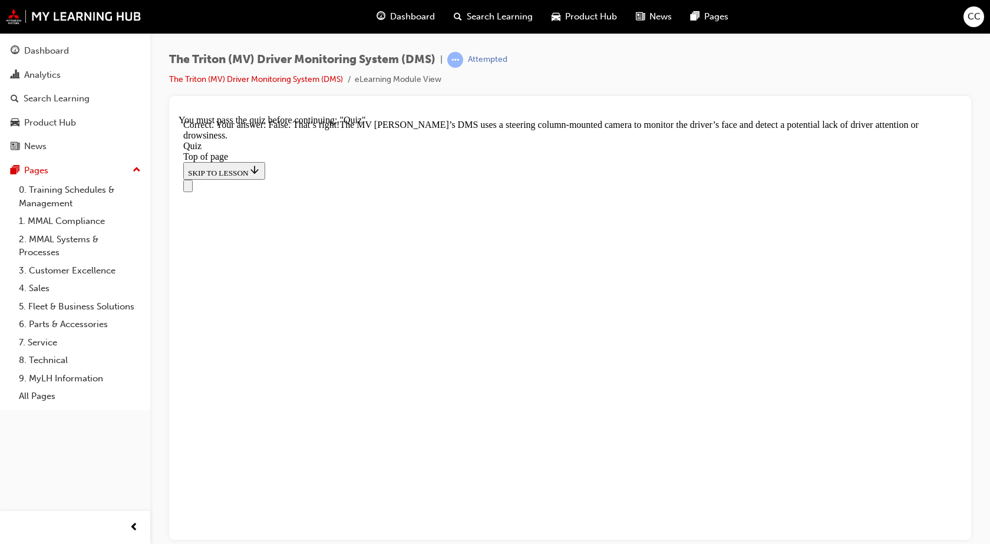
scroll to position [286, 0]
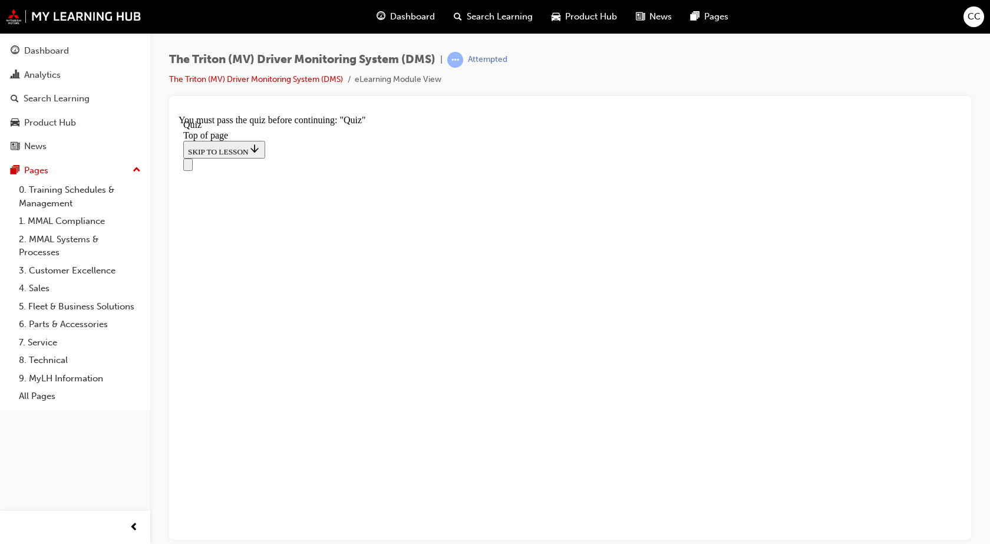
scroll to position [236, 0]
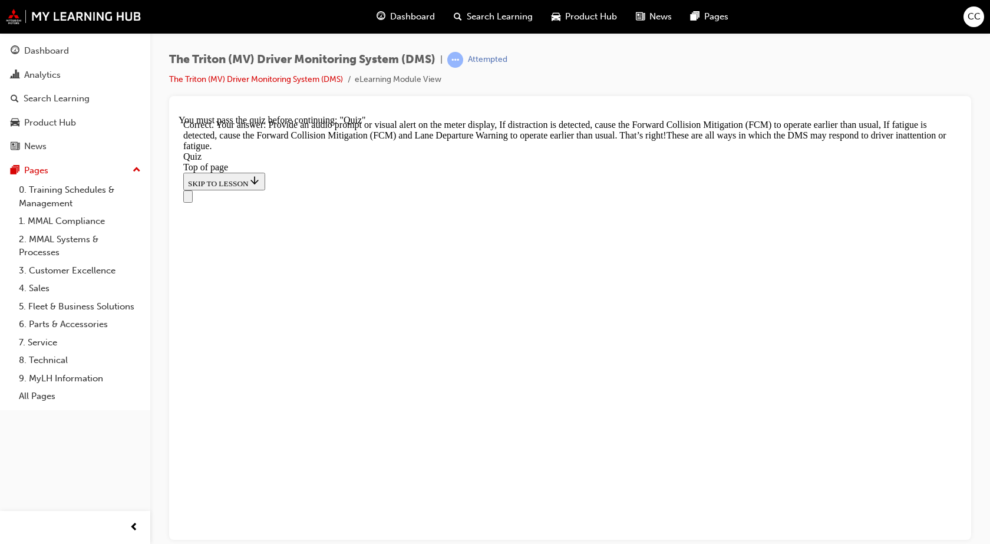
scroll to position [398, 0]
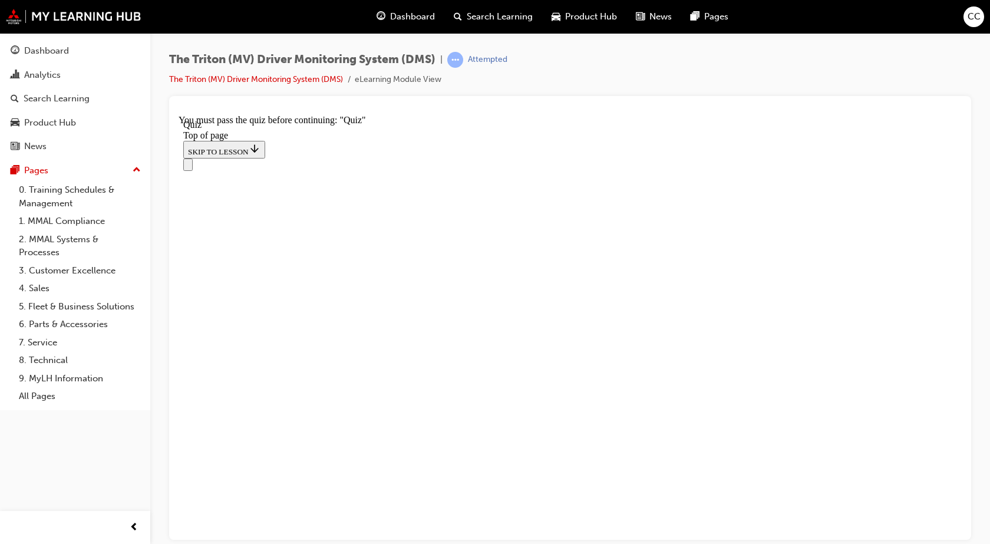
scroll to position [177, 0]
drag, startPoint x: 509, startPoint y: 385, endPoint x: 499, endPoint y: 437, distance: 52.9
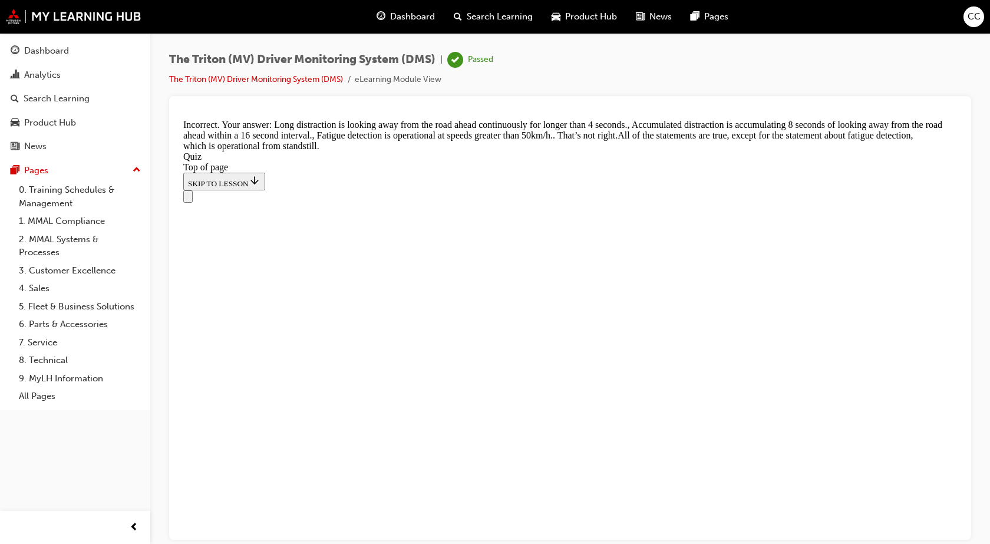
scroll to position [395, 0]
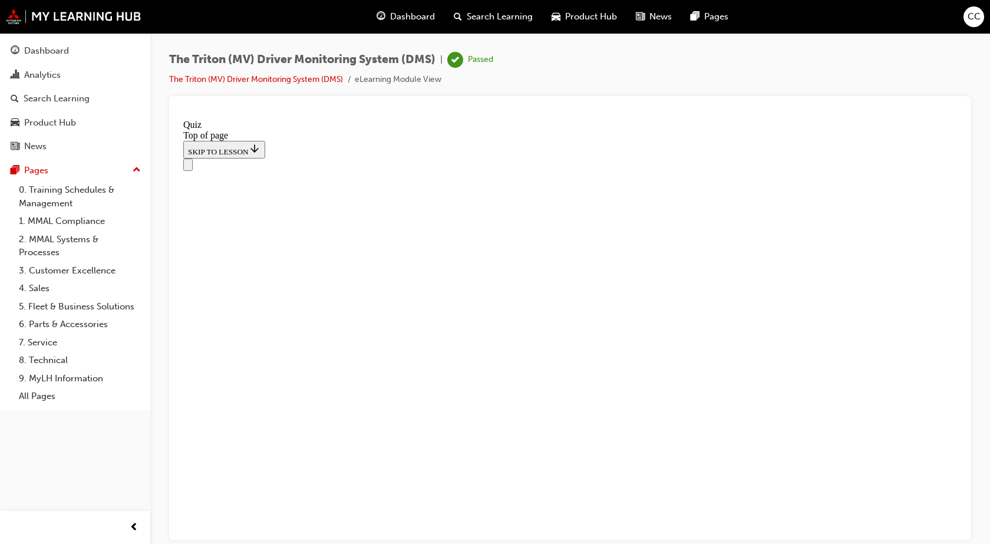
scroll to position [216, 0]
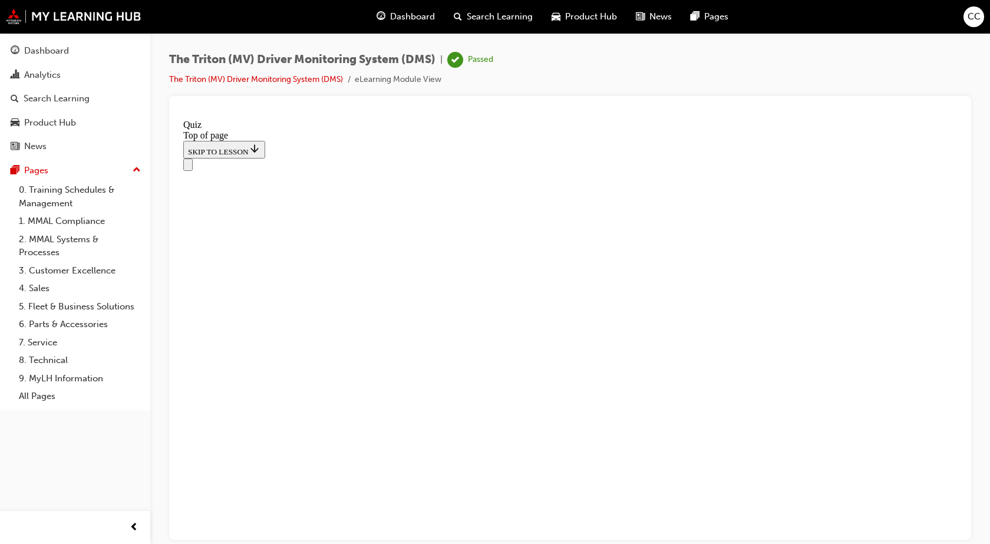
drag, startPoint x: 492, startPoint y: 322, endPoint x: 535, endPoint y: 255, distance: 79.5
drag, startPoint x: 467, startPoint y: 385, endPoint x: 524, endPoint y: 444, distance: 82.1
drag, startPoint x: 466, startPoint y: 394, endPoint x: 515, endPoint y: 331, distance: 80.3
drag, startPoint x: 474, startPoint y: 385, endPoint x: 527, endPoint y: 377, distance: 53.2
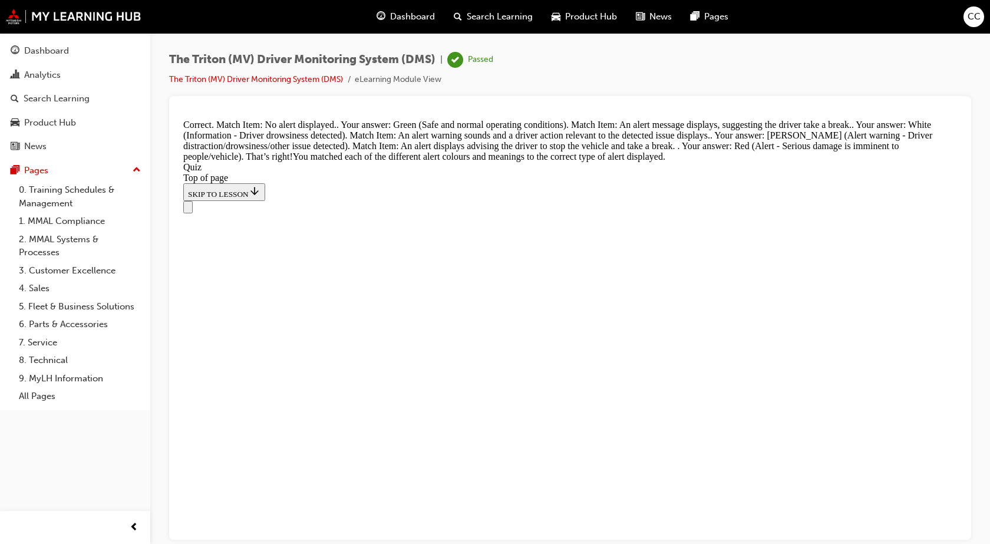
scroll to position [383, 0]
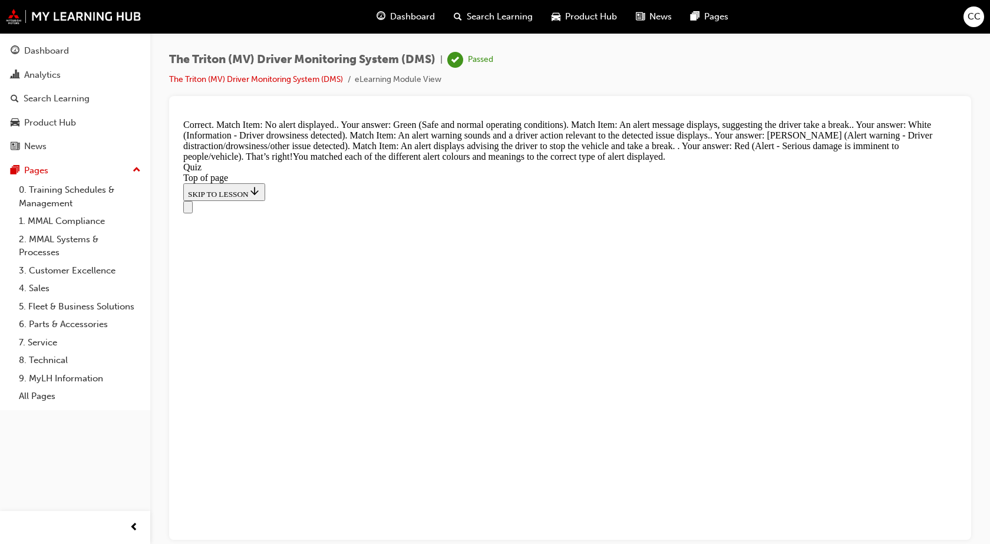
scroll to position [177, 0]
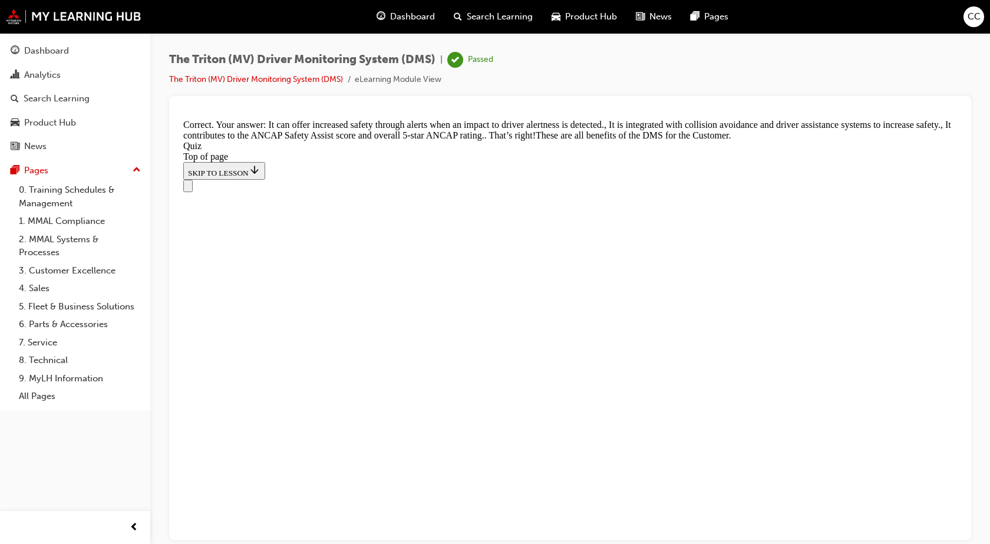
scroll to position [362, 0]
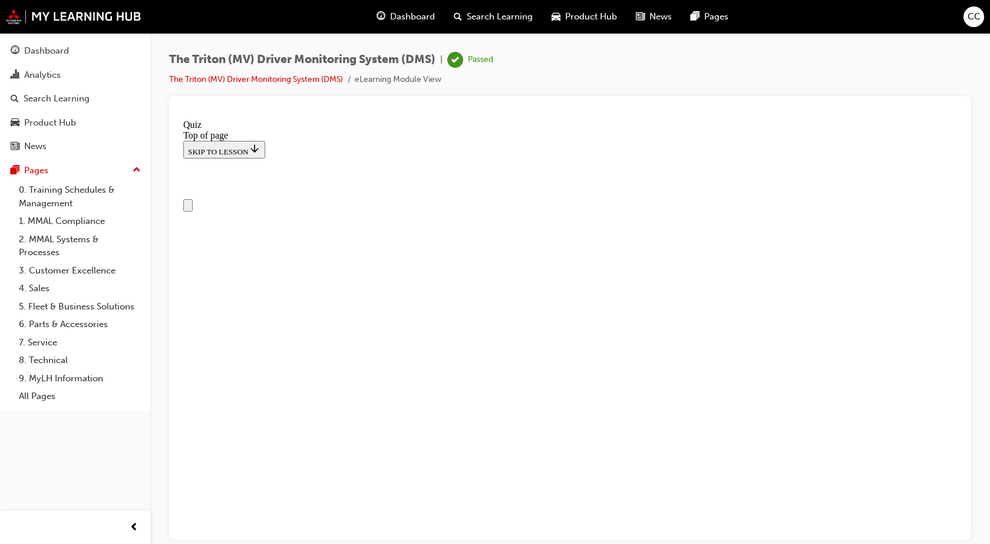
scroll to position [59, 0]
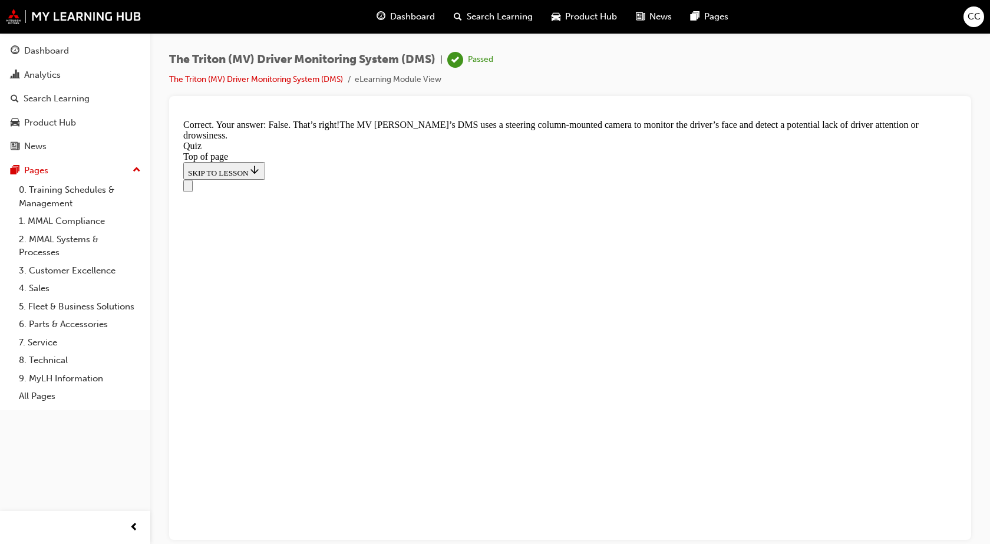
scroll to position [286, 0]
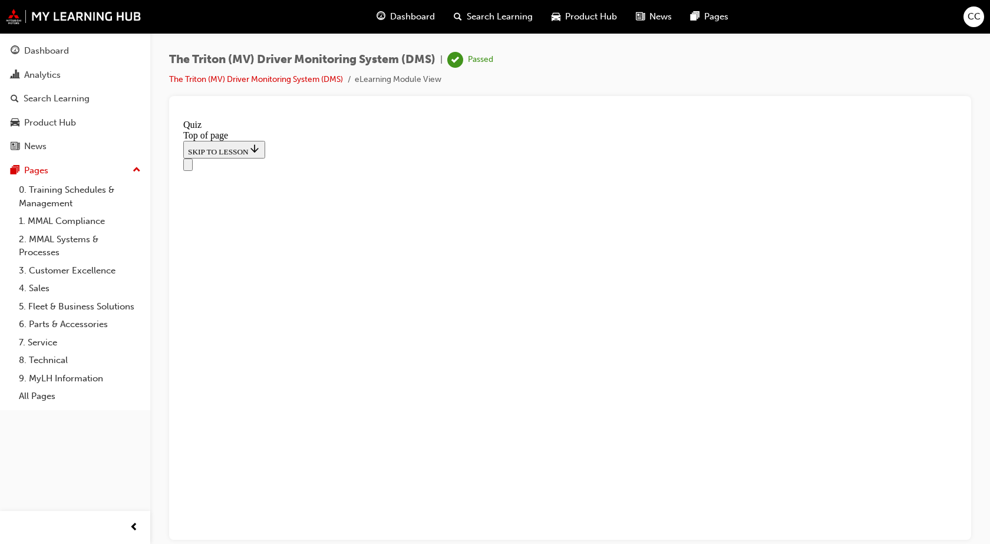
scroll to position [177, 0]
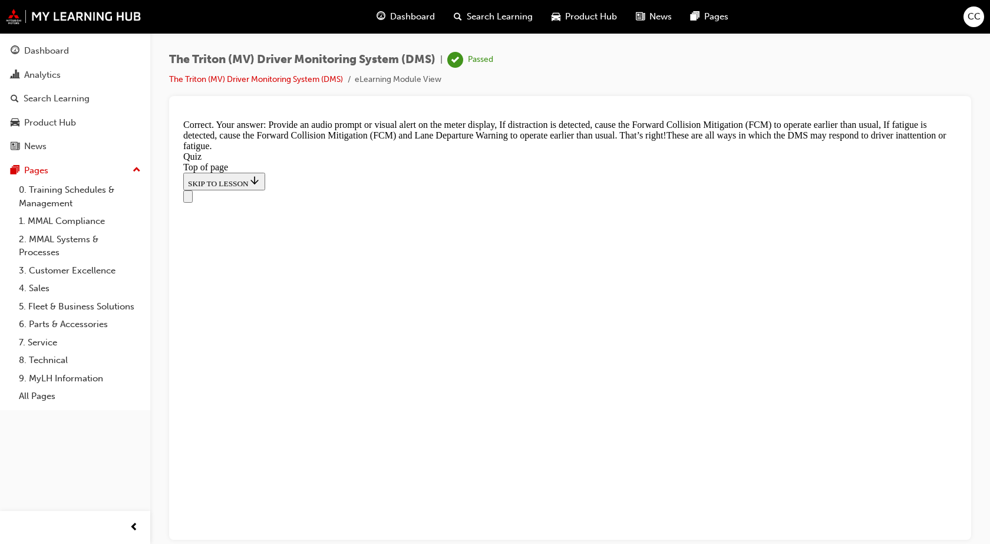
scroll to position [398, 0]
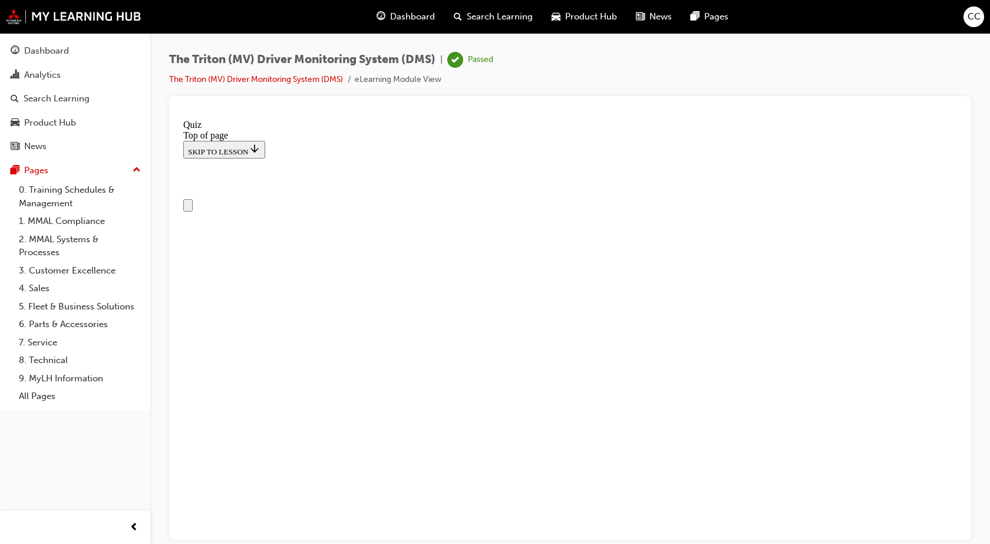
scroll to position [118, 0]
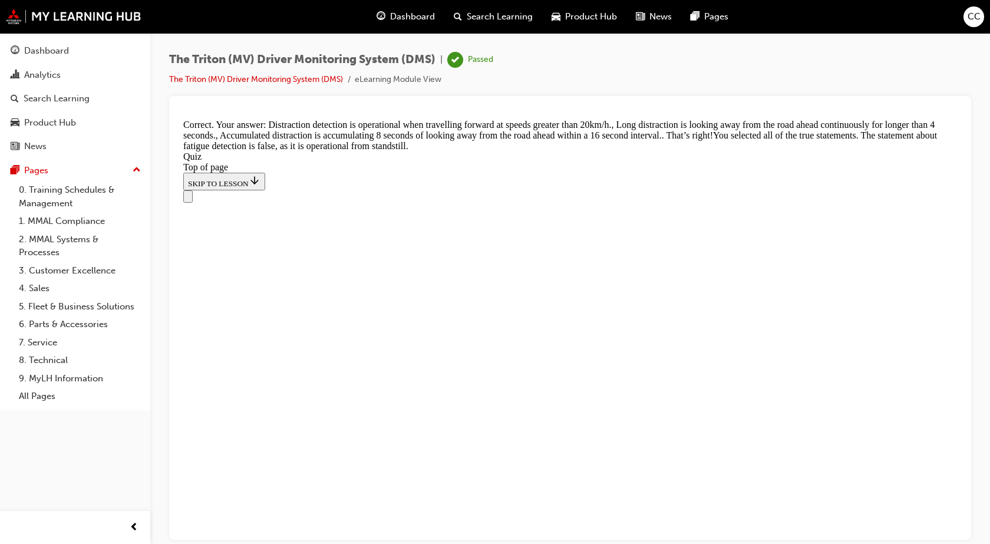
scroll to position [410, 0]
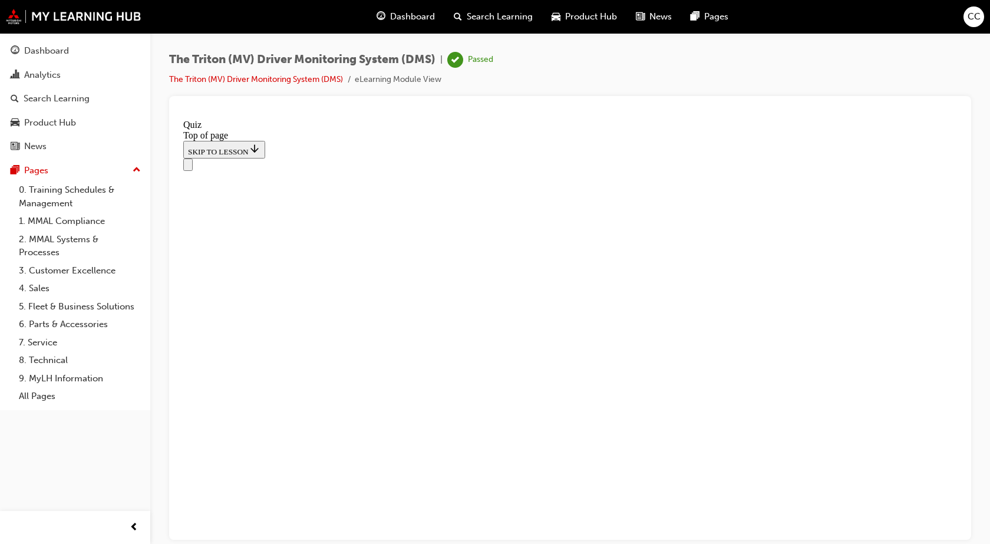
scroll to position [216, 0]
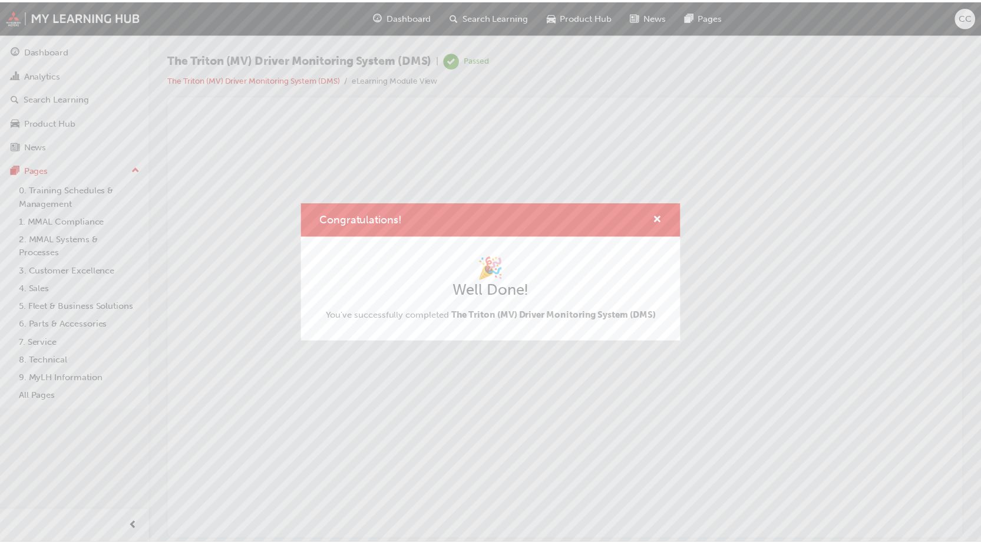
scroll to position [0, 0]
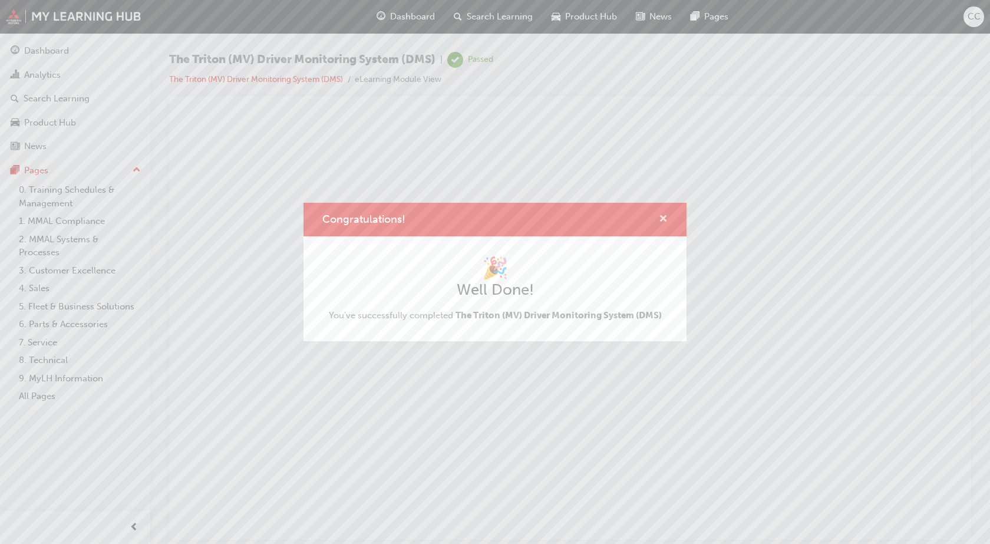
click at [666, 219] on span "cross-icon" at bounding box center [663, 220] width 9 height 11
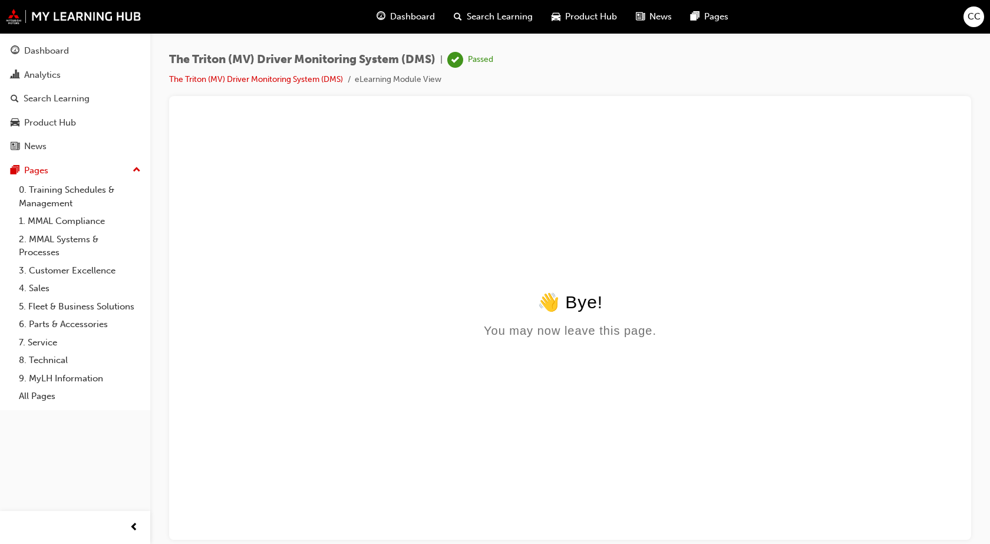
click at [80, 39] on button "Dashboard Analytics Search Learning Product Hub News Pages" at bounding box center [75, 99] width 141 height 122
click at [80, 53] on div "Dashboard" at bounding box center [75, 51] width 129 height 15
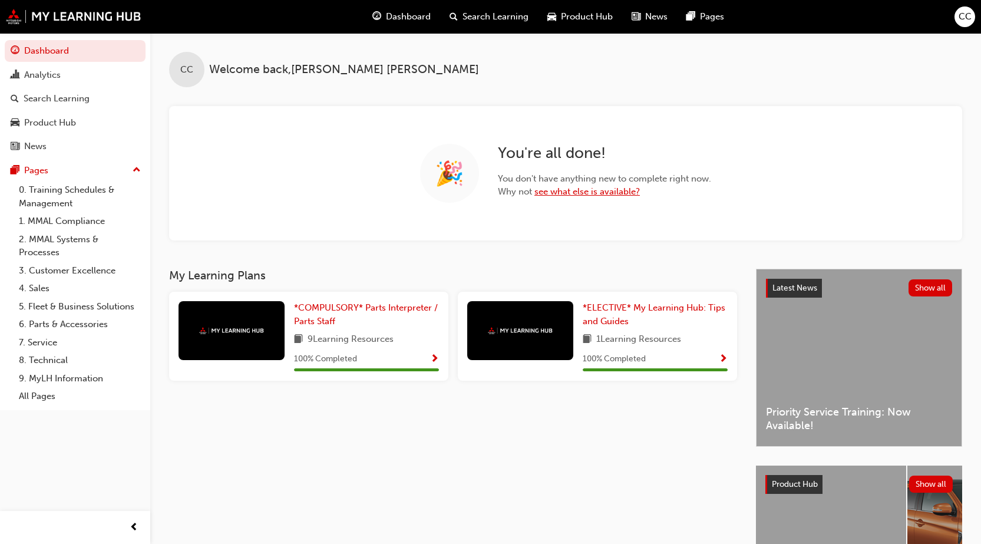
click at [573, 192] on link "see what else is available?" at bounding box center [587, 191] width 105 height 11
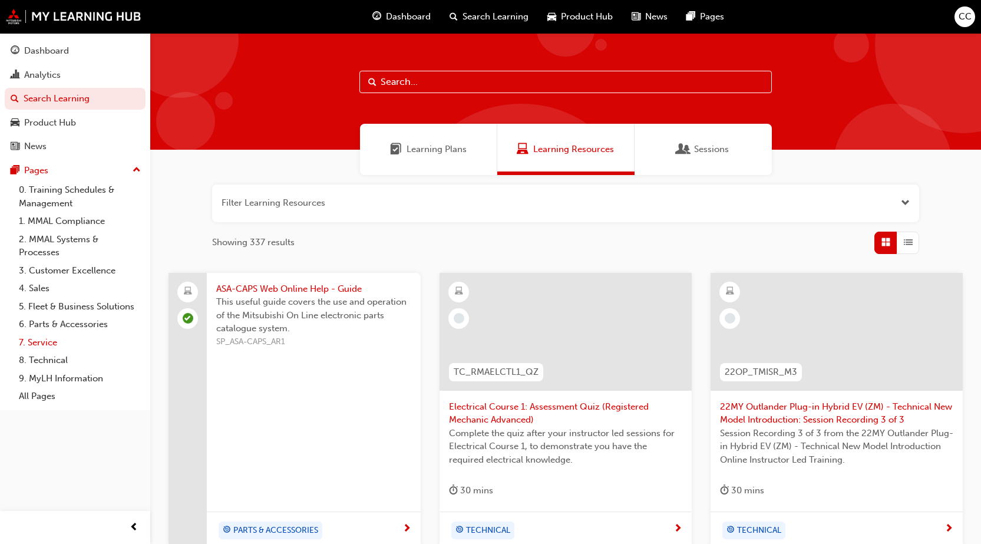
scroll to position [59, 0]
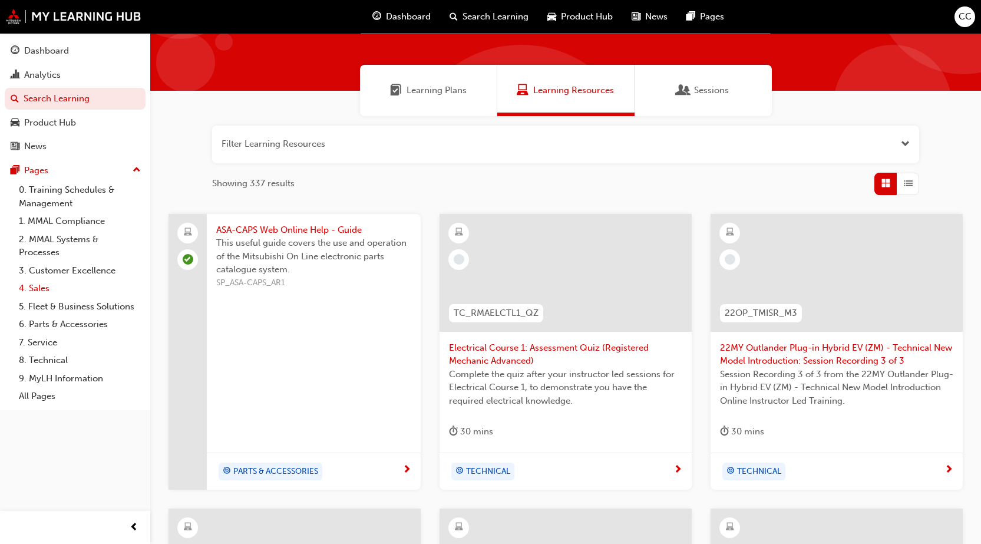
click at [38, 293] on link "4. Sales" at bounding box center [79, 288] width 131 height 18
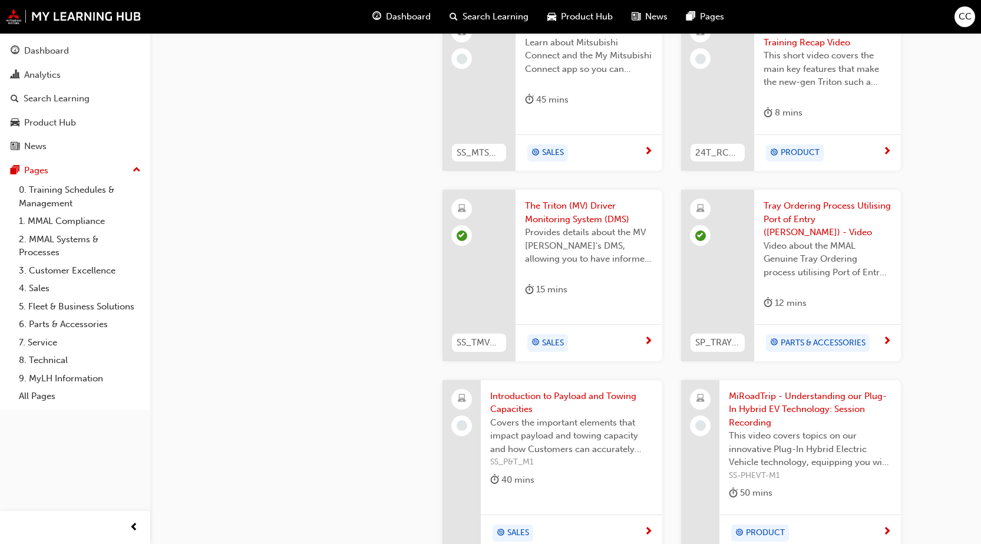
scroll to position [696, 0]
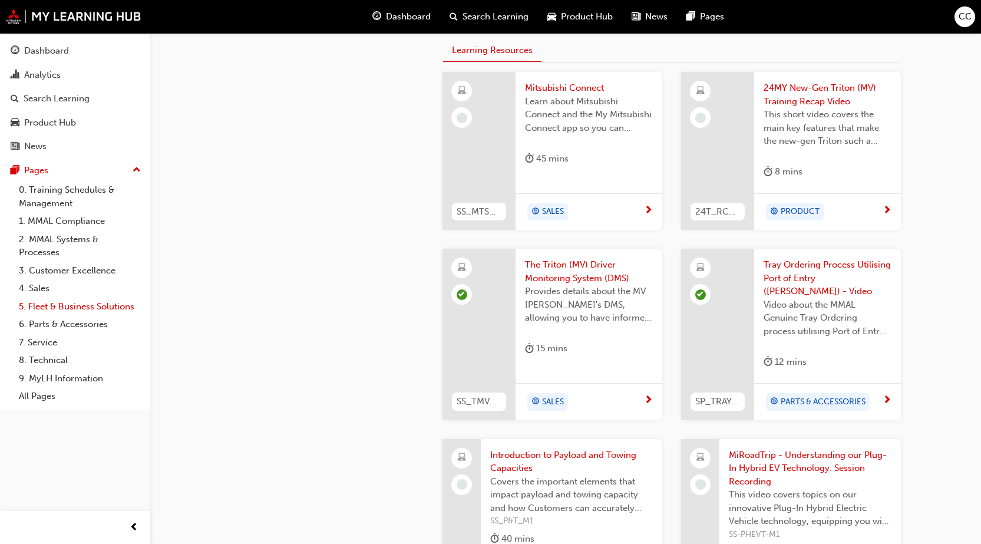
click at [52, 303] on link "5. Fleet & Business Solutions" at bounding box center [79, 307] width 131 height 18
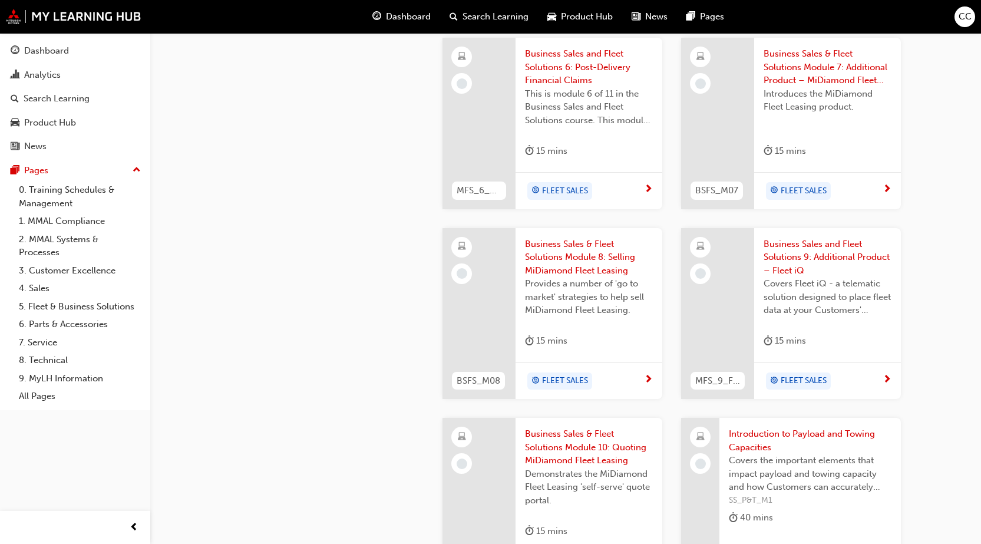
scroll to position [1120, 0]
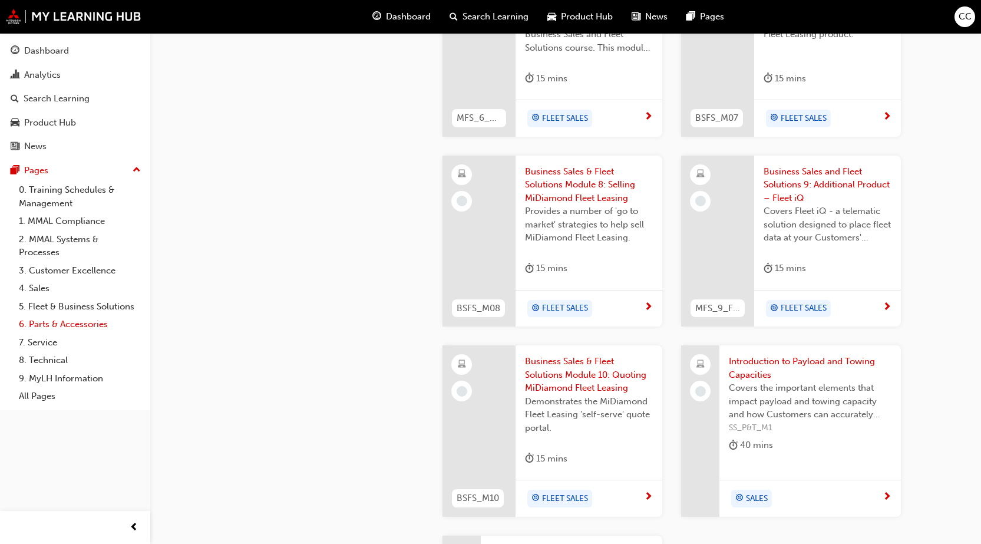
click at [50, 324] on link "6. Parts & Accessories" at bounding box center [79, 324] width 131 height 18
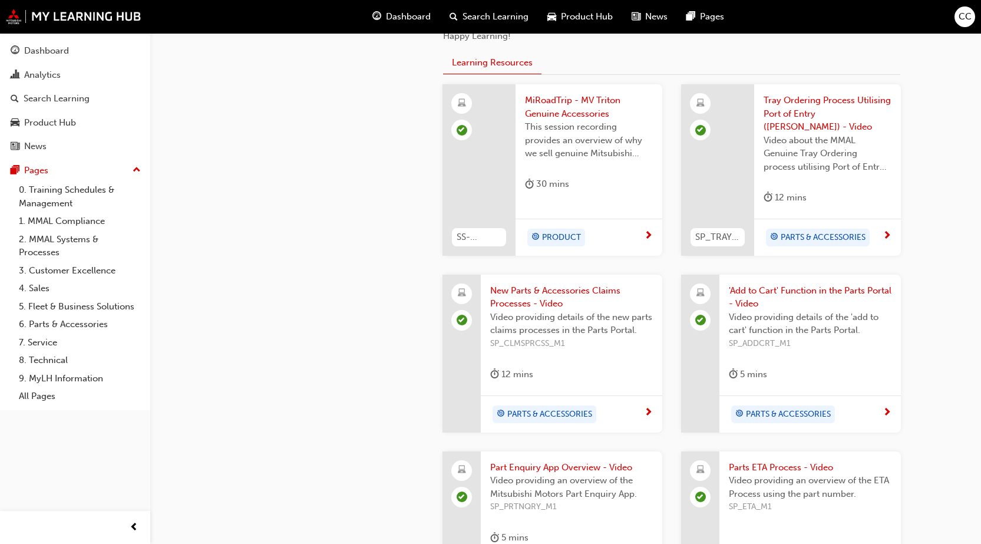
scroll to position [413, 0]
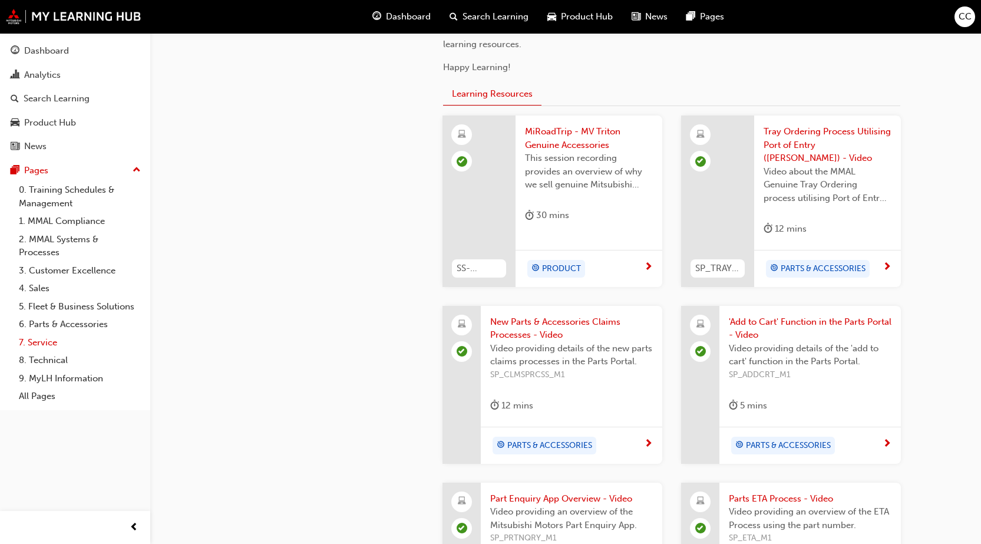
click at [54, 341] on link "7. Service" at bounding box center [79, 343] width 131 height 18
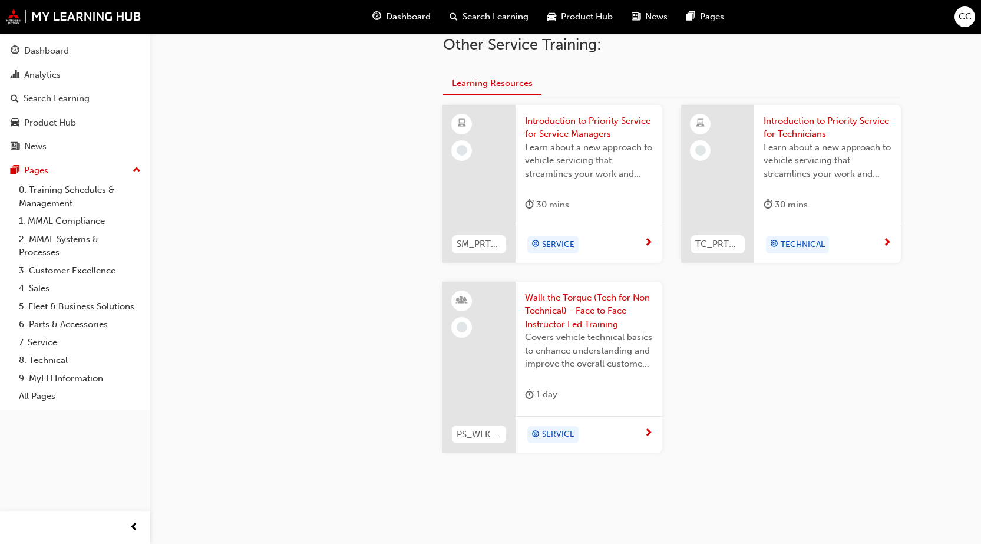
scroll to position [510, 0]
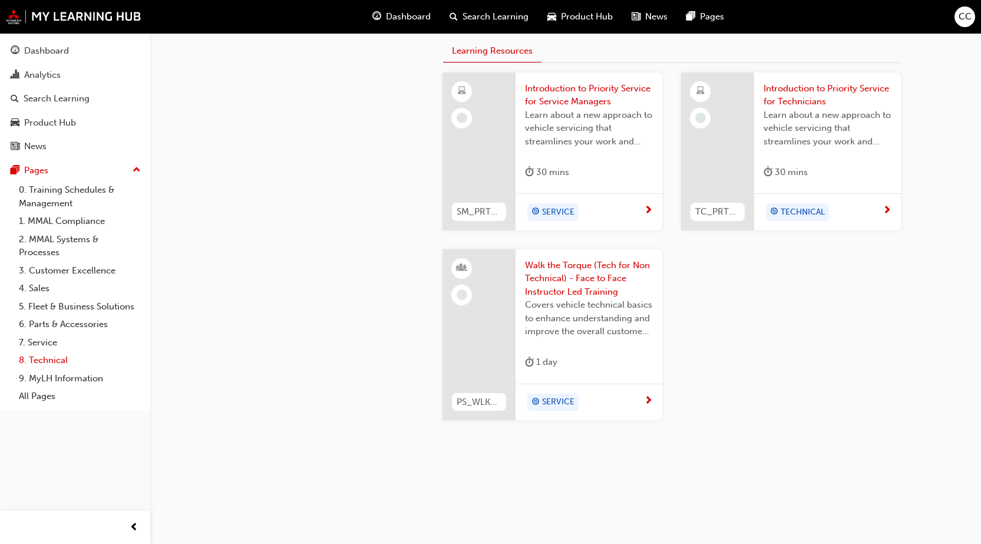
click at [45, 364] on link "8. Technical" at bounding box center [79, 360] width 131 height 18
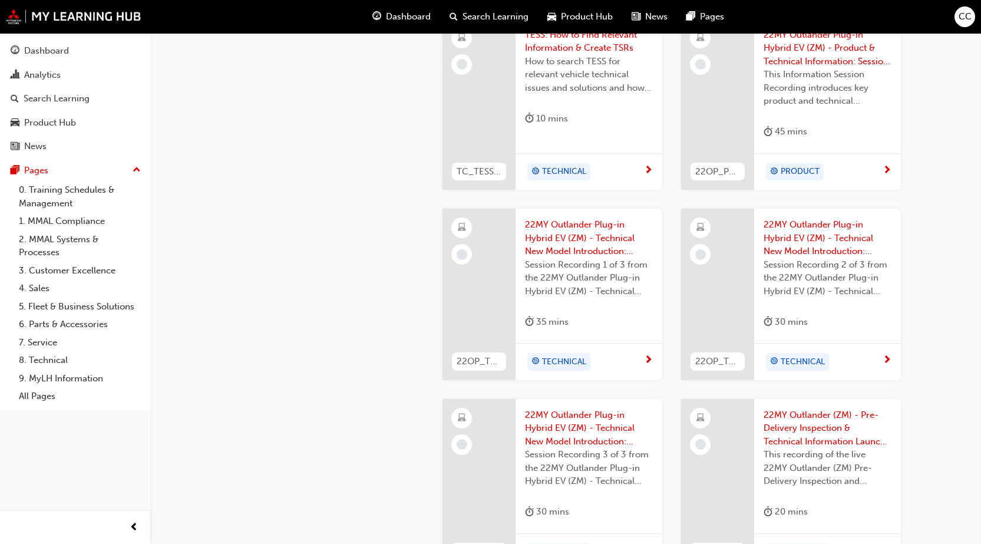
scroll to position [1002, 0]
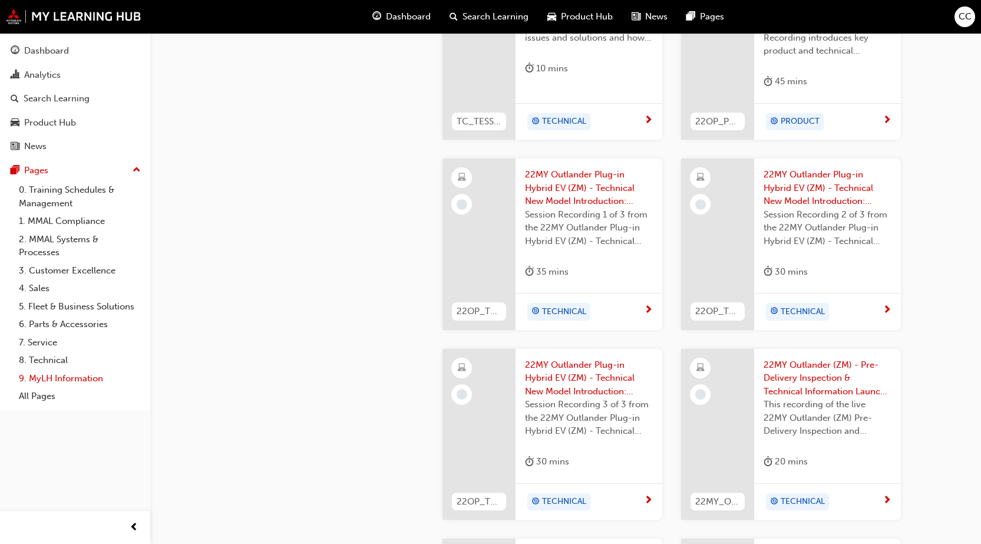
click at [58, 374] on link "9. MyLH Information" at bounding box center [79, 379] width 131 height 18
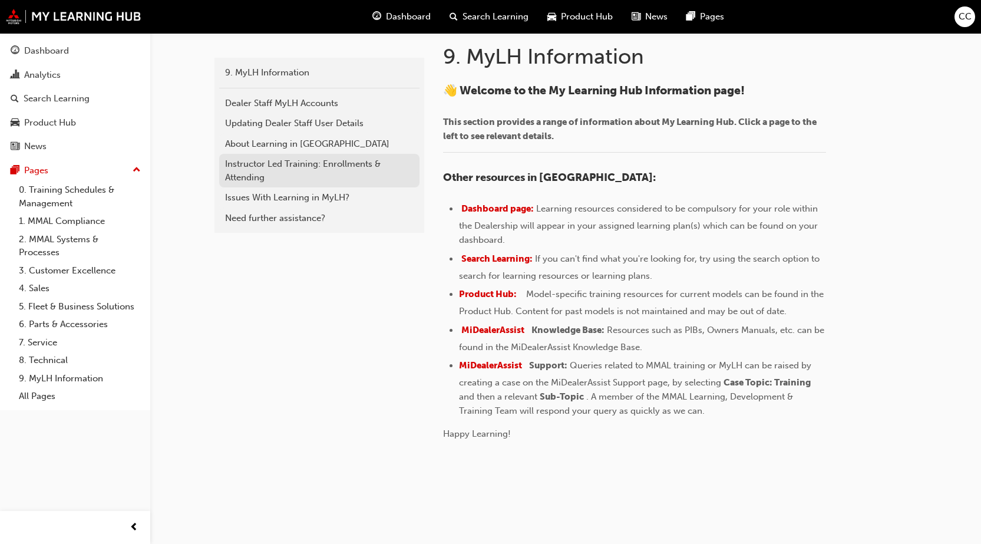
scroll to position [259, 0]
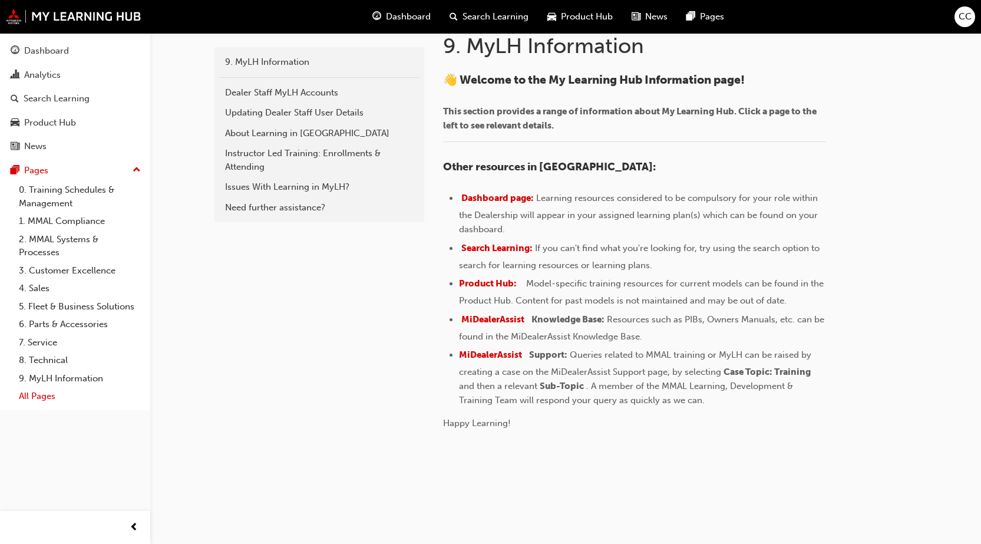
click at [50, 400] on link "All Pages" at bounding box center [79, 396] width 131 height 18
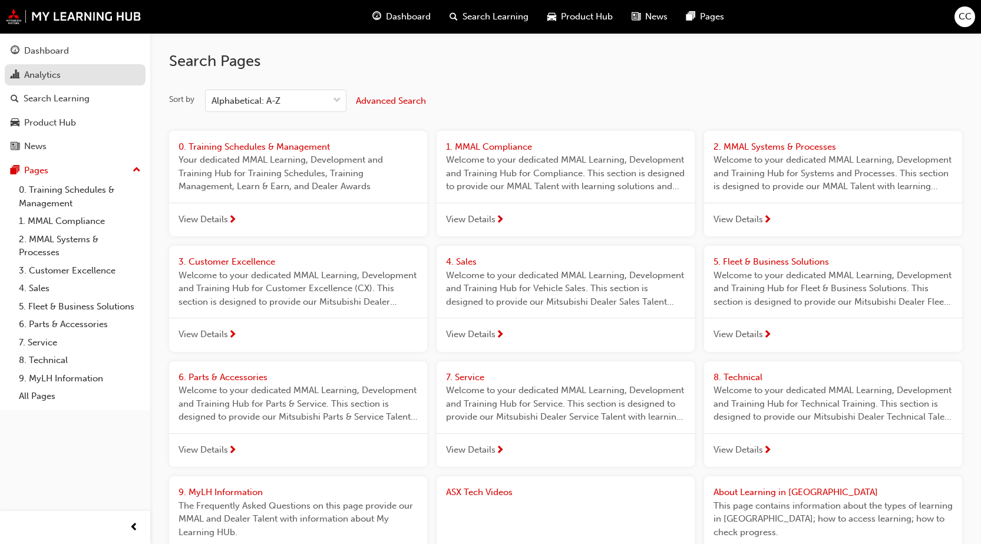
click at [60, 76] on div "Analytics" at bounding box center [42, 75] width 37 height 14
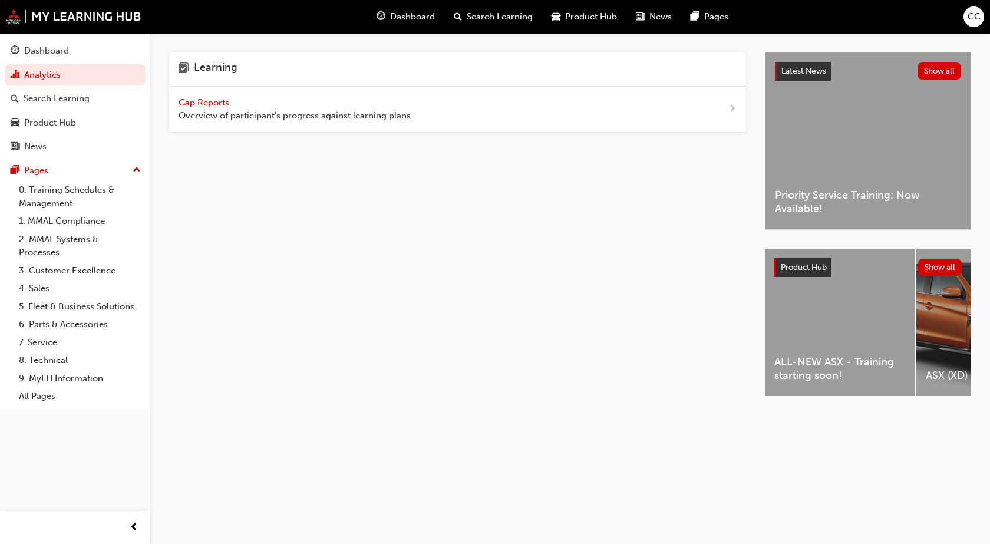
click at [411, 97] on div "Gap Reports Overview of participant's progress against learning plans." at bounding box center [296, 109] width 235 height 27
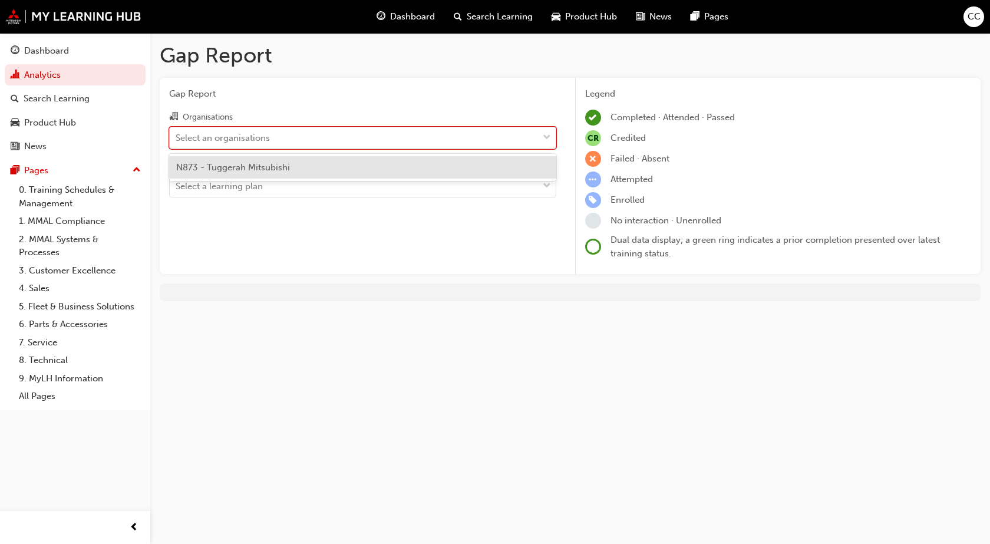
click at [488, 131] on div "Select an organisations" at bounding box center [354, 137] width 368 height 21
click at [177, 132] on input "Organisations option N873 - Tuggerah Mitsubishi focused, 1 of 1. 1 result avail…" at bounding box center [176, 137] width 1 height 10
click at [349, 161] on div "N873 - Tuggerah Mitsubishi" at bounding box center [362, 167] width 387 height 23
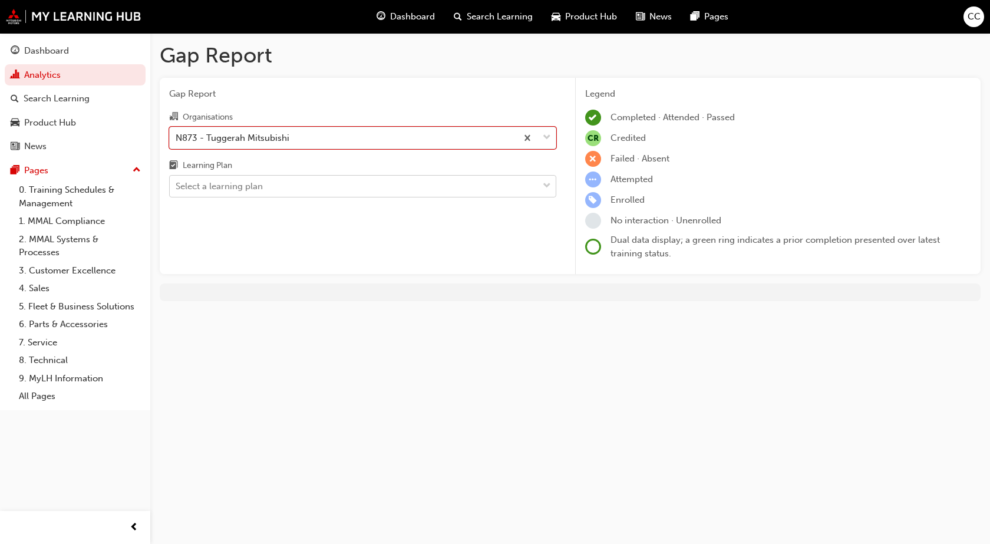
click at [339, 179] on div "Select a learning plan" at bounding box center [354, 186] width 368 height 21
click at [177, 181] on input "Learning Plan Select a learning plan" at bounding box center [176, 186] width 1 height 10
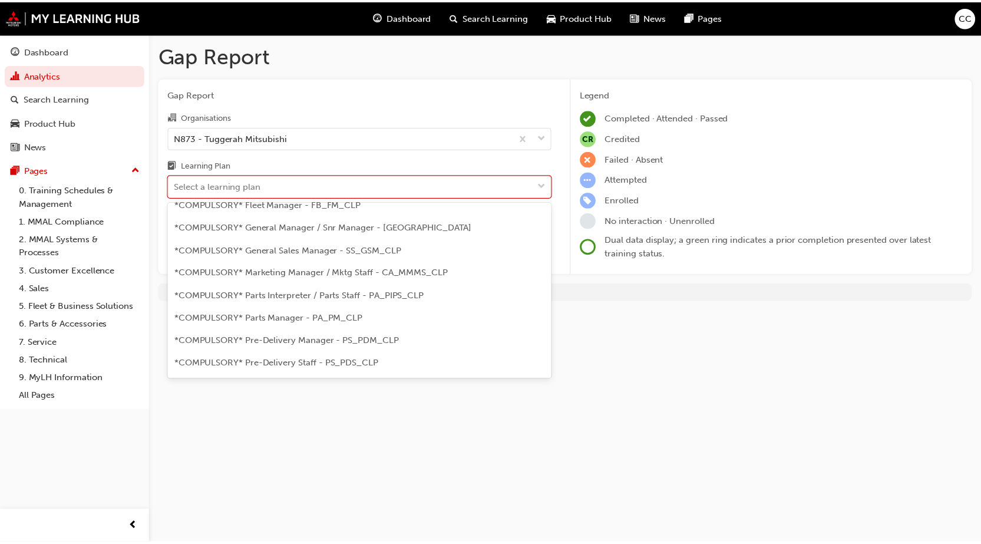
scroll to position [177, 0]
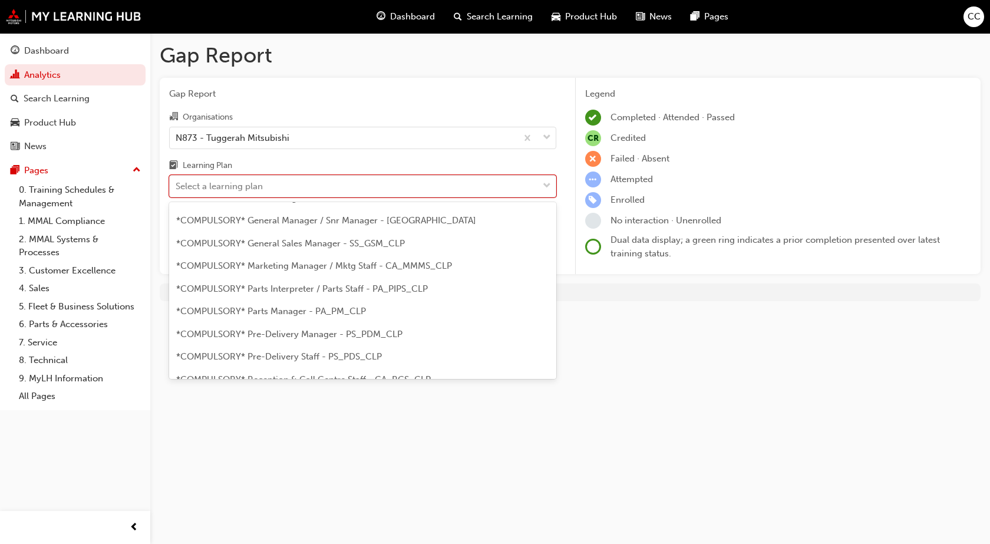
click at [325, 299] on div "*COMPULSORY* Parts Interpreter / Parts Staff - PA_PIPS_CLP" at bounding box center [362, 289] width 387 height 23
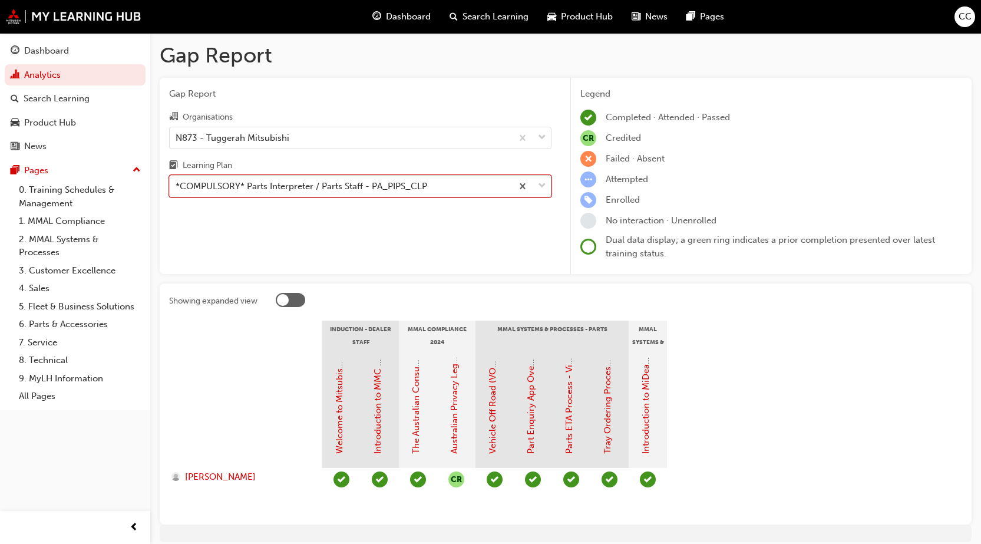
click at [546, 185] on span "down-icon" at bounding box center [542, 186] width 8 height 15
click at [177, 185] on input "Learning Plan option *COMPULSORY* Parts Interpreter / Parts Staff - PA_PIPS_CLP…" at bounding box center [176, 186] width 1 height 10
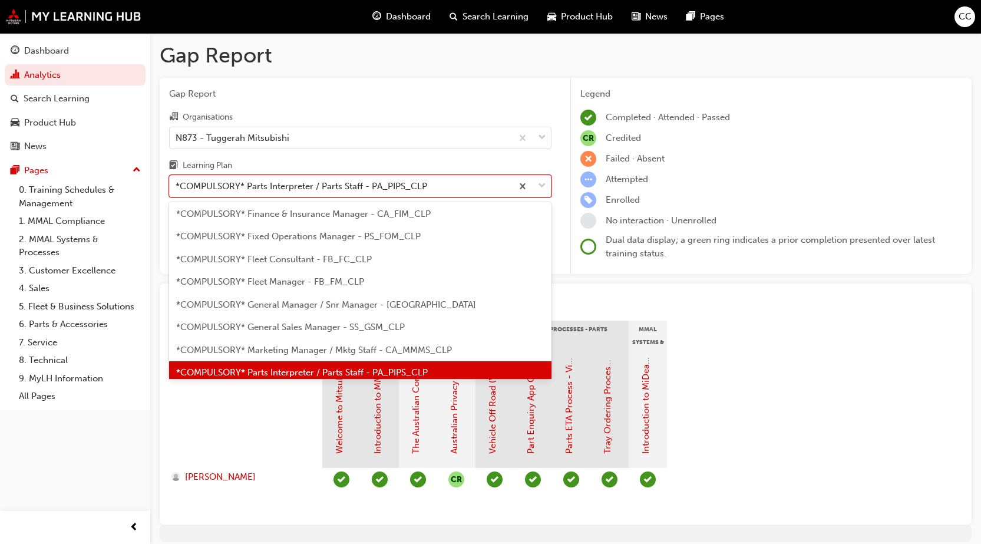
scroll to position [165, 0]
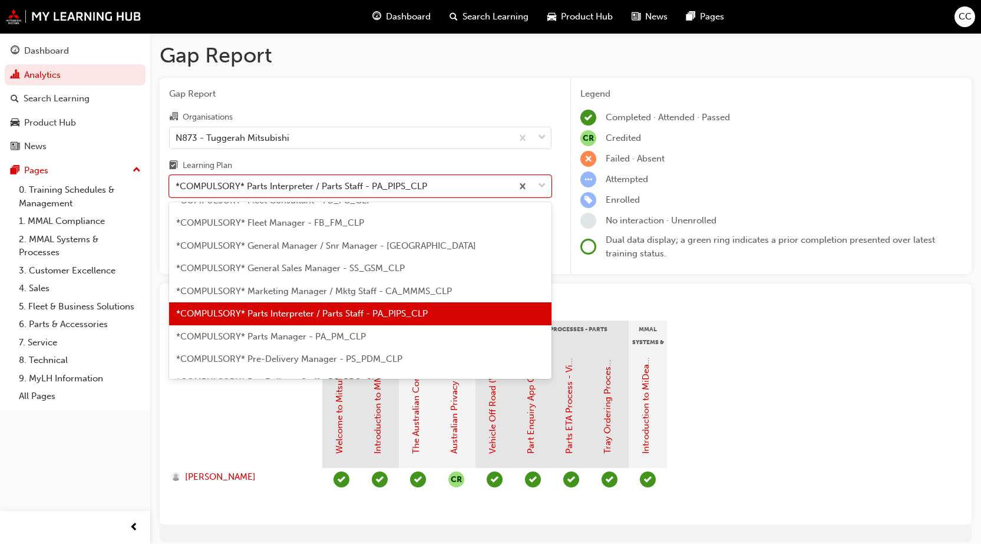
click at [298, 331] on span "*COMPULSORY* Parts Manager - PA_PM_CLP" at bounding box center [271, 336] width 190 height 11
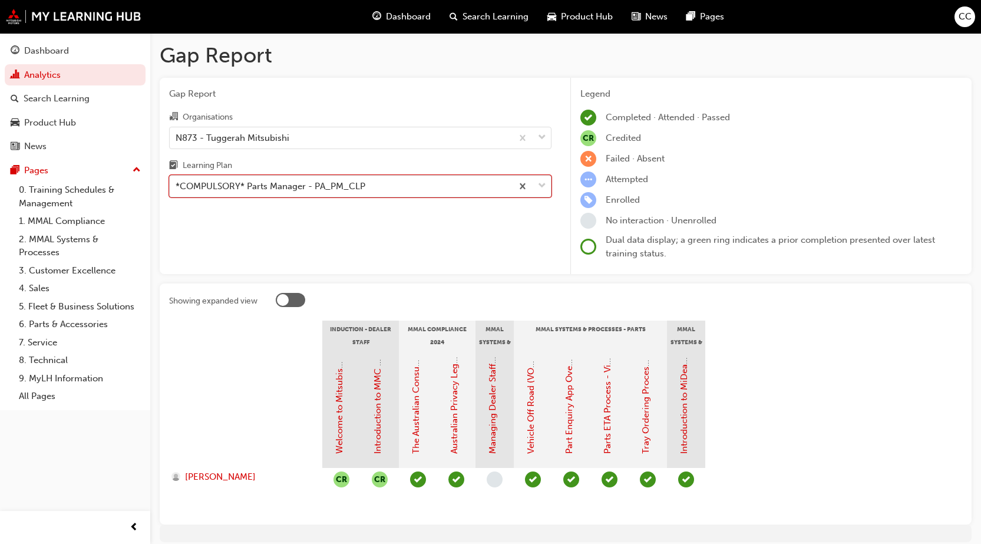
click at [546, 186] on span "down-icon" at bounding box center [542, 186] width 8 height 15
click at [177, 186] on input "Learning Plan option *COMPULSORY* Parts Manager - PA_PM_CLP, selected. 0 result…" at bounding box center [176, 186] width 1 height 10
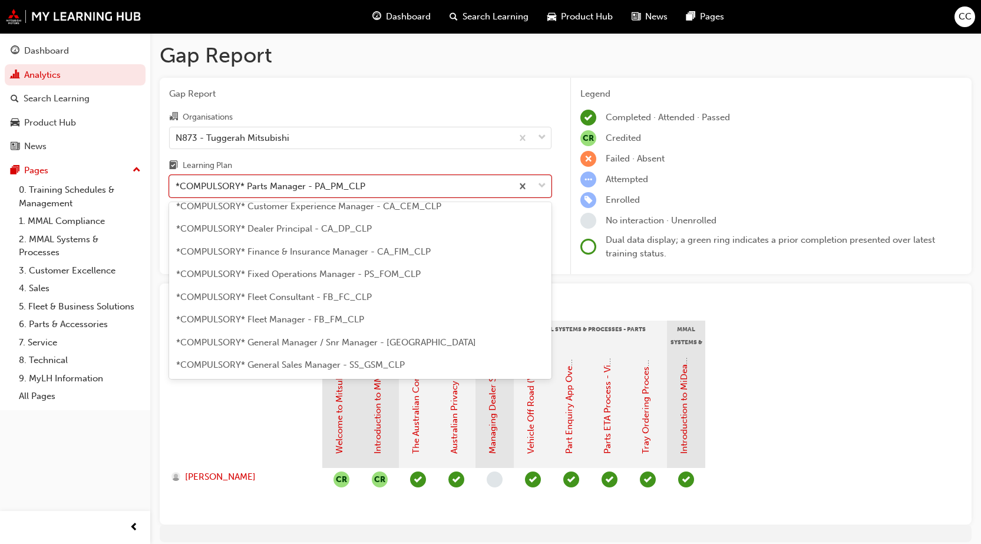
scroll to position [59, 0]
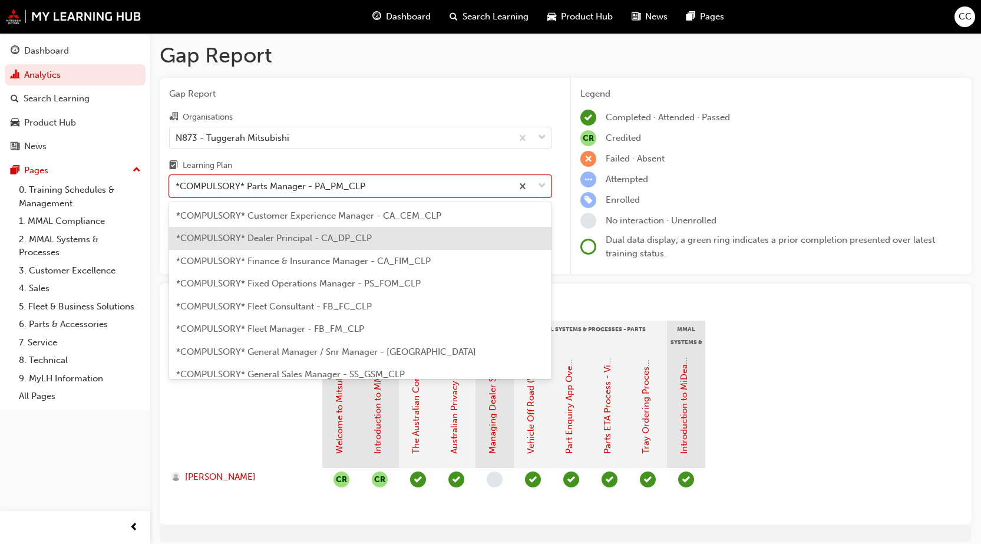
click at [325, 233] on span "*COMPULSORY* Dealer Principal - CA_DP_CLP" at bounding box center [274, 238] width 196 height 11
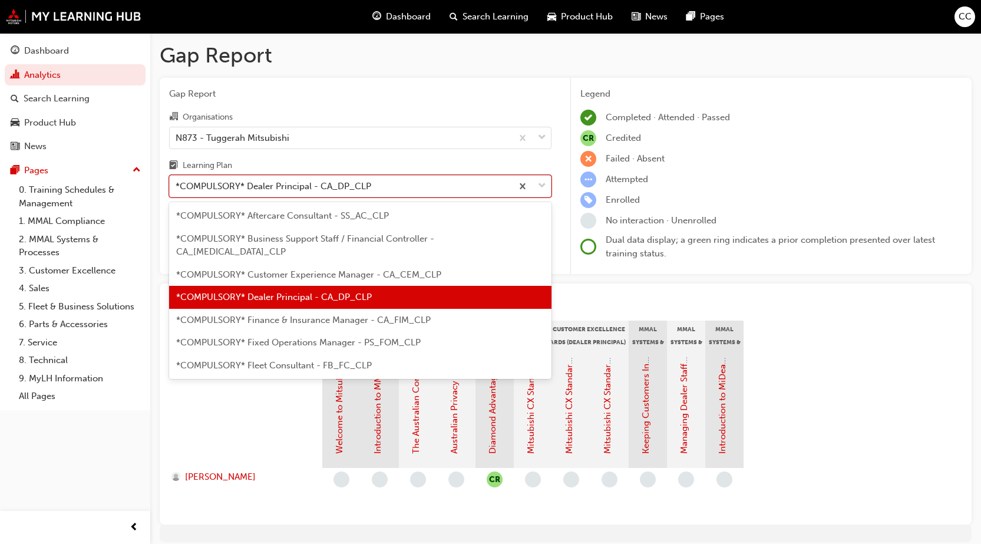
click at [538, 187] on span "down-icon" at bounding box center [542, 186] width 8 height 15
click at [177, 187] on input "Learning Plan option *COMPULSORY* Dealer Principal - CA_DP_CLP, selected. optio…" at bounding box center [176, 186] width 1 height 10
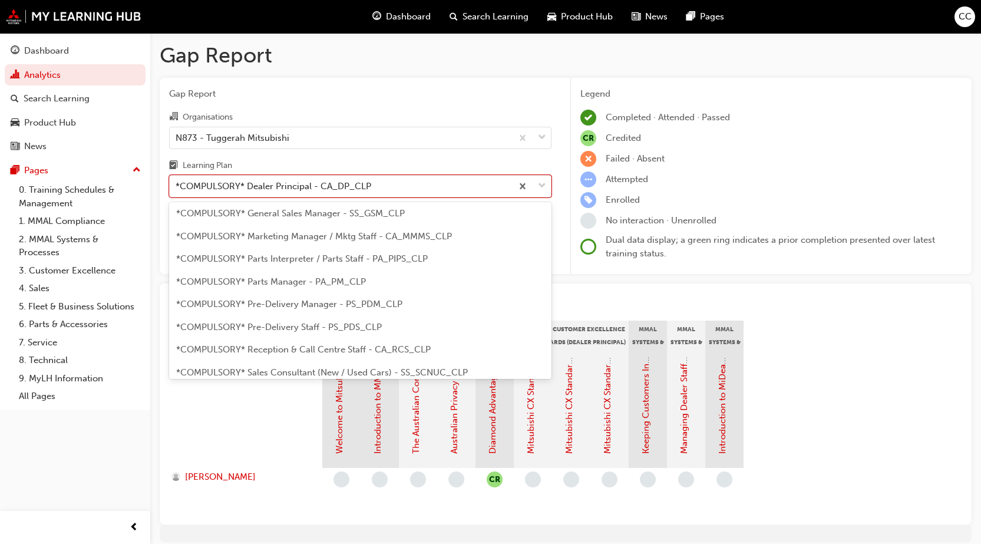
scroll to position [236, 0]
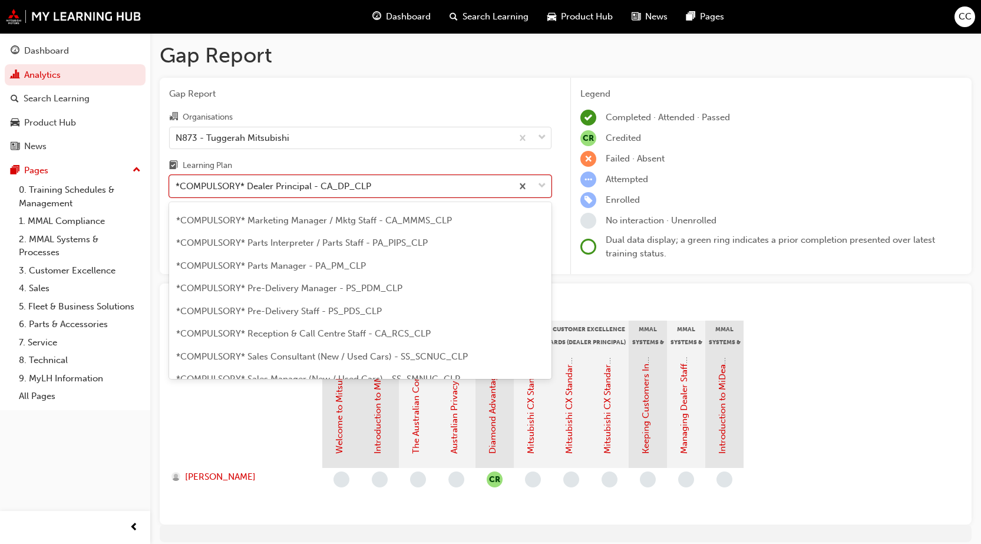
click at [302, 328] on span "*COMPULSORY* Reception & Call Centre Staff - CA_RCS_CLP" at bounding box center [303, 333] width 255 height 11
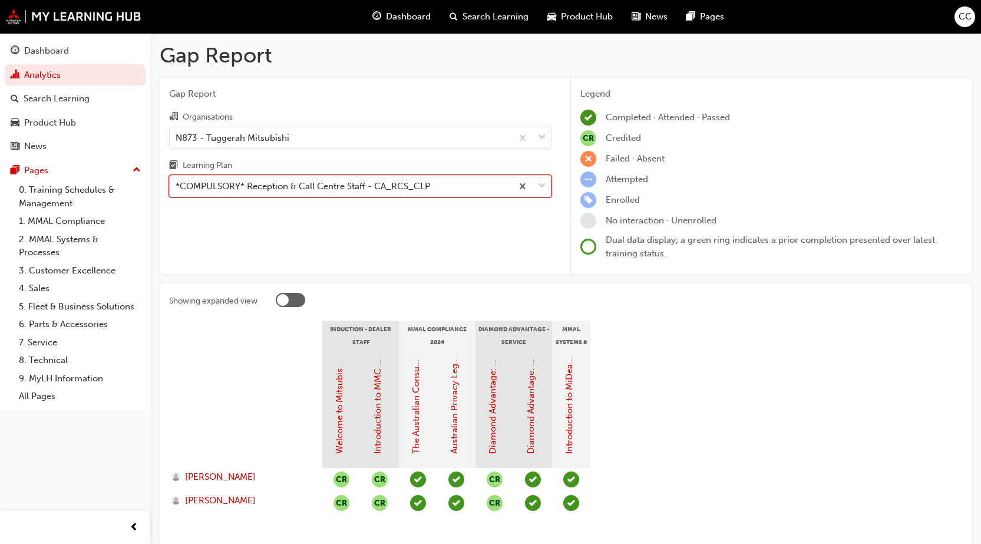
click at [544, 184] on span "down-icon" at bounding box center [542, 186] width 8 height 15
click at [177, 184] on input "Learning Plan option *COMPULSORY* Reception & Call Centre Staff - CA_RCS_CLP, s…" at bounding box center [176, 186] width 1 height 10
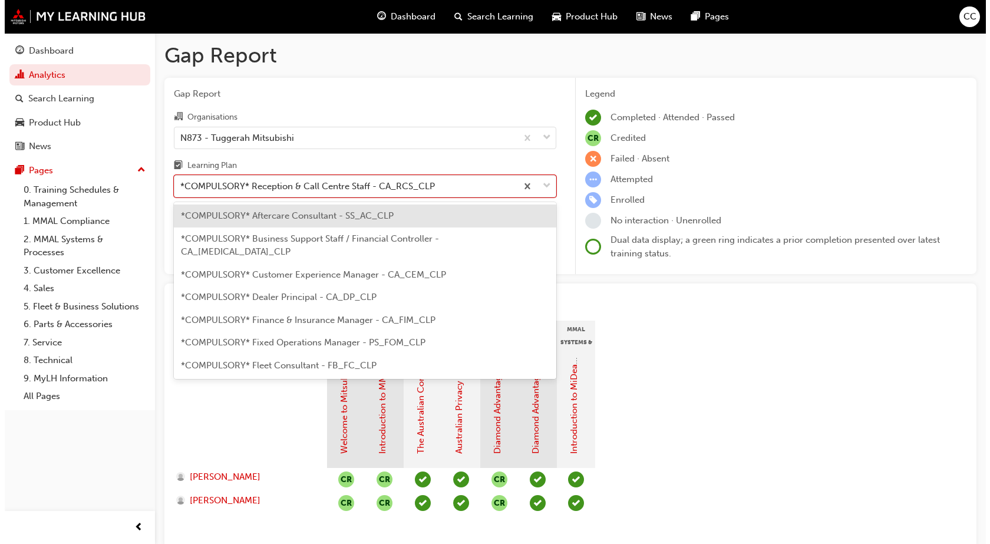
scroll to position [197, 0]
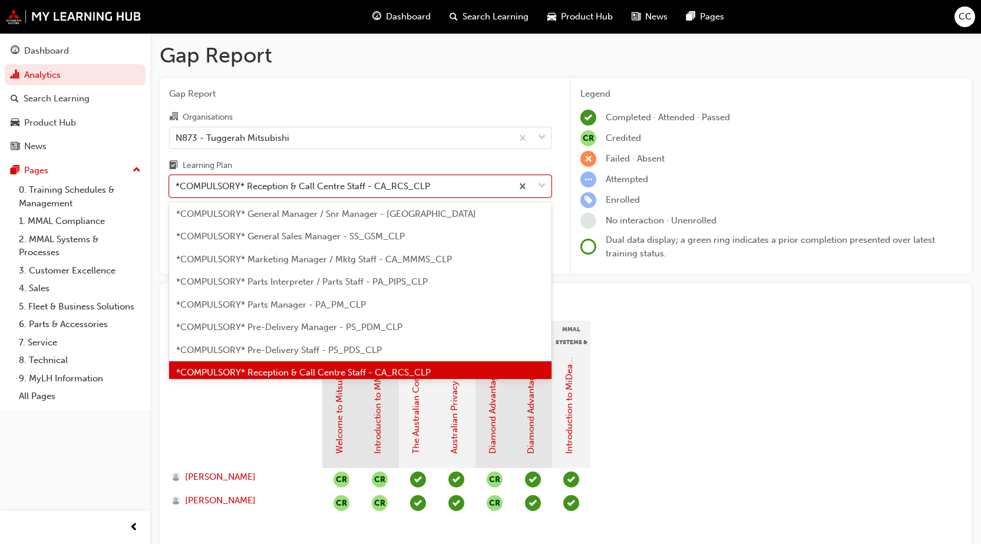
click at [316, 322] on span "*COMPULSORY* Pre-Delivery Manager - PS_PDM_CLP" at bounding box center [289, 327] width 226 height 11
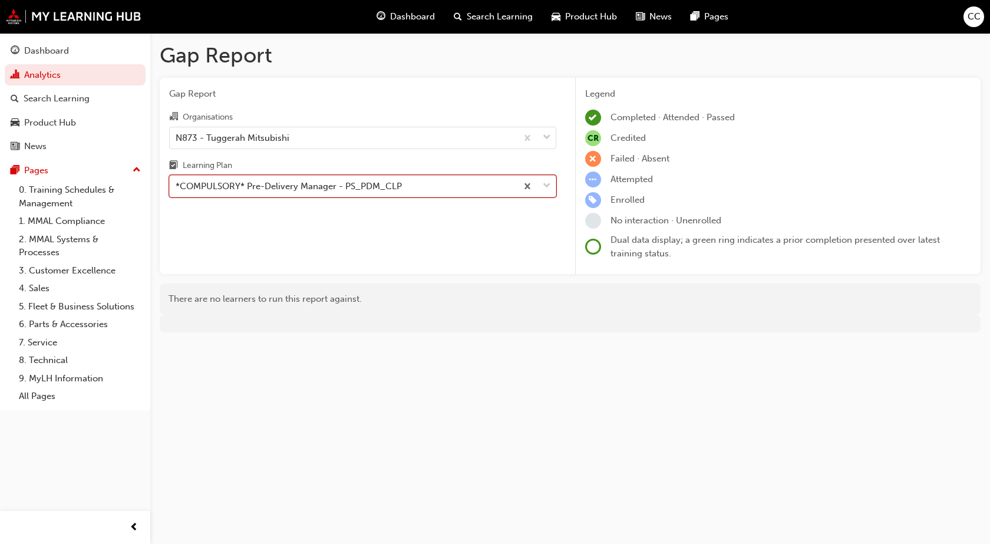
click at [550, 190] on span "down-icon" at bounding box center [547, 186] width 8 height 15
click at [177, 190] on input "Learning Plan option *COMPULSORY* Pre-Delivery Manager - PS_PDM_CLP, selected. …" at bounding box center [176, 186] width 1 height 10
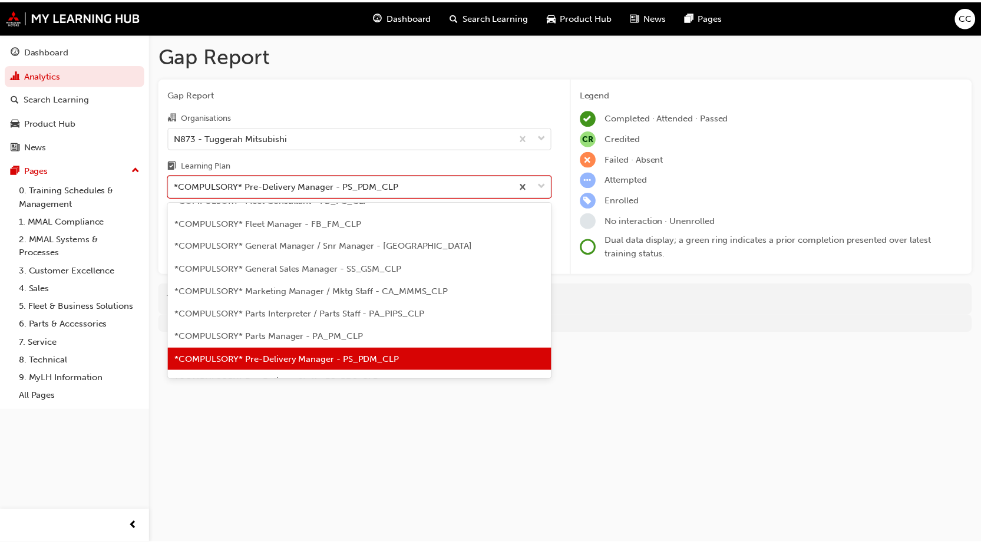
scroll to position [328, 0]
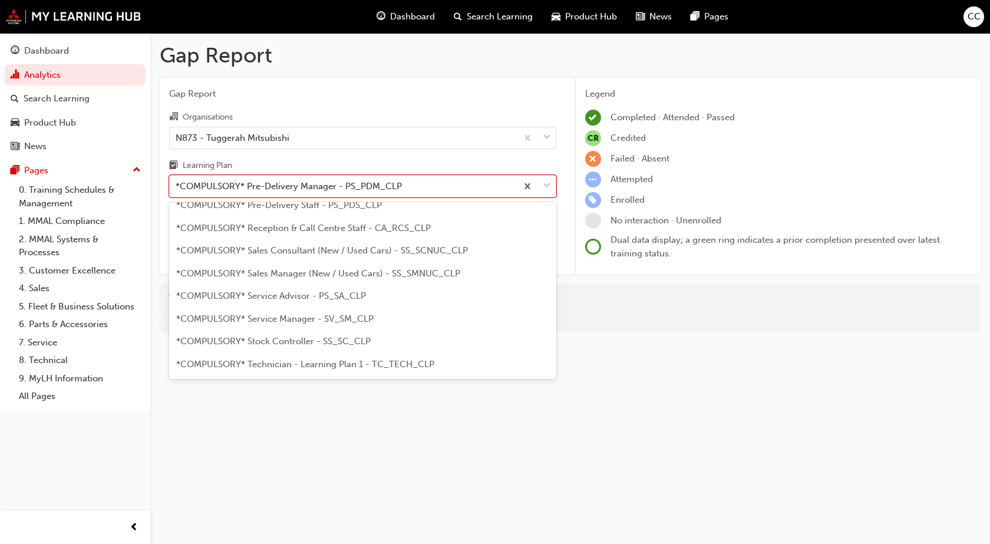
click at [306, 281] on div "*COMPULSORY* Sales Manager (New / Used Cars) - SS_SMNUC_CLP" at bounding box center [362, 273] width 387 height 23
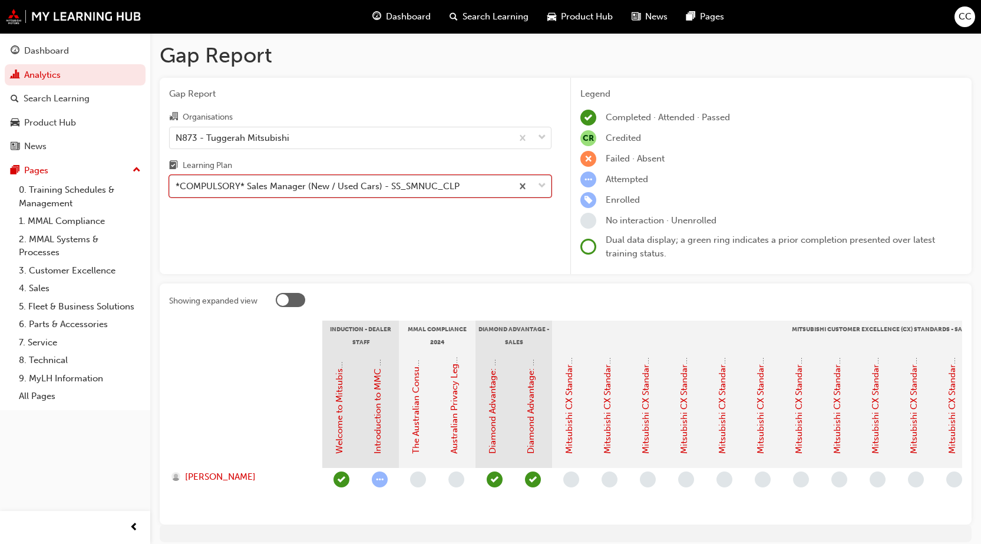
click at [546, 189] on span "down-icon" at bounding box center [542, 186] width 8 height 15
click at [177, 189] on input "Learning Plan option *COMPULSORY* Sales Manager (New / Used Cars) - SS_SMNUC_CL…" at bounding box center [176, 186] width 1 height 10
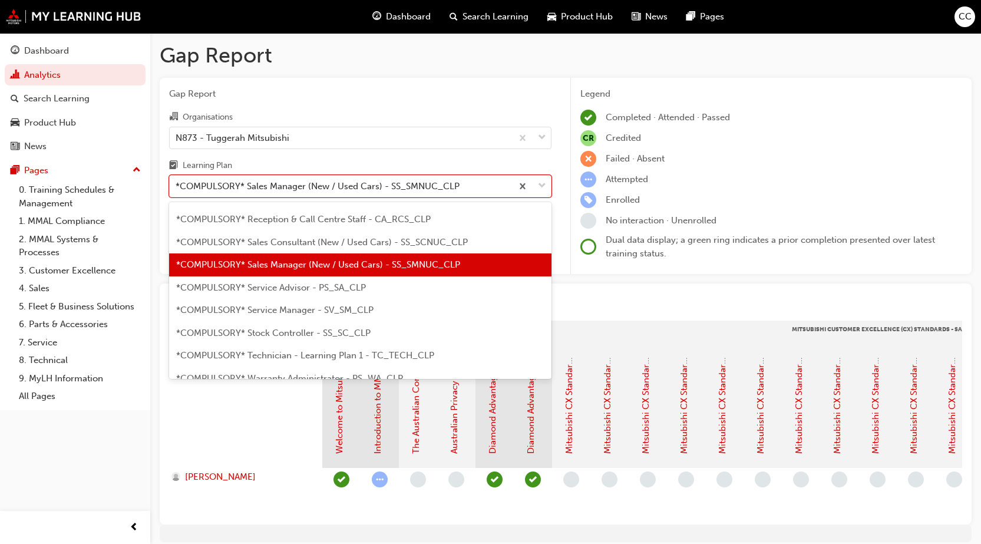
scroll to position [360, 0]
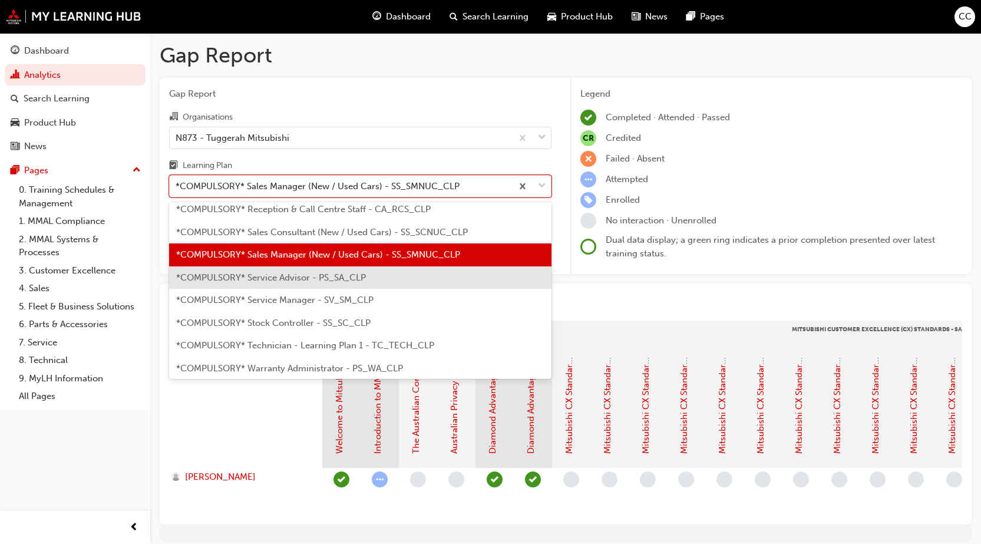
click at [291, 275] on div "*COMPULSORY* Service Advisor - PS_SA_CLP" at bounding box center [360, 277] width 382 height 23
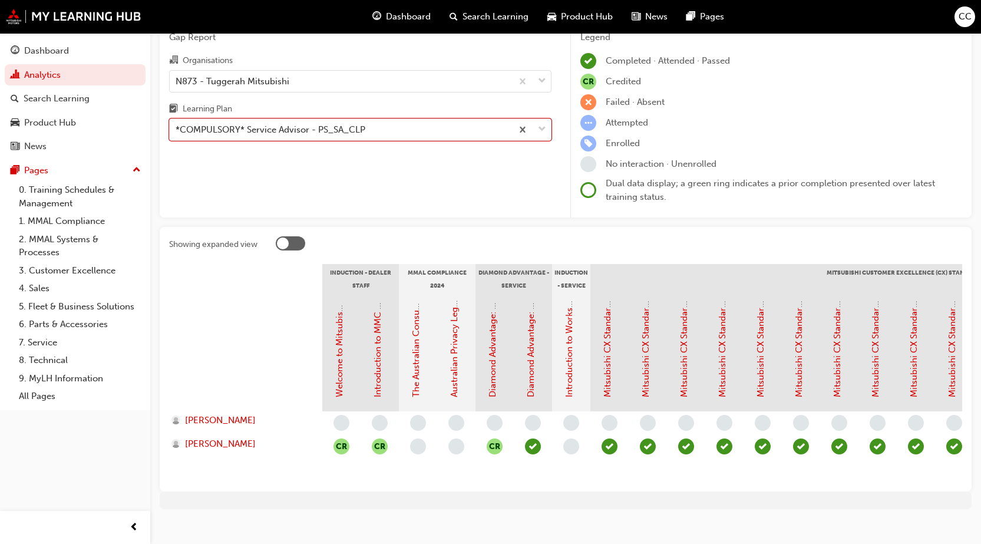
scroll to position [59, 0]
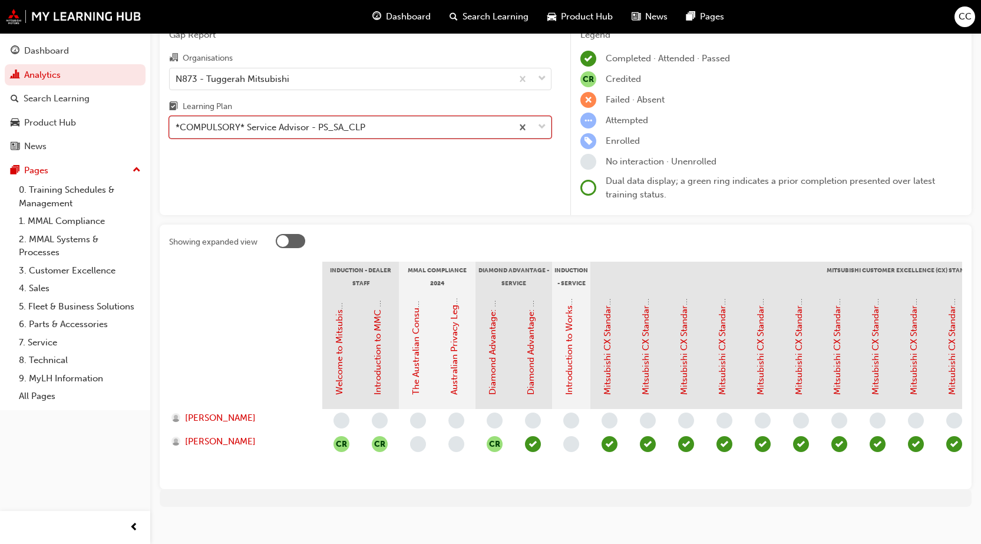
click at [542, 132] on span "down-icon" at bounding box center [542, 127] width 8 height 15
click at [177, 132] on input "Learning Plan option *COMPULSORY* Service Advisor - PS_SA_CLP, selected. 0 resu…" at bounding box center [176, 127] width 1 height 10
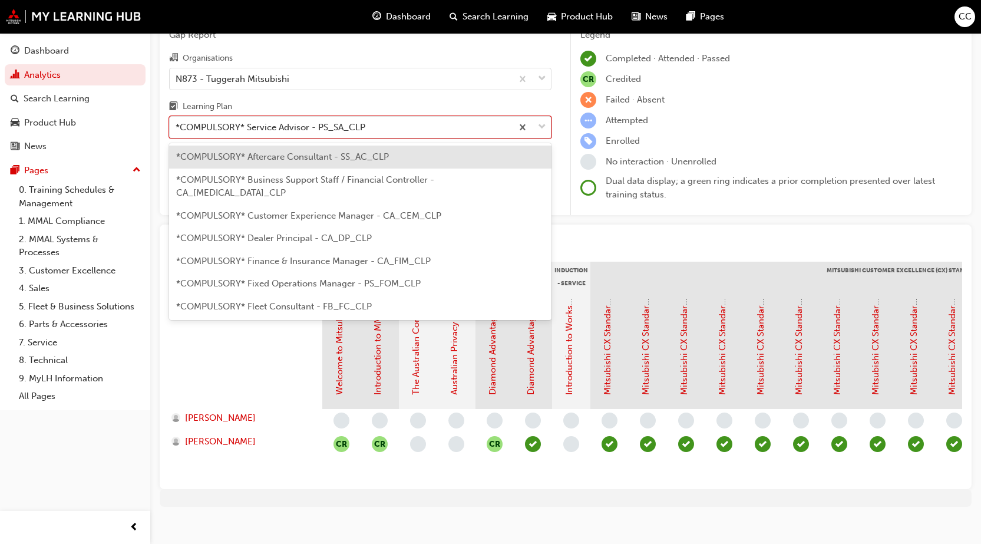
scroll to position [265, 0]
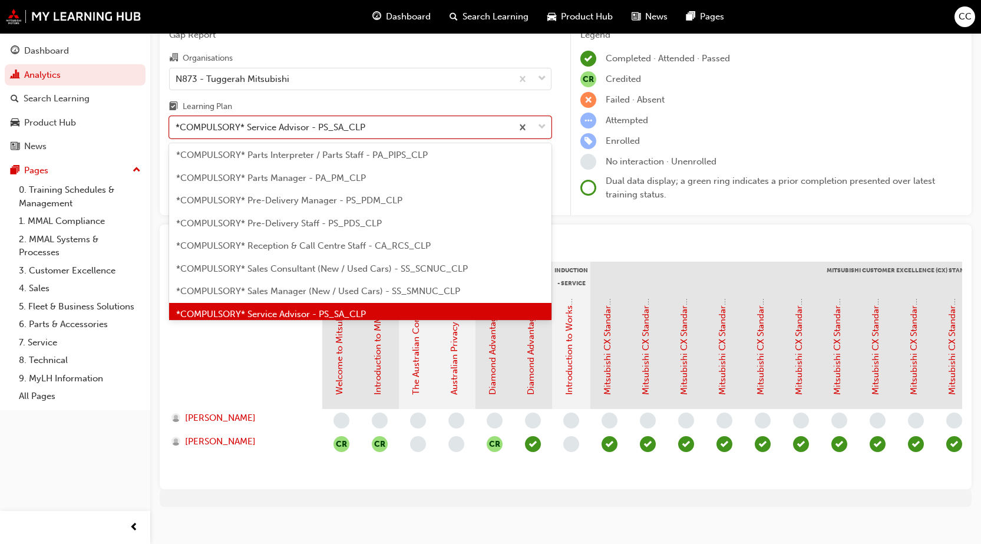
click at [304, 286] on span "*COMPULSORY* Sales Manager (New / Used Cars) - SS_SMNUC_CLP" at bounding box center [318, 291] width 284 height 11
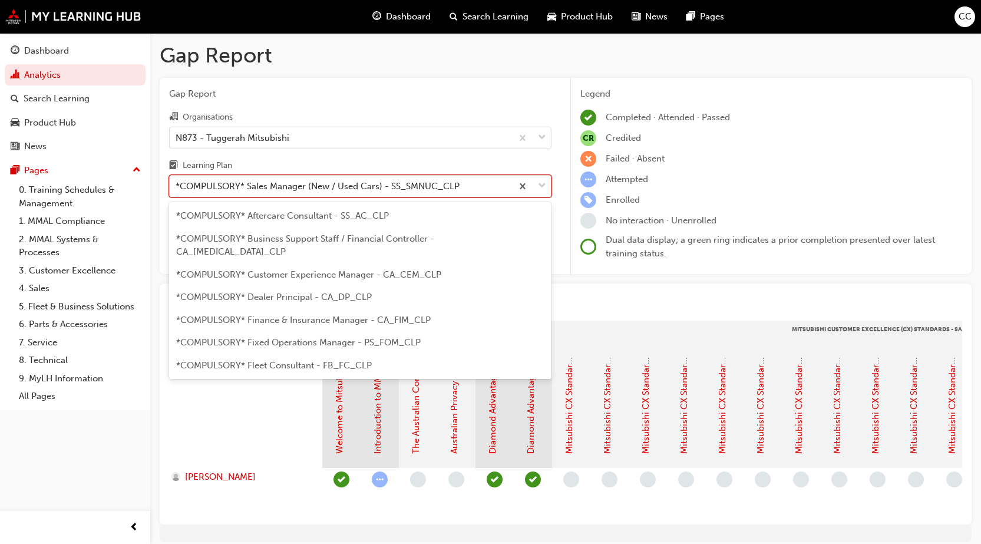
click at [545, 185] on span "down-icon" at bounding box center [542, 186] width 8 height 15
click at [177, 185] on input "Learning Plan option *COMPULSORY* Sales Manager (New / Used Cars) - SS_SMNUC_CL…" at bounding box center [176, 186] width 1 height 10
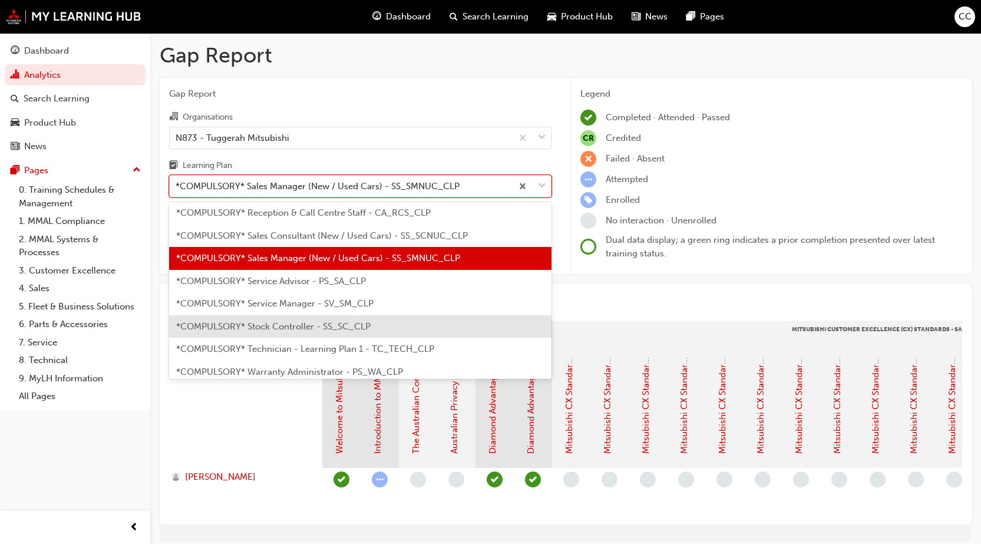
scroll to position [360, 0]
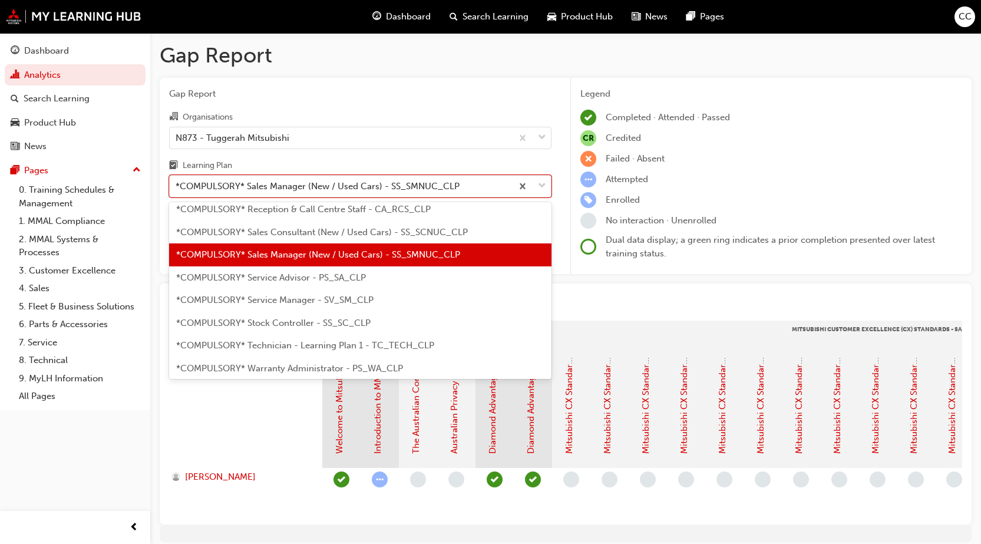
click at [282, 295] on span "*COMPULSORY* Service Manager - SV_SM_CLP" at bounding box center [274, 300] width 197 height 11
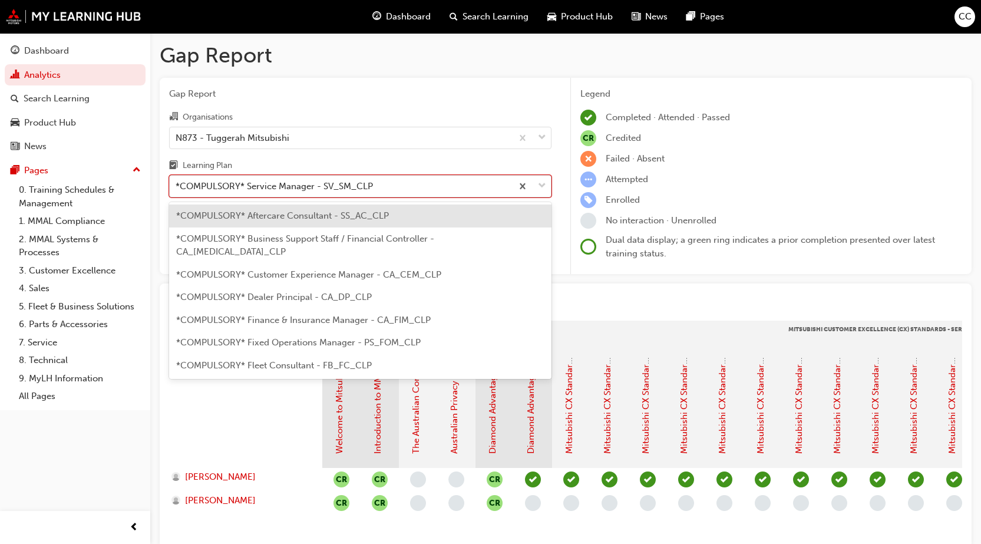
click at [549, 186] on div at bounding box center [531, 186] width 39 height 21
click at [177, 186] on input "Learning Plan option *COMPULSORY* Service Manager - SV_SM_CLP, selected. option…" at bounding box center [176, 186] width 1 height 10
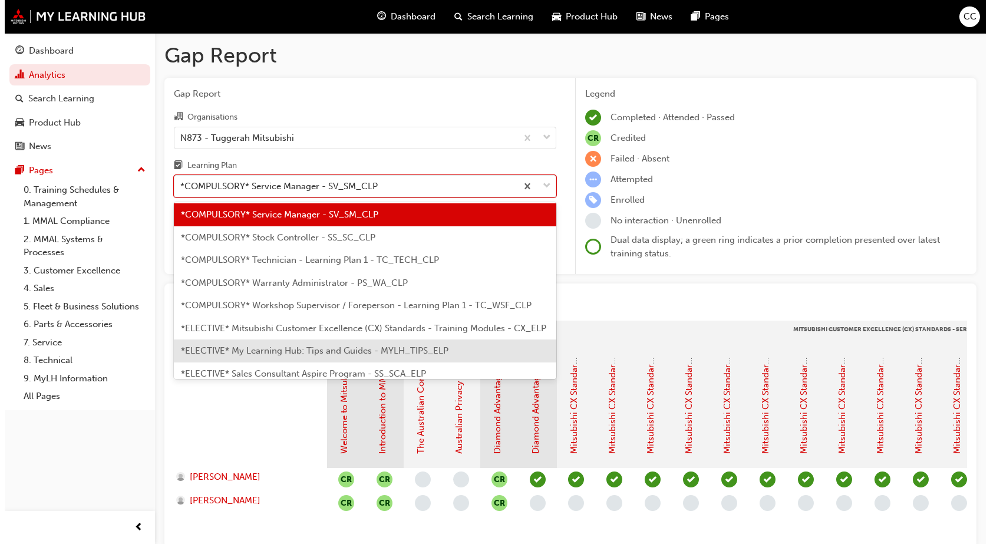
scroll to position [464, 0]
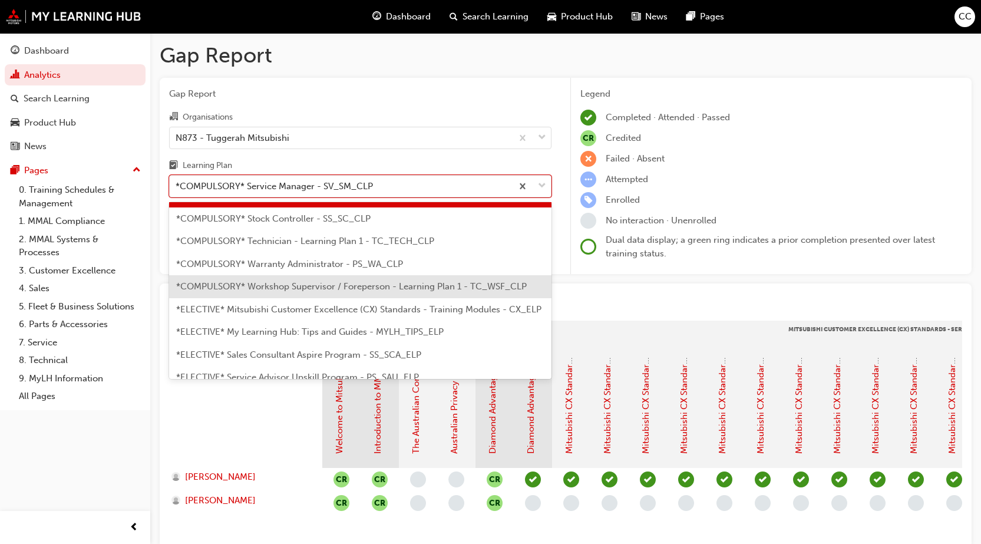
click at [336, 281] on span "*COMPULSORY* Workshop Supervisor / Foreperson - Learning Plan 1 - TC_WSF_CLP" at bounding box center [351, 286] width 351 height 11
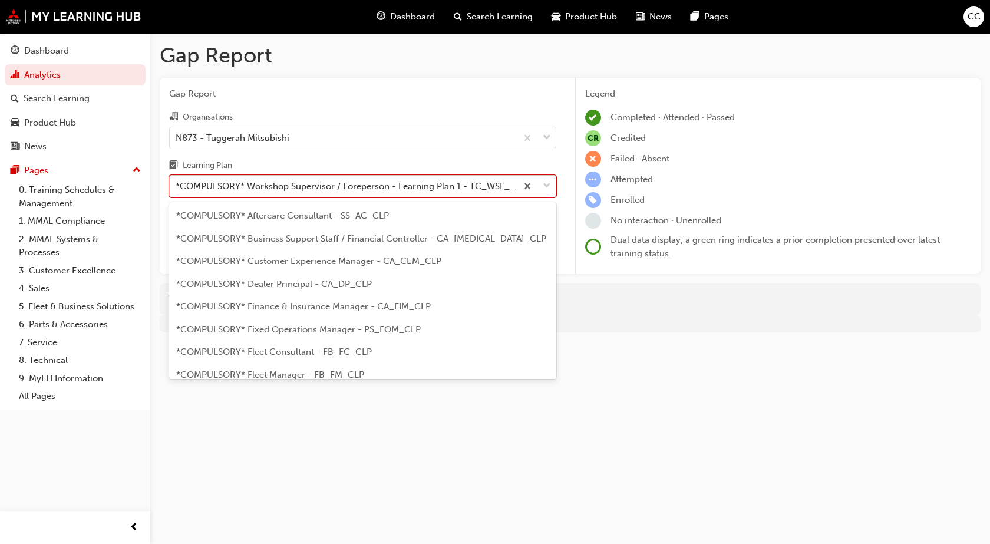
click at [550, 187] on span "down-icon" at bounding box center [547, 186] width 8 height 15
click at [177, 187] on input "Learning Plan option *COMPULSORY* Workshop Supervisor / Foreperson - Learning P…" at bounding box center [176, 186] width 1 height 10
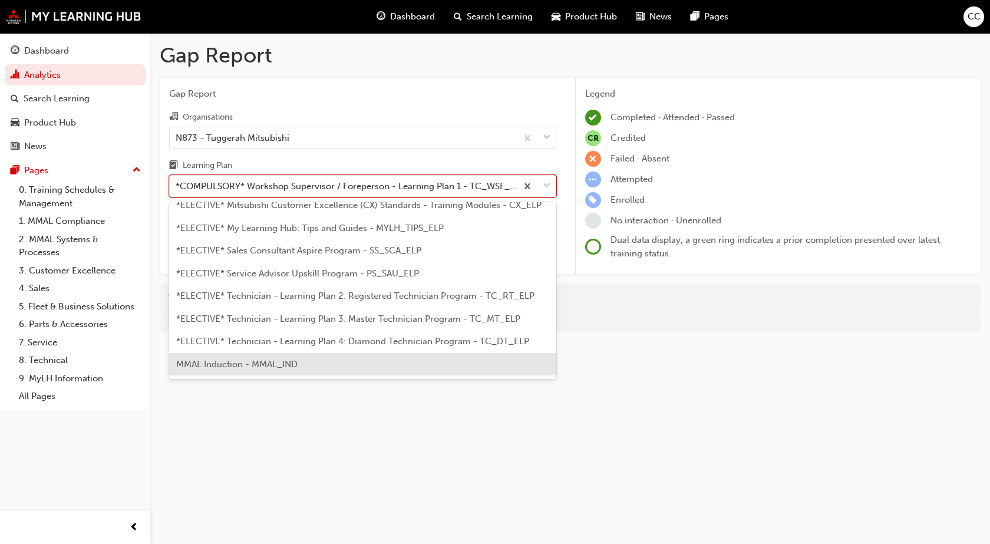
scroll to position [577, 0]
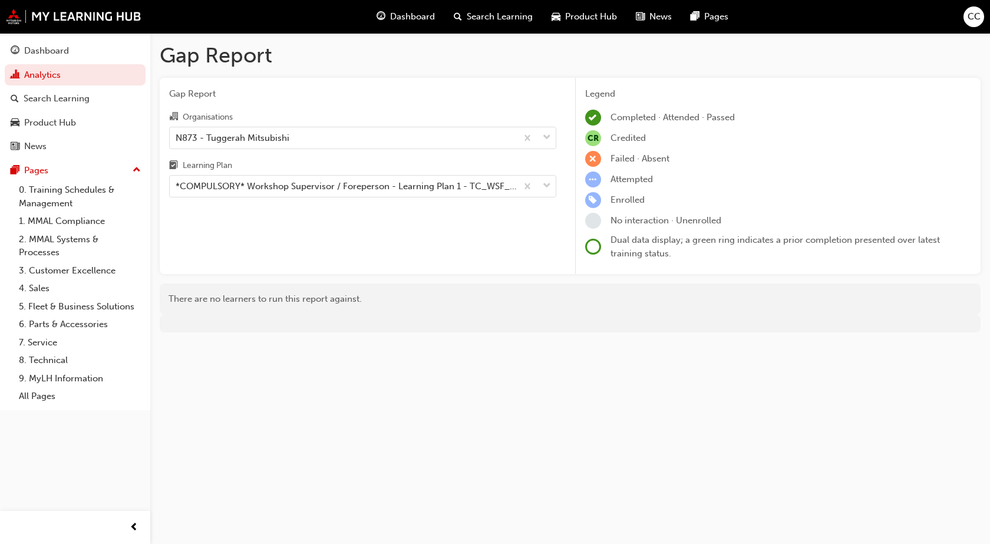
click at [365, 409] on div "Gap Report Gap Report Organisations N873 - Tuggerah Mitsubishi Learning Plan *C…" at bounding box center [495, 272] width 990 height 544
